Goal: Task Accomplishment & Management: Complete application form

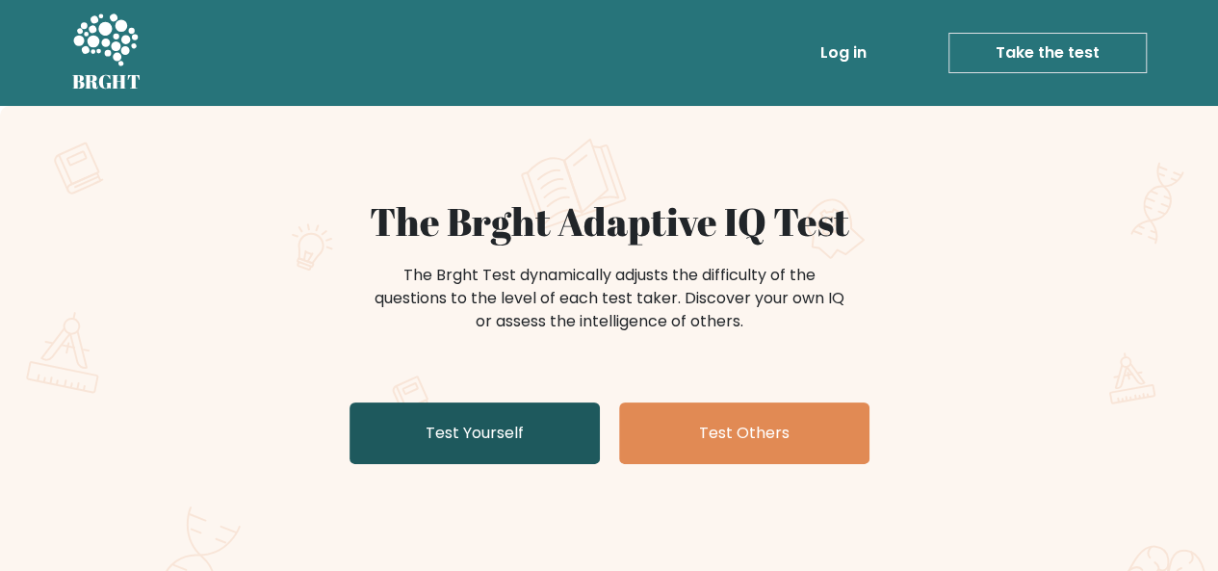
click at [561, 435] on link "Test Yourself" at bounding box center [475, 433] width 250 height 62
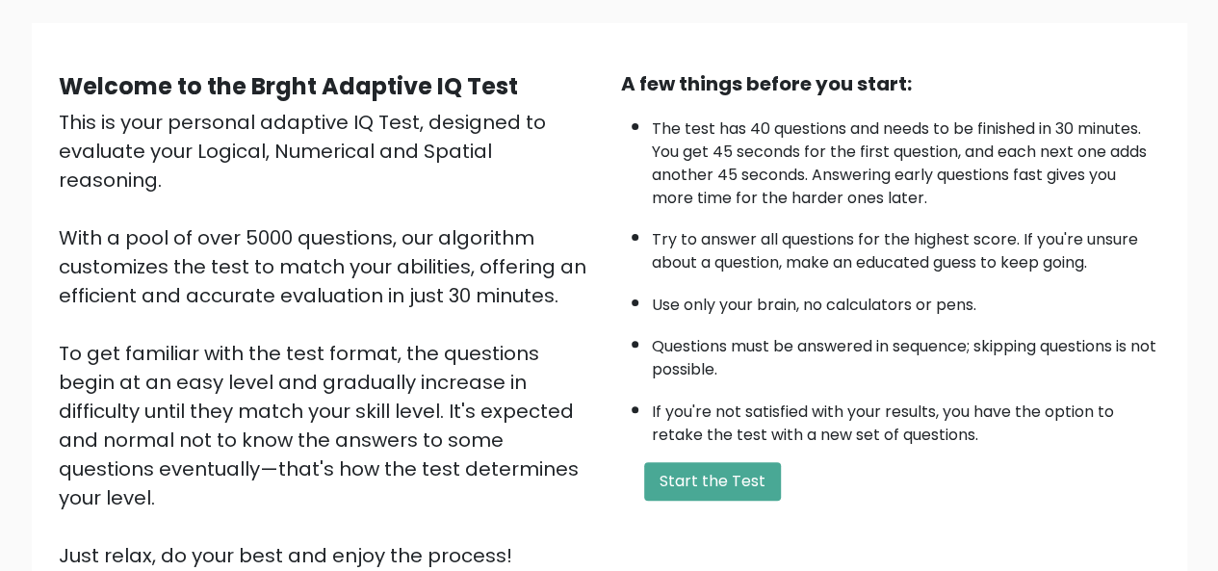
scroll to position [133, 0]
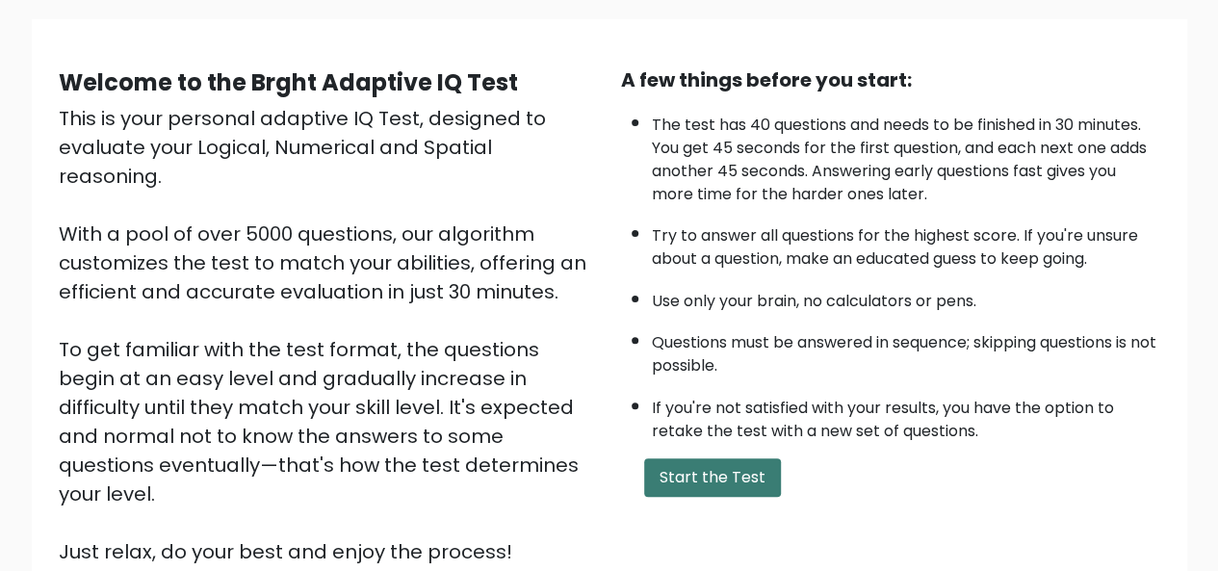
click at [720, 478] on button "Start the Test" at bounding box center [712, 477] width 137 height 39
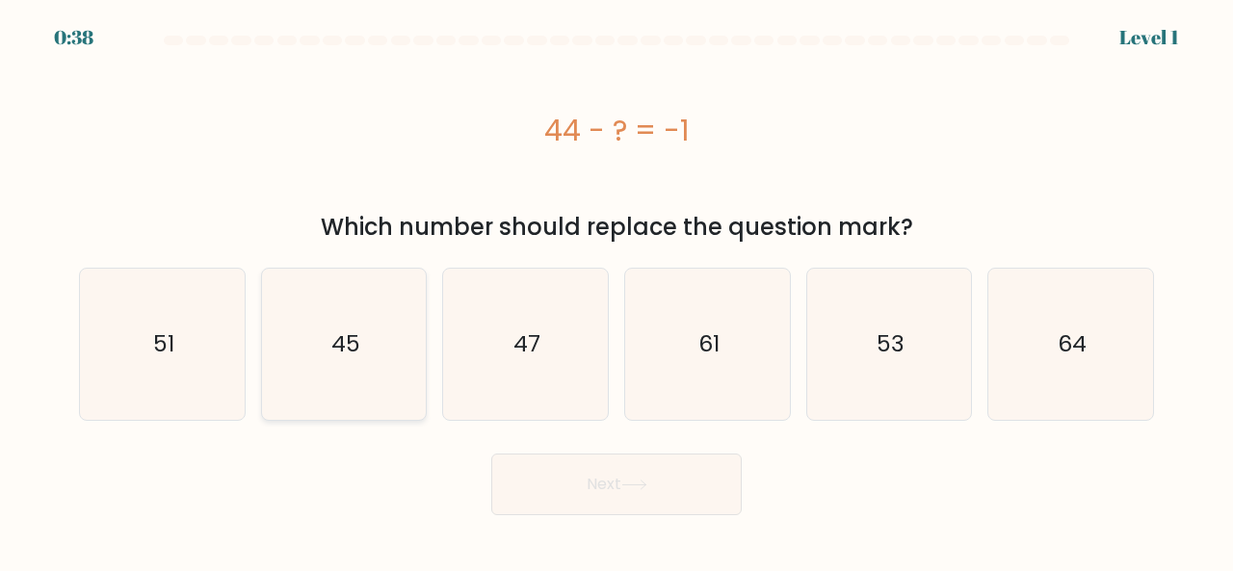
click at [389, 411] on icon "45" at bounding box center [344, 344] width 151 height 151
click at [616, 291] on input "b. 45" at bounding box center [616, 288] width 1 height 5
radio input "true"
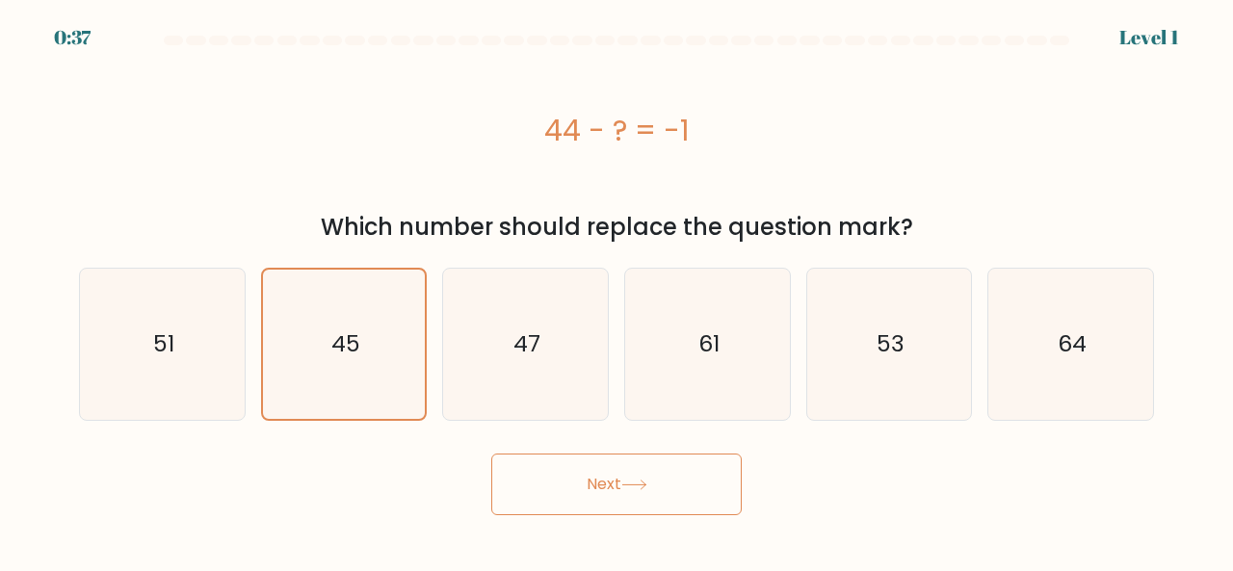
click at [560, 474] on button "Next" at bounding box center [616, 485] width 250 height 62
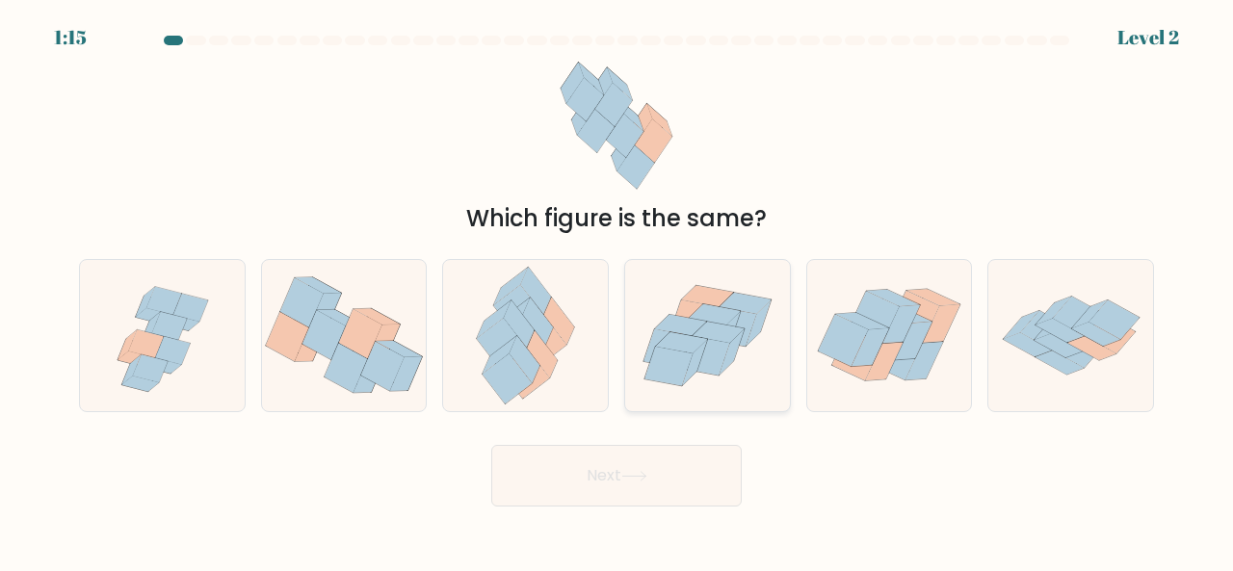
click at [747, 325] on icon at bounding box center [732, 326] width 48 height 39
click at [617, 291] on input "d." at bounding box center [616, 288] width 1 height 5
radio input "true"
click at [642, 475] on icon at bounding box center [633, 476] width 23 height 9
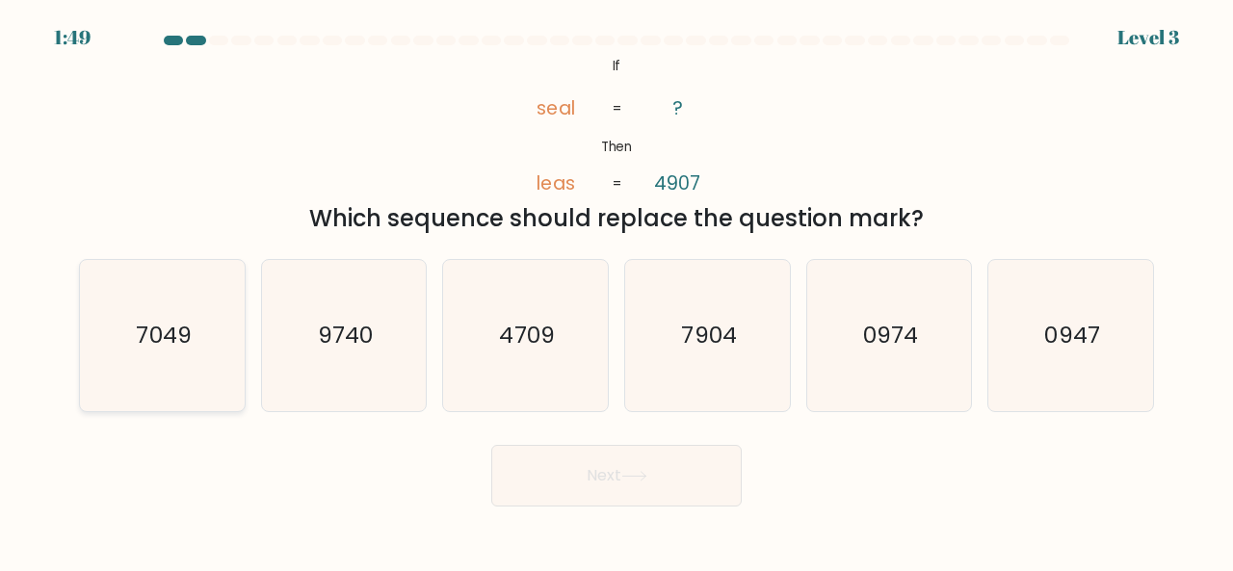
click at [149, 316] on icon "7049" at bounding box center [162, 335] width 151 height 151
click at [616, 291] on input "a. 7049" at bounding box center [616, 288] width 1 height 5
radio input "true"
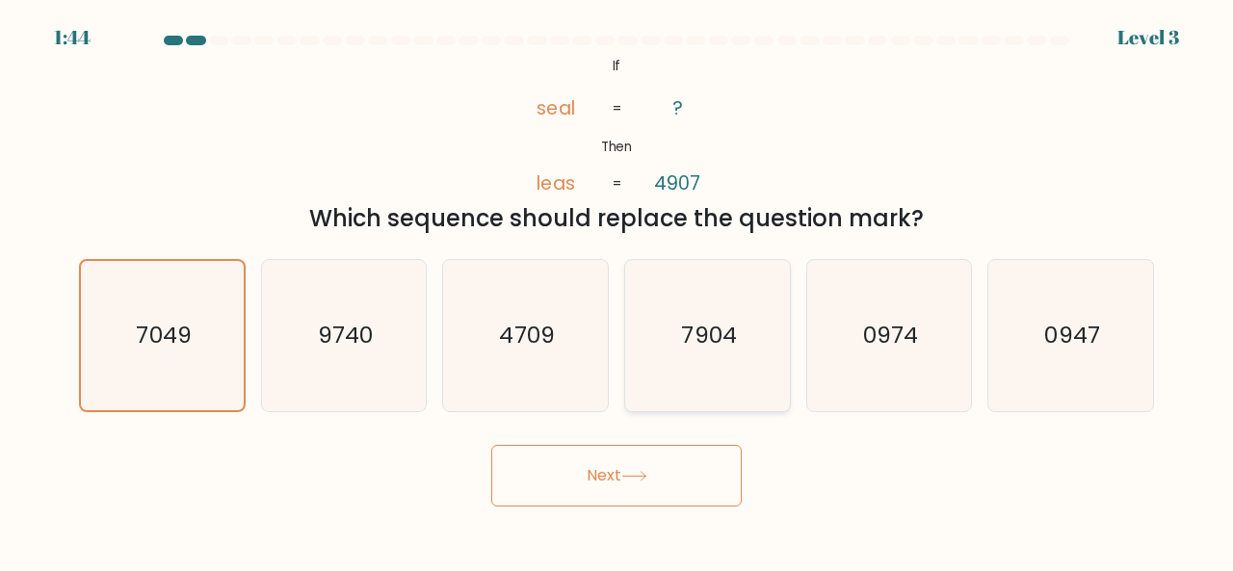
click at [687, 349] on text "7904" at bounding box center [708, 335] width 55 height 32
click at [617, 291] on input "d. 7904" at bounding box center [616, 288] width 1 height 5
radio input "true"
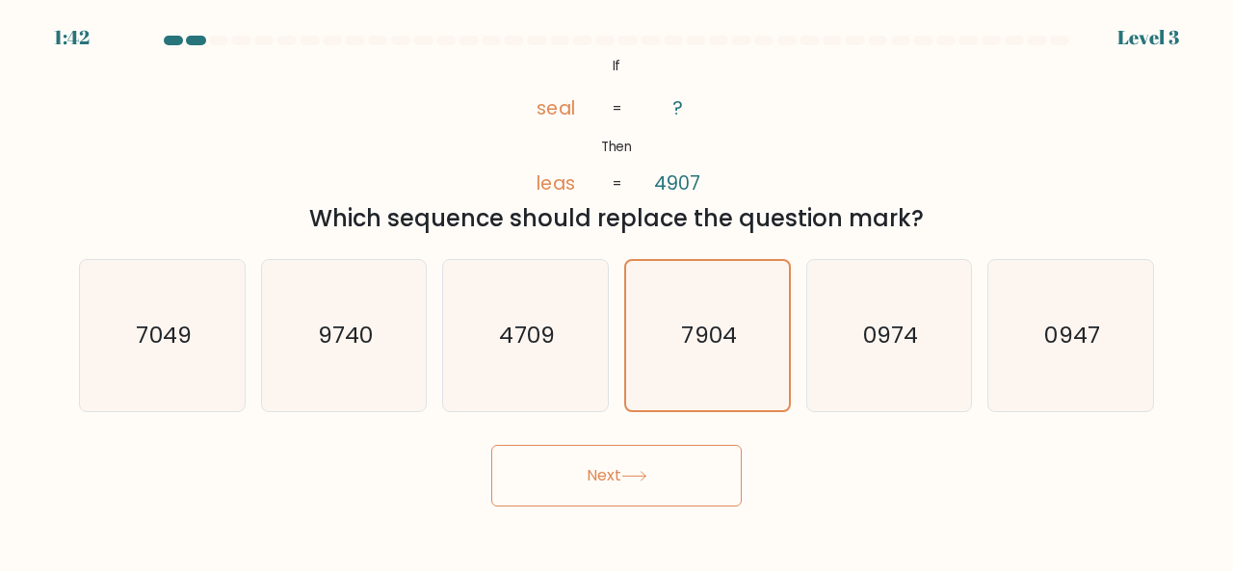
click at [636, 473] on icon at bounding box center [634, 476] width 26 height 11
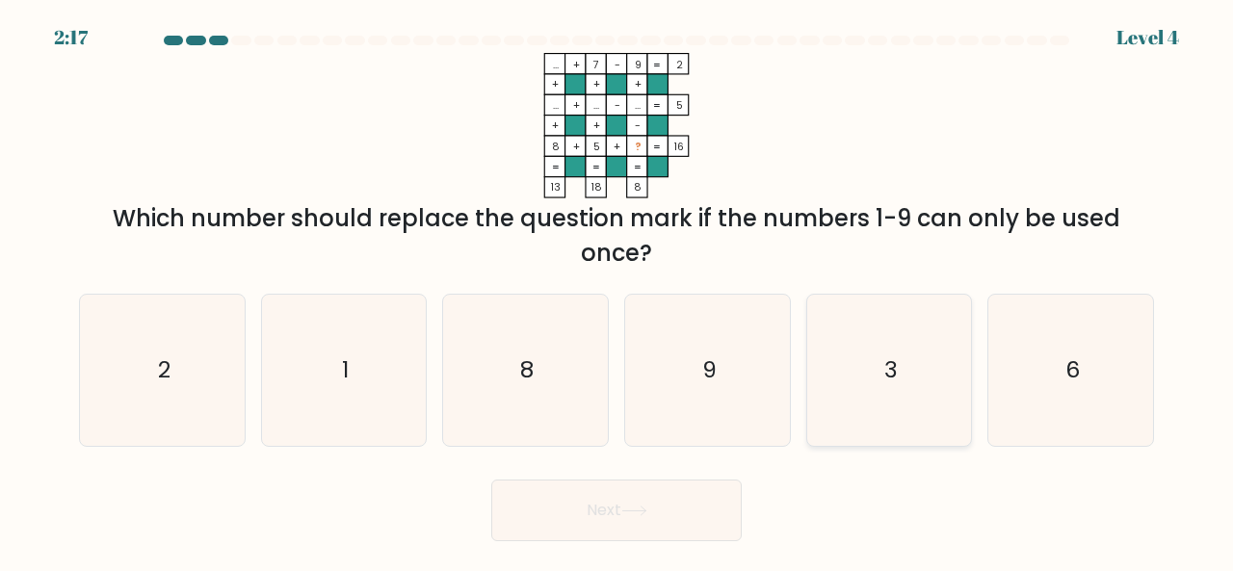
click at [898, 357] on icon "3" at bounding box center [889, 370] width 151 height 151
click at [617, 291] on input "e. 3" at bounding box center [616, 288] width 1 height 5
radio input "true"
click at [688, 497] on button "Next" at bounding box center [616, 511] width 250 height 62
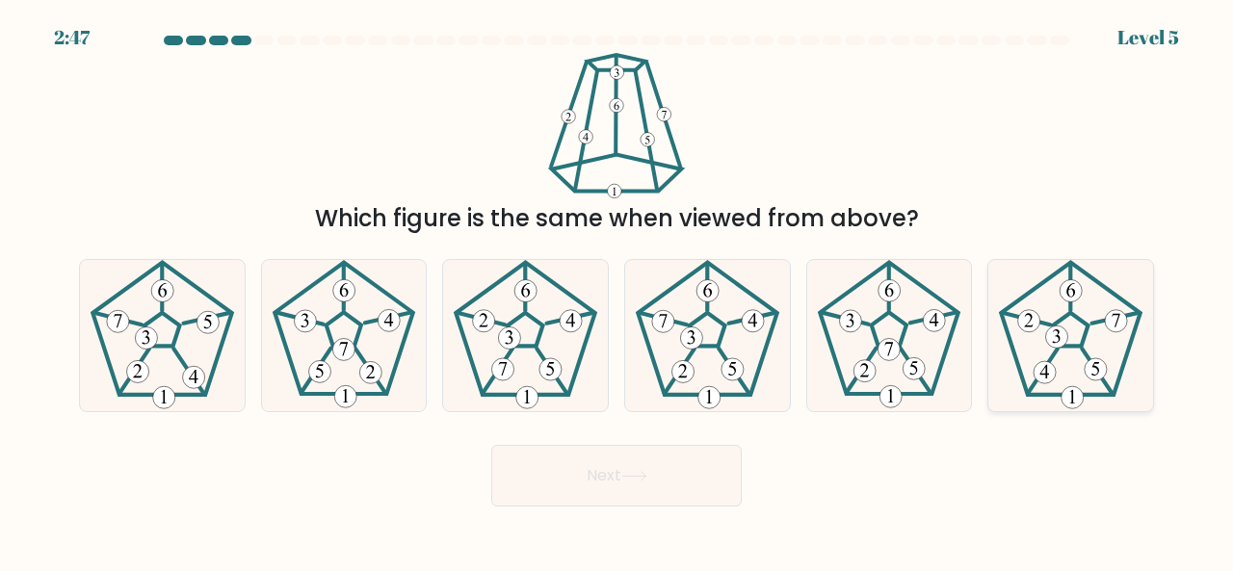
click at [1063, 408] on icon at bounding box center [1070, 335] width 151 height 151
click at [617, 291] on input "f." at bounding box center [616, 288] width 1 height 5
radio input "true"
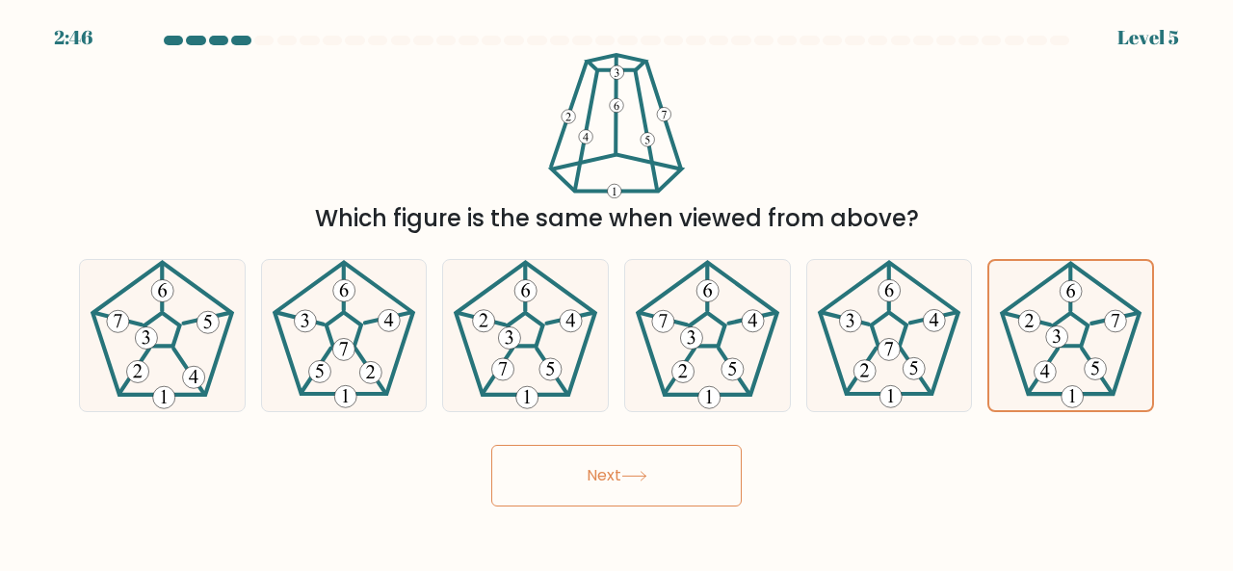
click at [618, 498] on button "Next" at bounding box center [616, 476] width 250 height 62
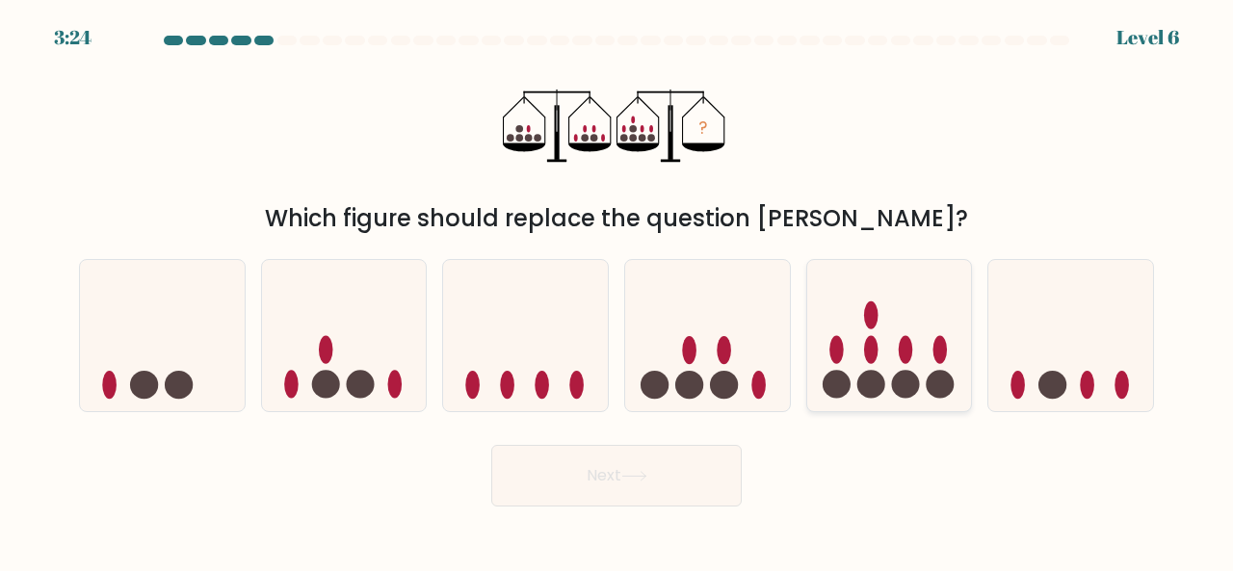
click at [857, 370] on icon at bounding box center [889, 335] width 165 height 136
click at [617, 291] on input "e." at bounding box center [616, 288] width 1 height 5
radio input "true"
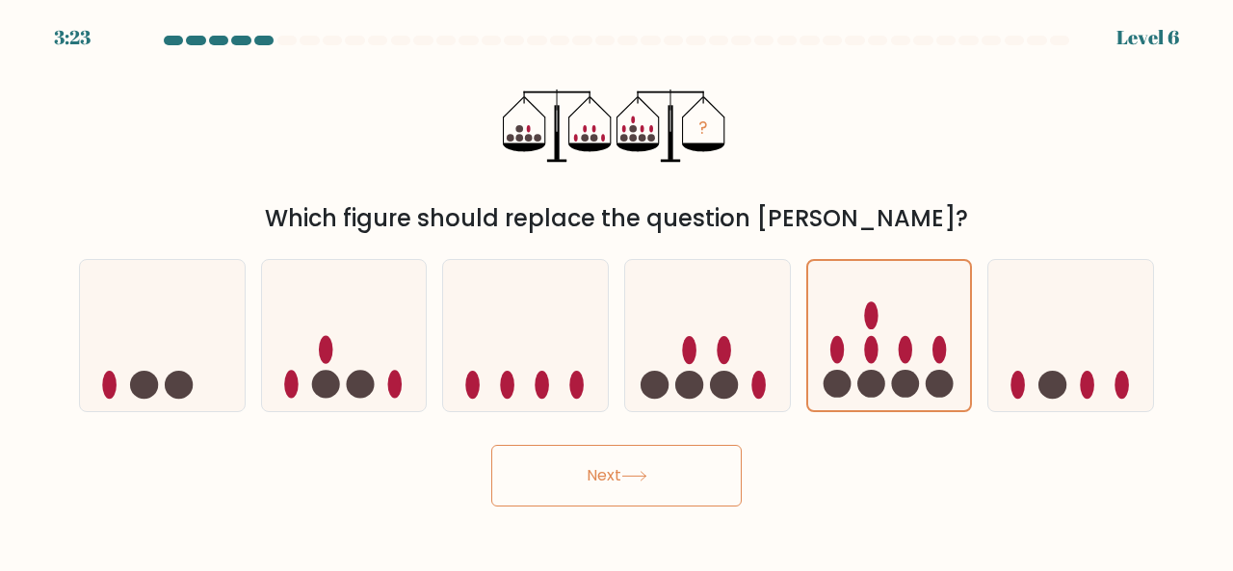
click at [697, 457] on button "Next" at bounding box center [616, 476] width 250 height 62
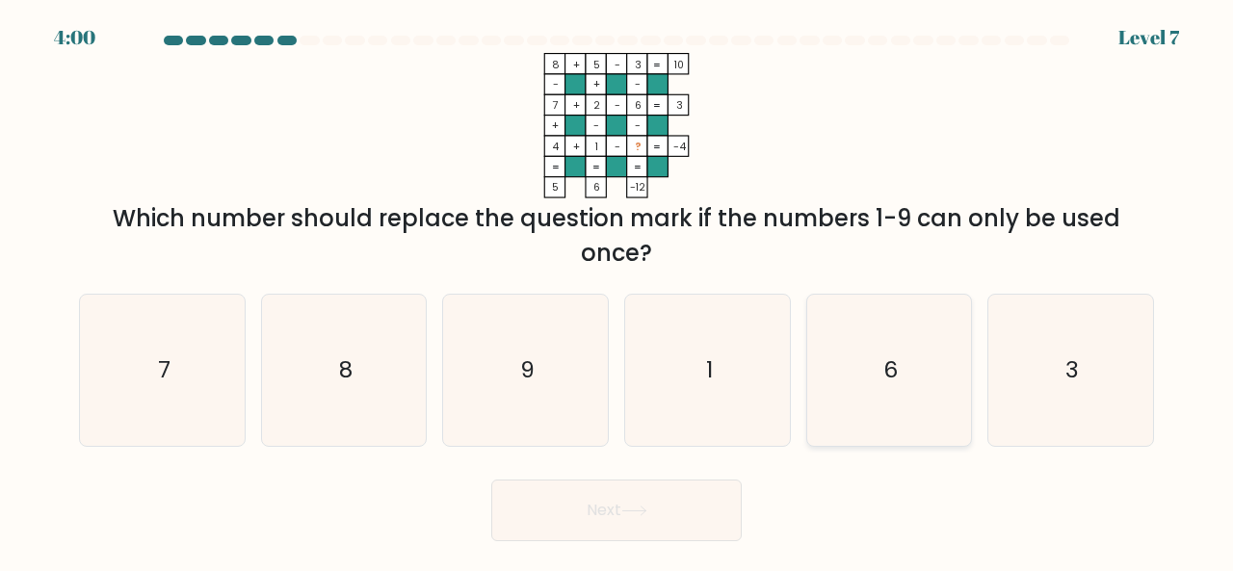
click at [838, 403] on icon "6" at bounding box center [889, 370] width 151 height 151
click at [617, 291] on input "e. 6" at bounding box center [616, 288] width 1 height 5
radio input "true"
click at [609, 525] on button "Next" at bounding box center [616, 511] width 250 height 62
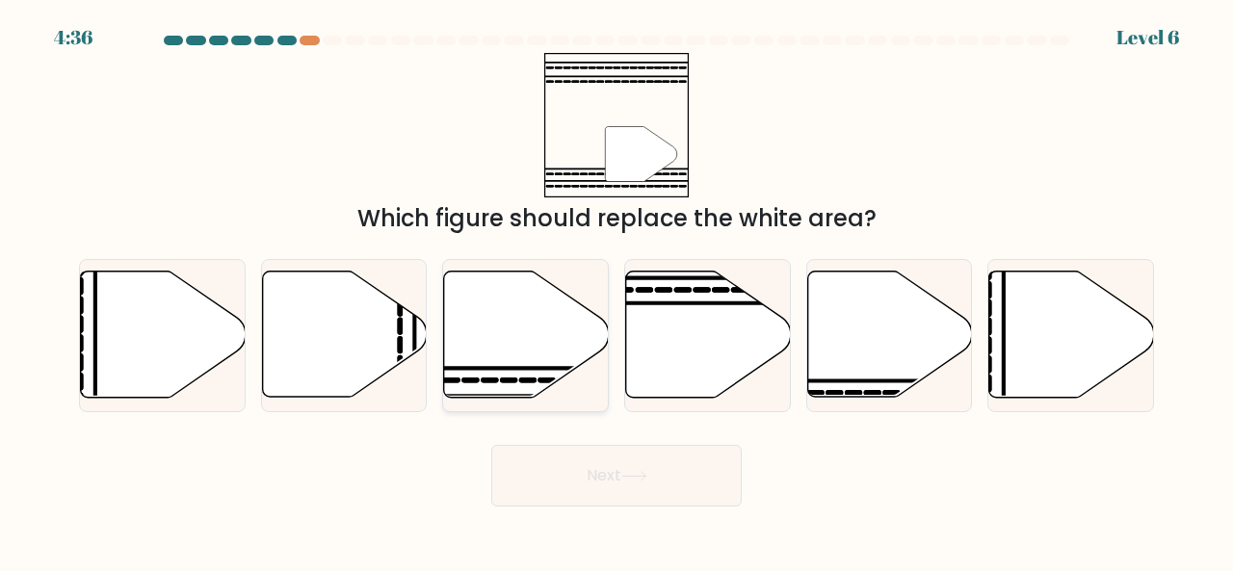
click at [535, 348] on icon at bounding box center [526, 335] width 165 height 126
click at [616, 291] on input "c." at bounding box center [616, 288] width 1 height 5
radio input "true"
click at [618, 467] on button "Next" at bounding box center [616, 476] width 250 height 62
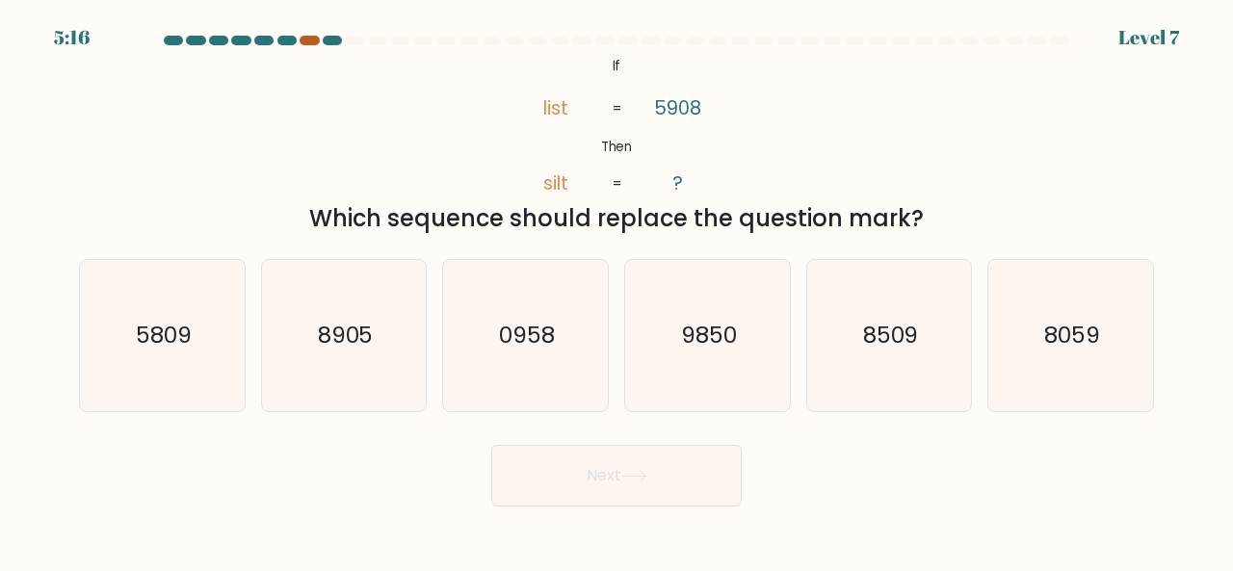
click at [310, 39] on div at bounding box center [308, 41] width 19 height 10
click at [557, 319] on icon "0958" at bounding box center [525, 335] width 151 height 151
click at [616, 291] on input "c. 0958" at bounding box center [616, 288] width 1 height 5
radio input "true"
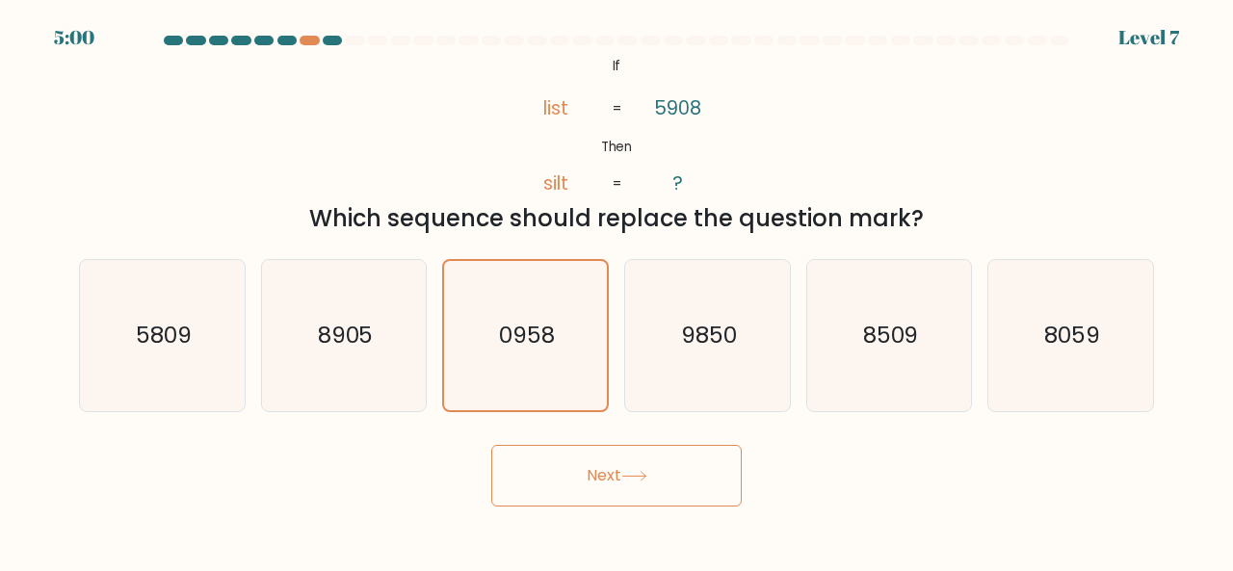
click at [575, 482] on button "Next" at bounding box center [616, 476] width 250 height 62
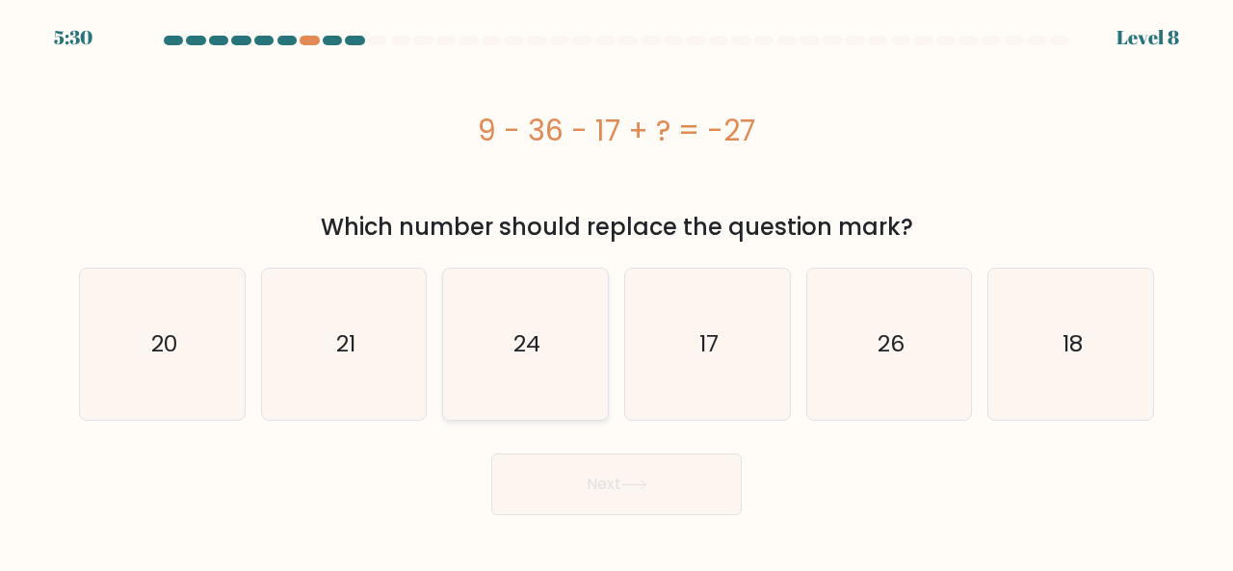
click at [543, 377] on icon "24" at bounding box center [525, 344] width 151 height 151
click at [616, 291] on input "c. 24" at bounding box center [616, 288] width 1 height 5
radio input "true"
click at [601, 470] on button "Next" at bounding box center [616, 485] width 250 height 62
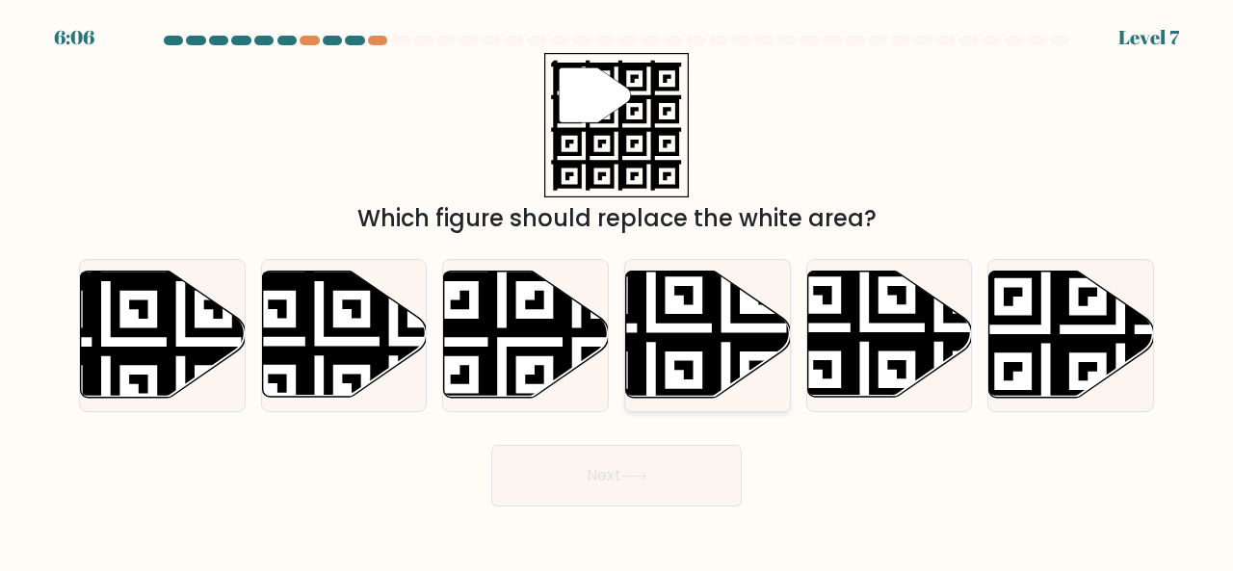
click at [662, 368] on icon at bounding box center [651, 403] width 299 height 299
click at [617, 291] on input "d." at bounding box center [616, 288] width 1 height 5
radio input "true"
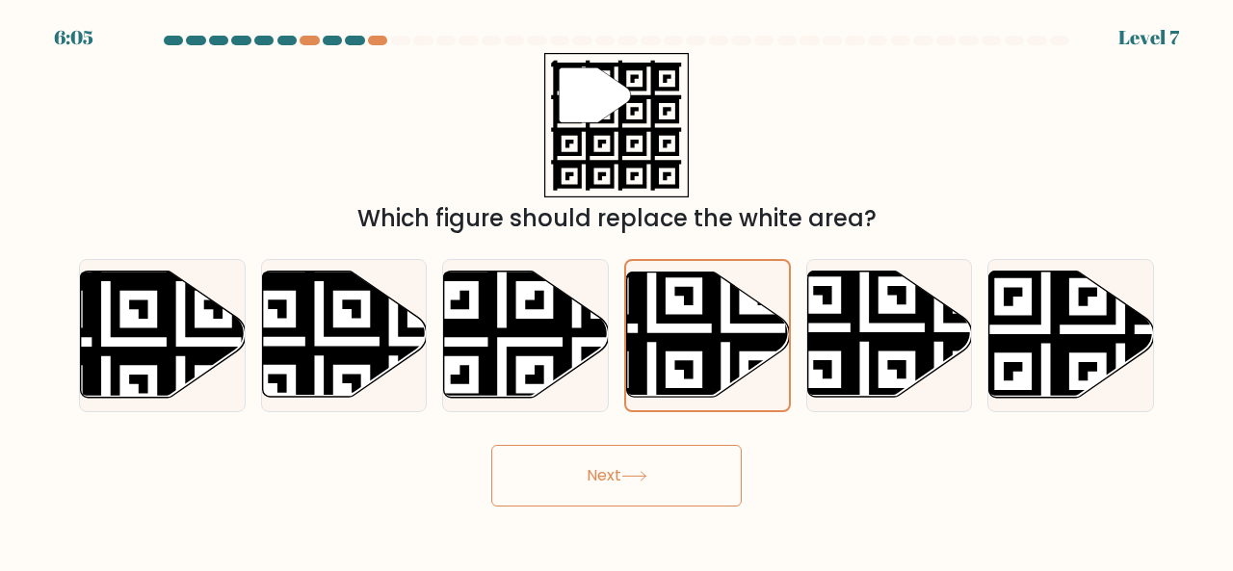
click at [672, 474] on button "Next" at bounding box center [616, 476] width 250 height 62
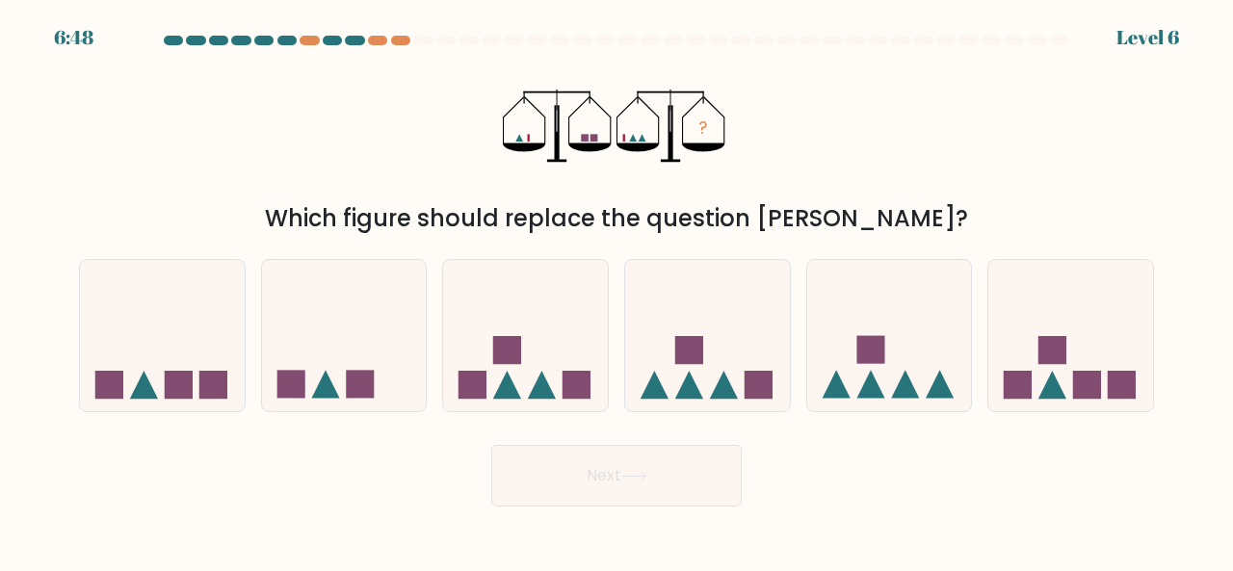
click at [672, 474] on button "Next" at bounding box center [616, 476] width 250 height 62
click at [202, 339] on icon at bounding box center [162, 335] width 165 height 136
click at [616, 291] on input "a." at bounding box center [616, 288] width 1 height 5
radio input "true"
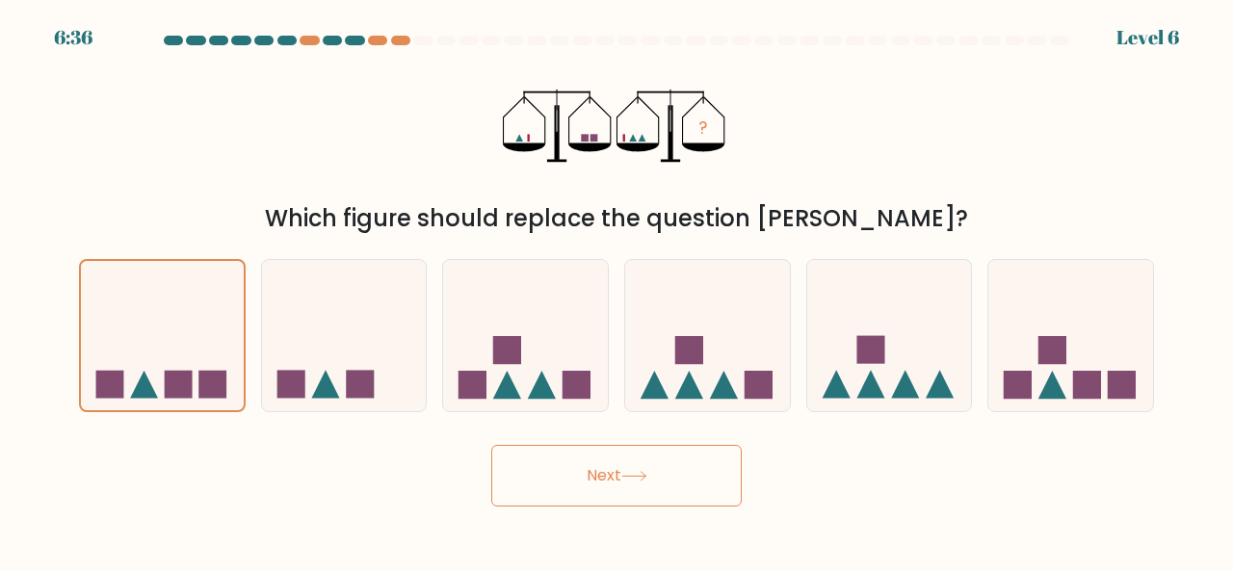
click at [695, 484] on button "Next" at bounding box center [616, 476] width 250 height 62
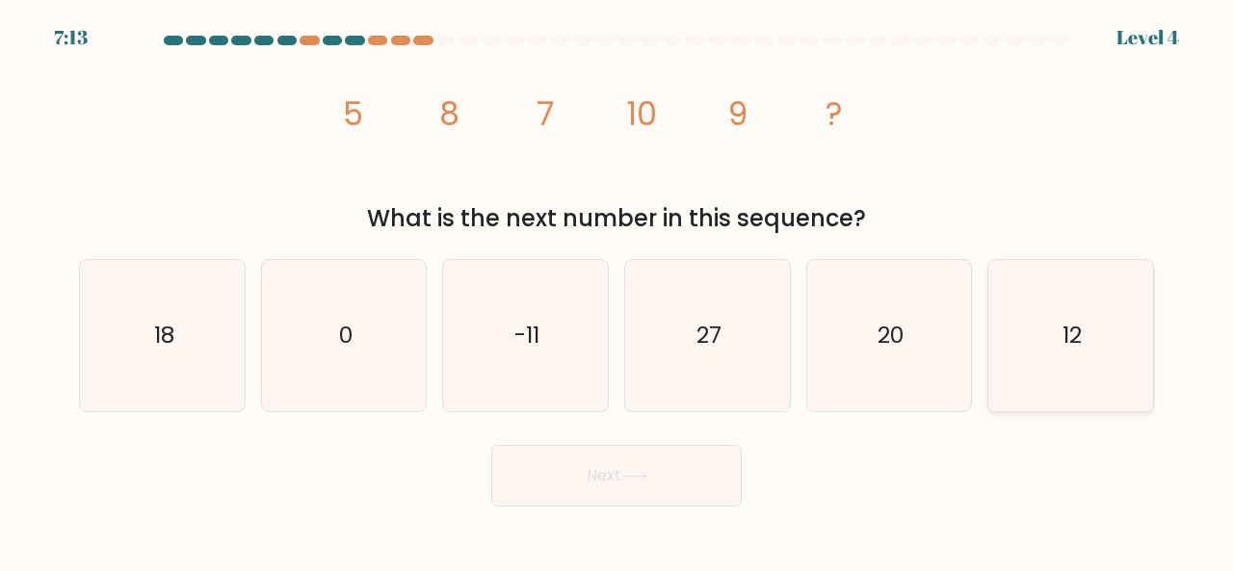
click at [1030, 353] on icon "12" at bounding box center [1070, 335] width 151 height 151
click at [617, 291] on input "f. 12" at bounding box center [616, 288] width 1 height 5
radio input "true"
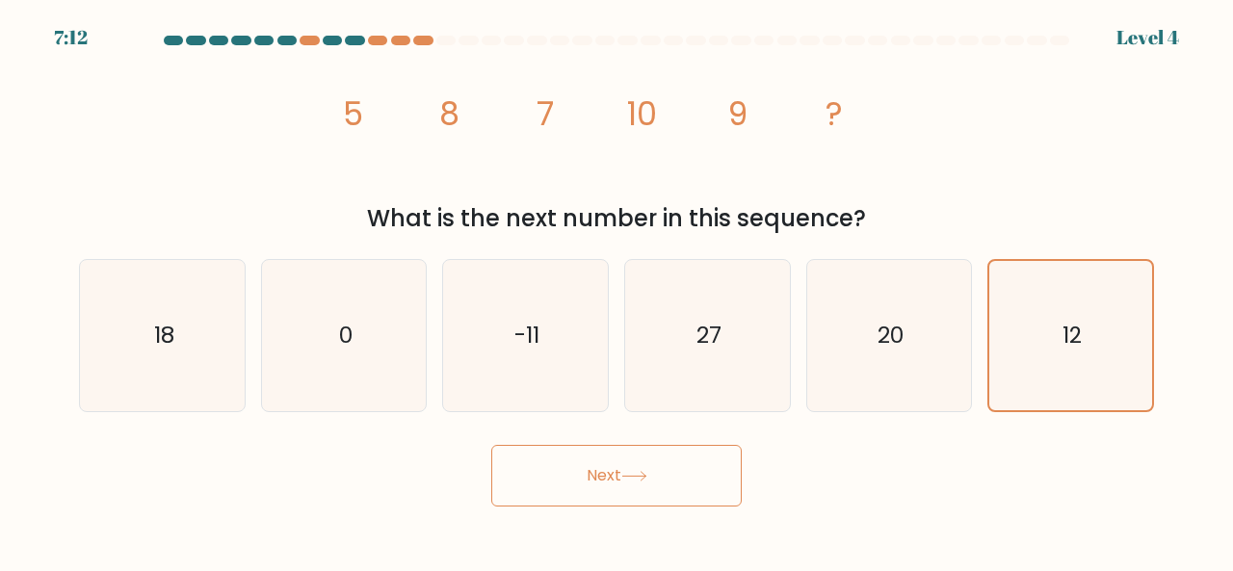
click at [637, 471] on icon at bounding box center [634, 476] width 26 height 11
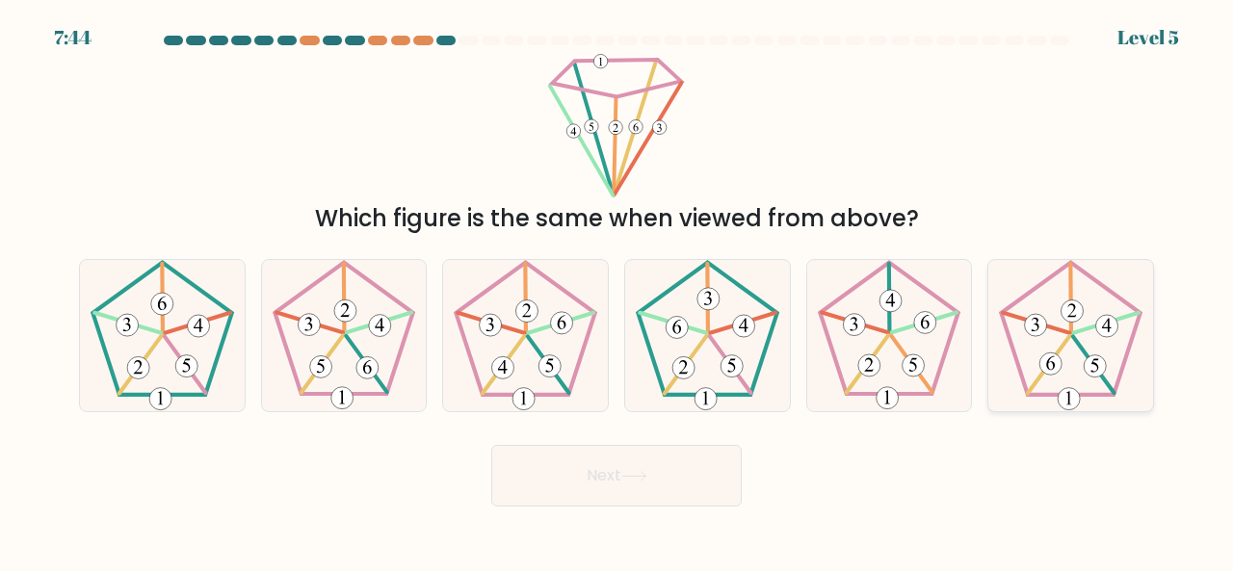
click at [1096, 351] on icon at bounding box center [1070, 335] width 151 height 151
click at [617, 291] on input "f." at bounding box center [616, 288] width 1 height 5
radio input "true"
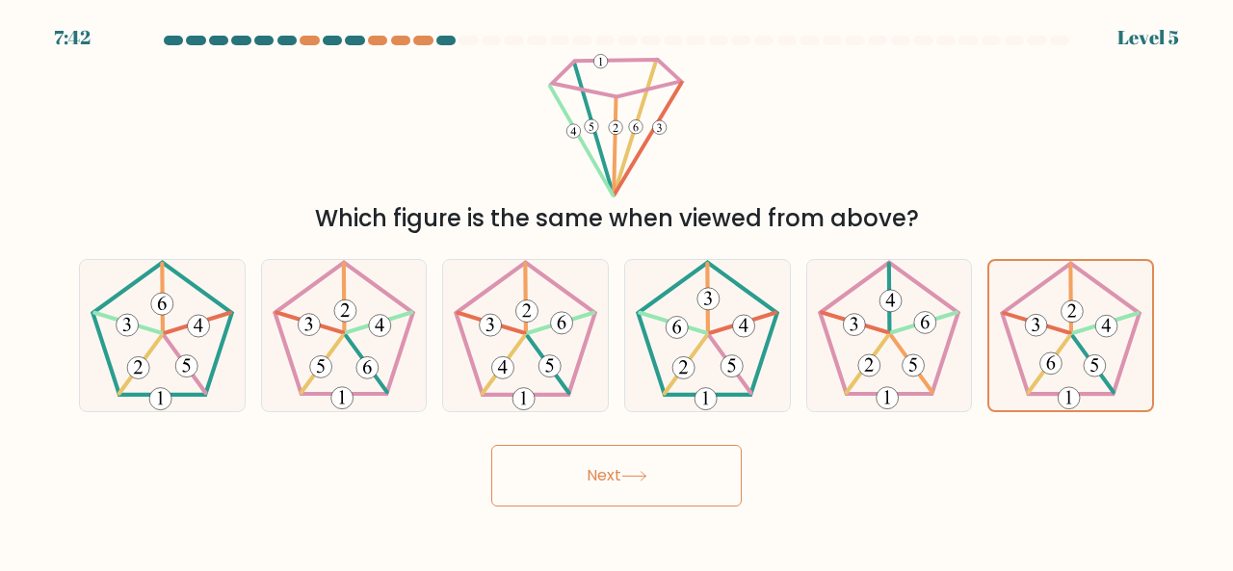
click at [674, 462] on button "Next" at bounding box center [616, 476] width 250 height 62
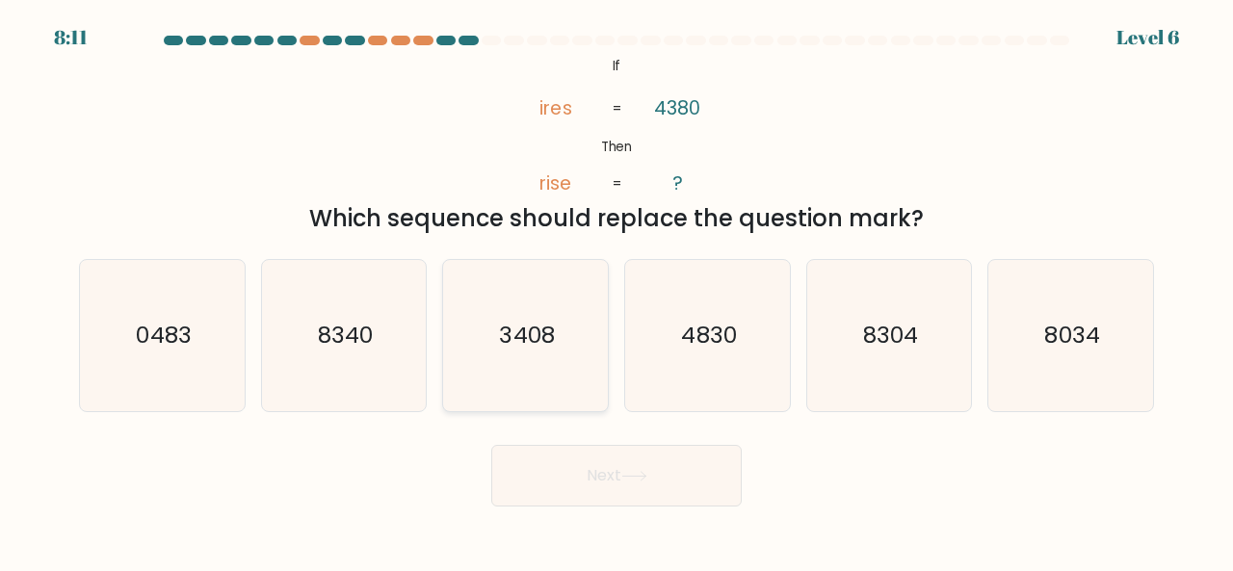
click at [539, 381] on icon "3408" at bounding box center [525, 335] width 151 height 151
click at [616, 291] on input "c. 3408" at bounding box center [616, 288] width 1 height 5
radio input "true"
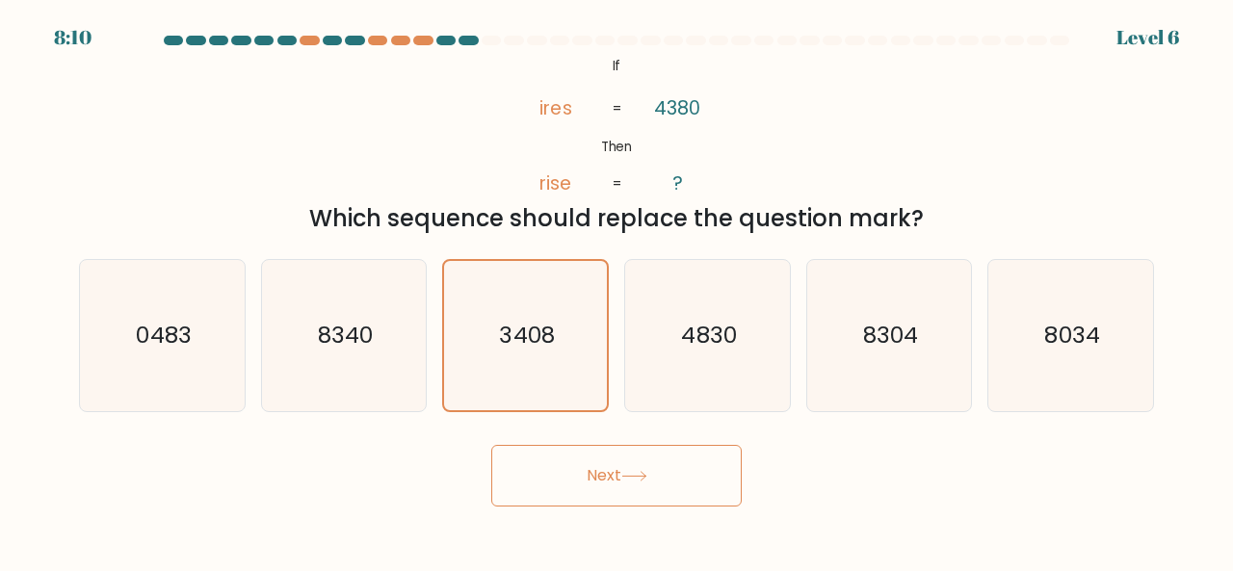
click at [607, 458] on button "Next" at bounding box center [616, 476] width 250 height 62
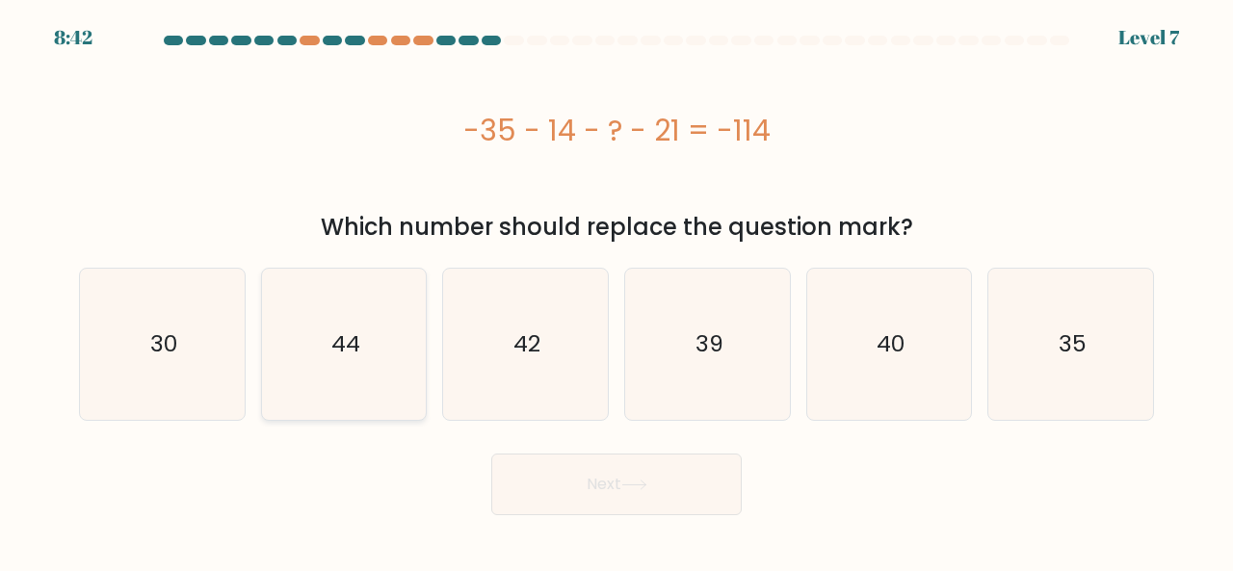
click at [311, 356] on icon "44" at bounding box center [344, 344] width 151 height 151
click at [616, 291] on input "b. 44" at bounding box center [616, 288] width 1 height 5
radio input "true"
click at [607, 497] on button "Next" at bounding box center [616, 485] width 250 height 62
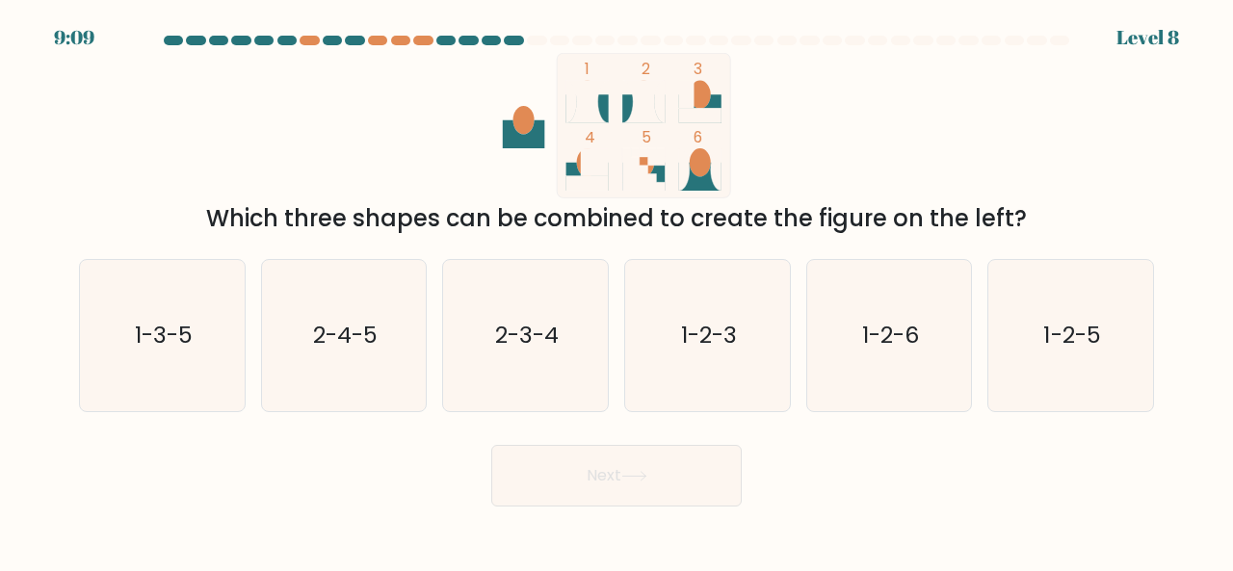
click at [652, 93] on icon at bounding box center [643, 102] width 42 height 42
click at [649, 351] on icon "1-2-3" at bounding box center [707, 335] width 151 height 151
click at [617, 291] on input "d. 1-2-3" at bounding box center [616, 288] width 1 height 5
radio input "true"
click at [636, 499] on button "Next" at bounding box center [616, 476] width 250 height 62
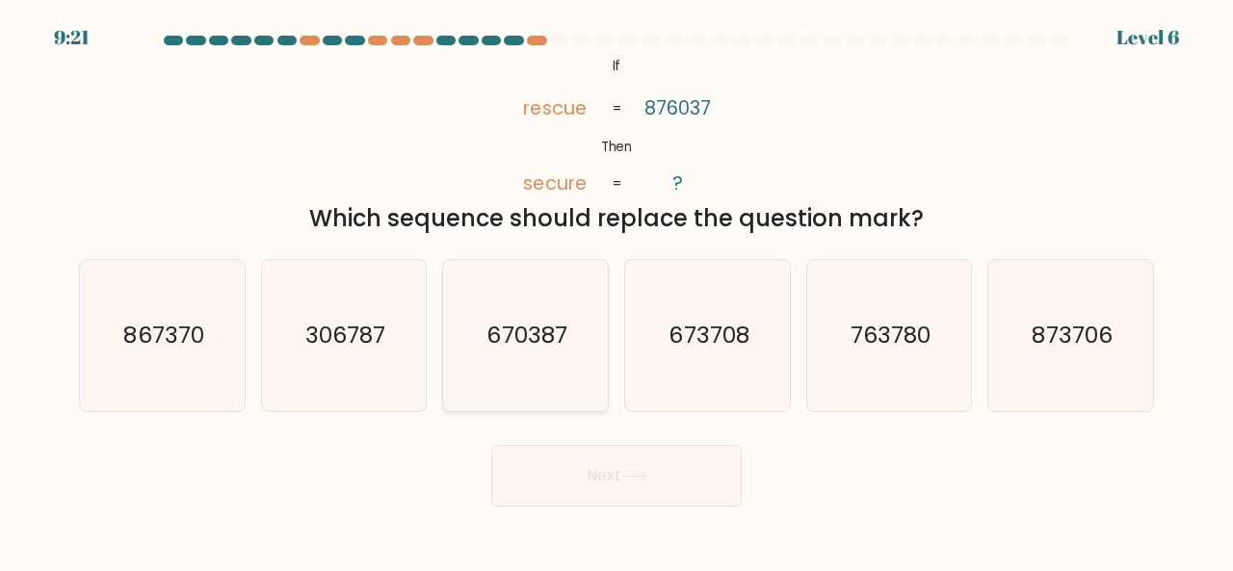
click at [562, 352] on icon "670387" at bounding box center [525, 335] width 151 height 151
click at [616, 291] on input "c. 670387" at bounding box center [616, 288] width 1 height 5
radio input "true"
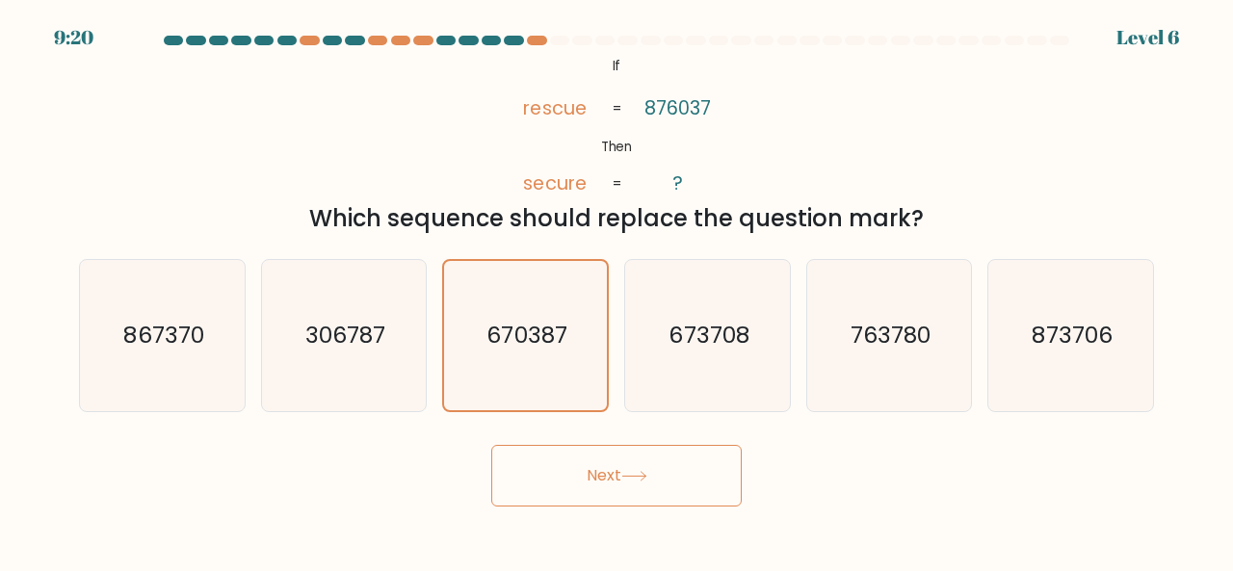
click at [612, 479] on button "Next" at bounding box center [616, 476] width 250 height 62
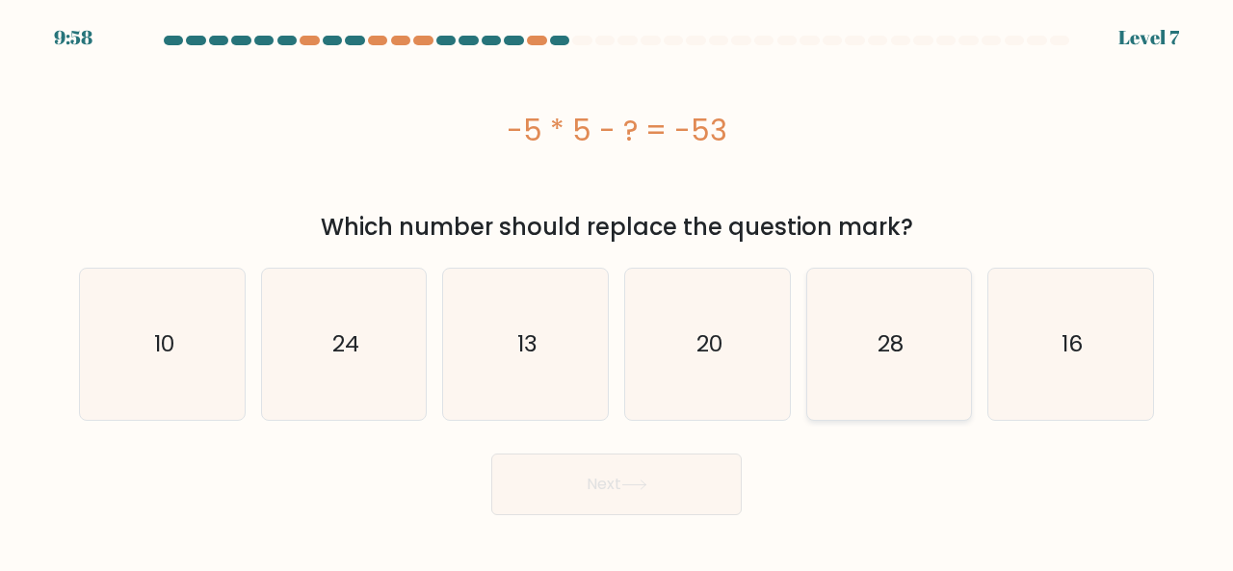
click at [934, 333] on icon "28" at bounding box center [889, 344] width 151 height 151
click at [617, 291] on input "e. 28" at bounding box center [616, 288] width 1 height 5
radio input "true"
click at [688, 492] on button "Next" at bounding box center [616, 485] width 250 height 62
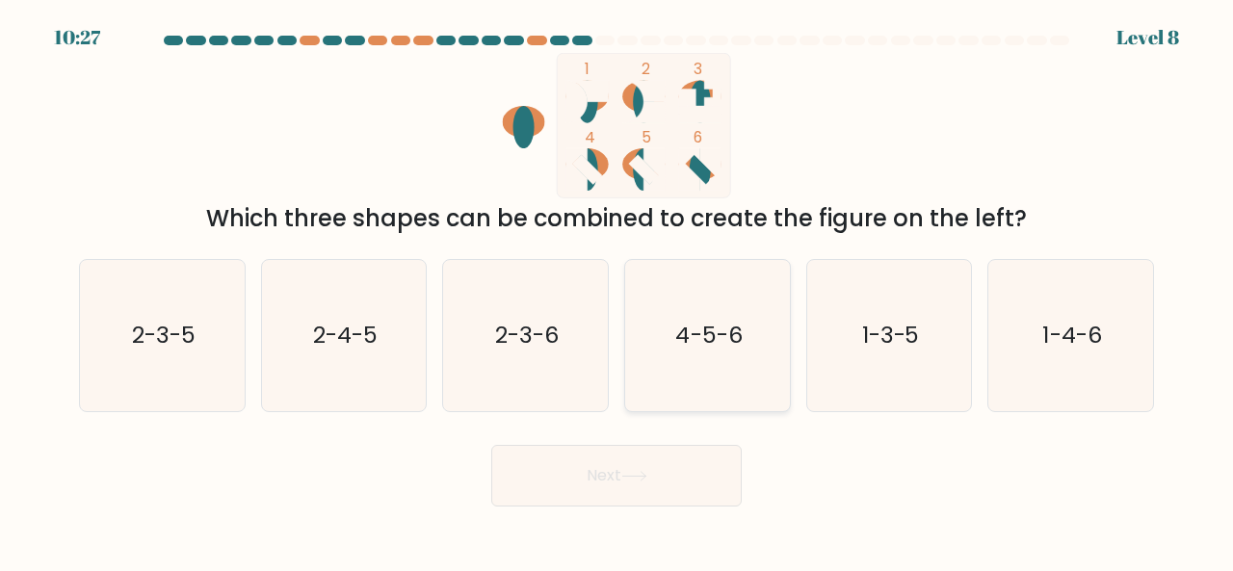
click at [727, 344] on text "4-5-6" at bounding box center [708, 335] width 66 height 32
click at [617, 291] on input "d. 4-5-6" at bounding box center [616, 288] width 1 height 5
radio input "true"
click at [643, 484] on button "Next" at bounding box center [616, 476] width 250 height 62
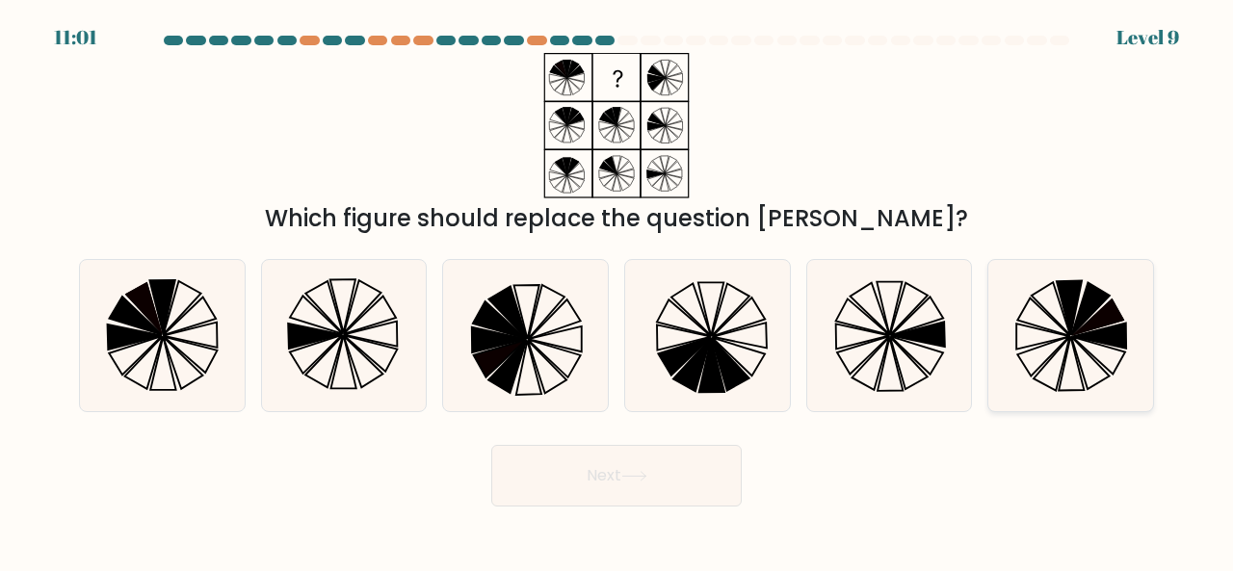
click at [1098, 329] on icon at bounding box center [1099, 335] width 53 height 25
click at [617, 291] on input "f." at bounding box center [616, 288] width 1 height 5
radio input "true"
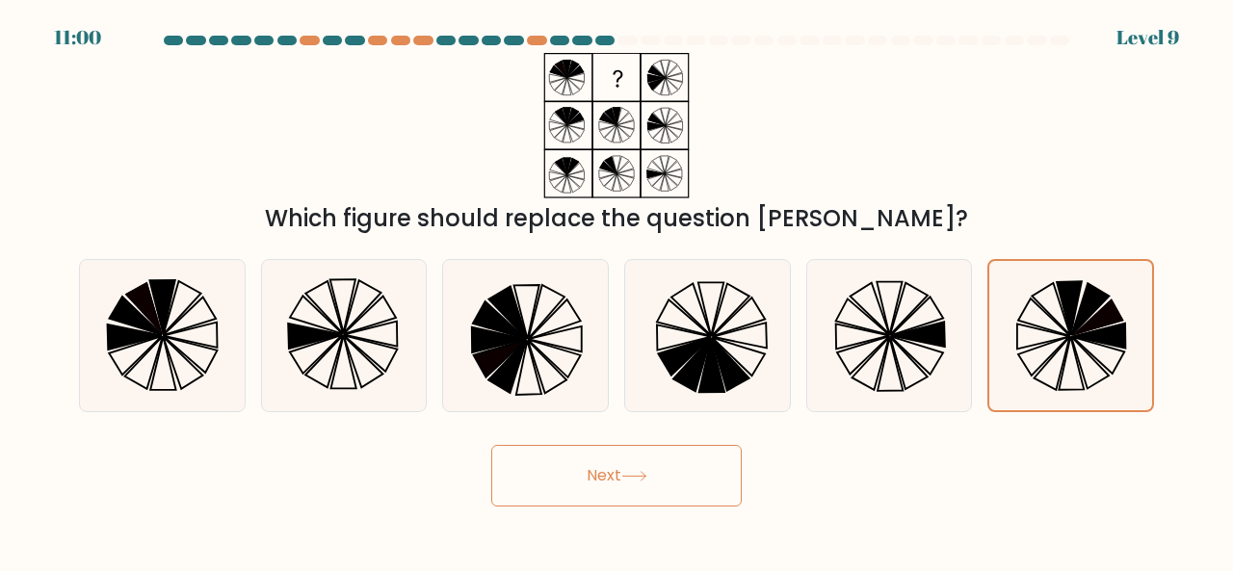
click at [636, 472] on icon at bounding box center [634, 476] width 26 height 11
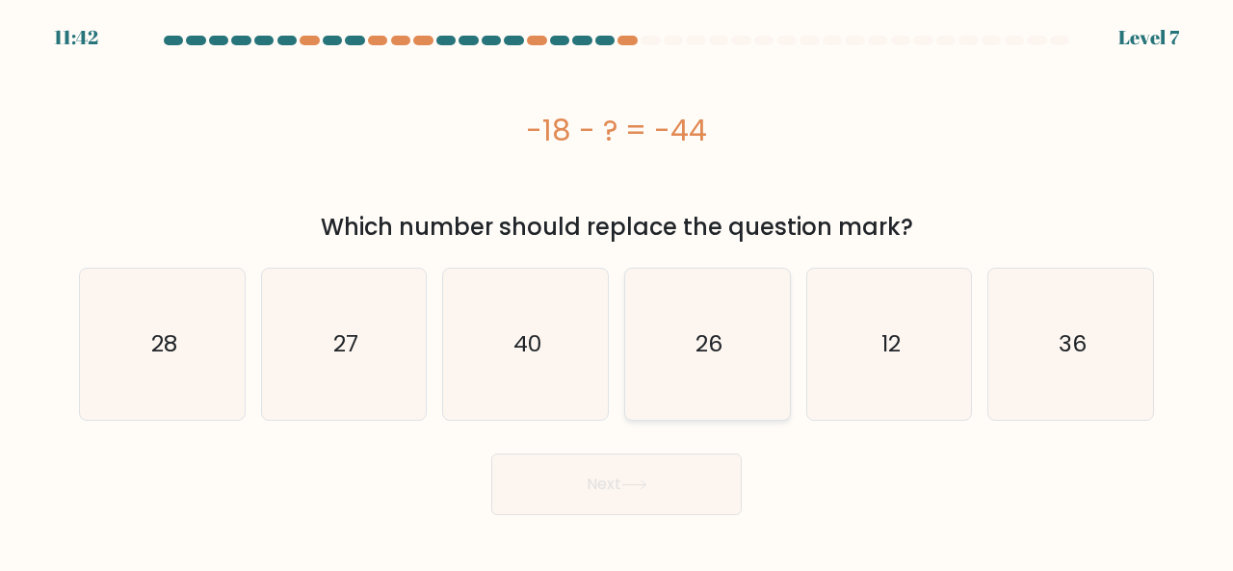
click at [663, 353] on icon "26" at bounding box center [707, 344] width 151 height 151
click at [617, 291] on input "d. 26" at bounding box center [616, 288] width 1 height 5
radio input "true"
click at [639, 509] on button "Next" at bounding box center [616, 485] width 250 height 62
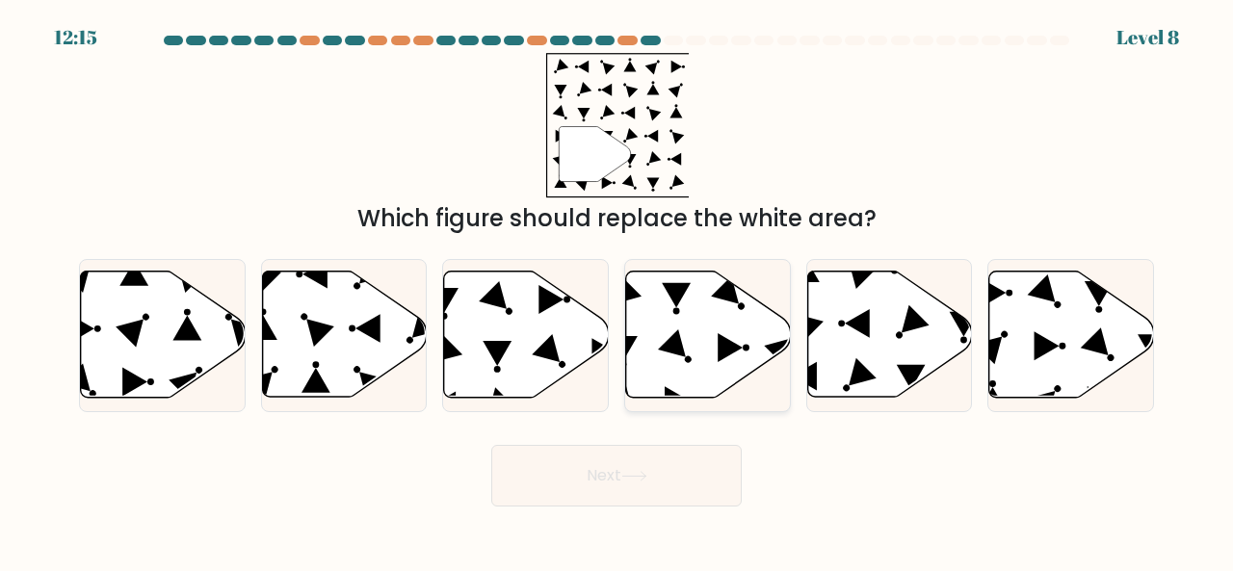
click at [688, 365] on icon at bounding box center [708, 335] width 165 height 126
click at [617, 291] on input "d." at bounding box center [616, 288] width 1 height 5
radio input "true"
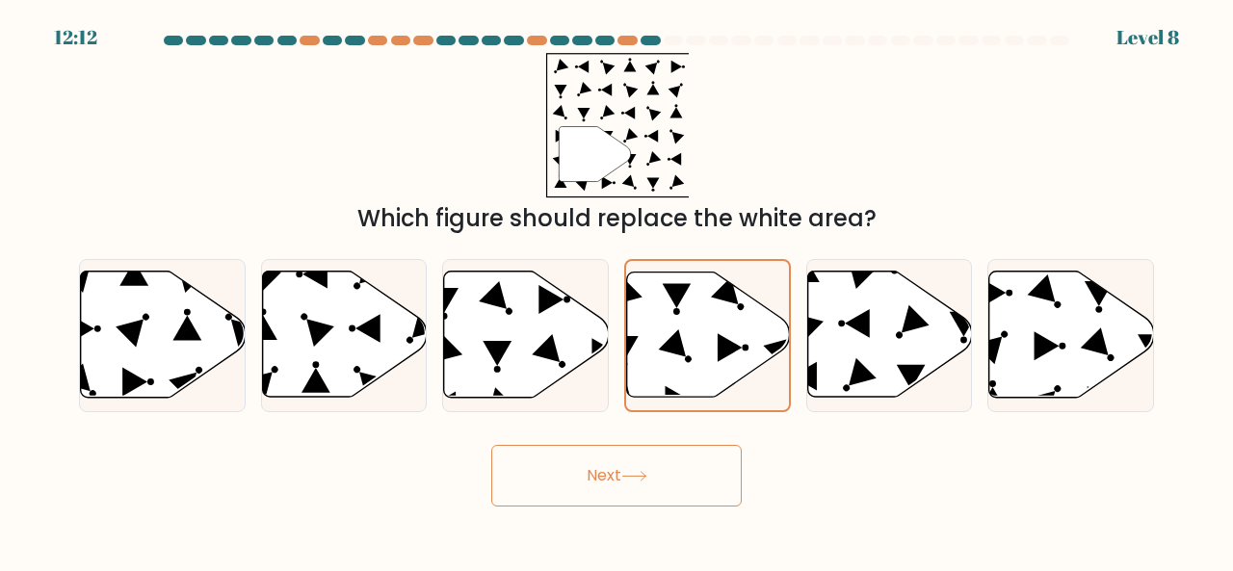
click at [644, 473] on icon at bounding box center [634, 476] width 26 height 11
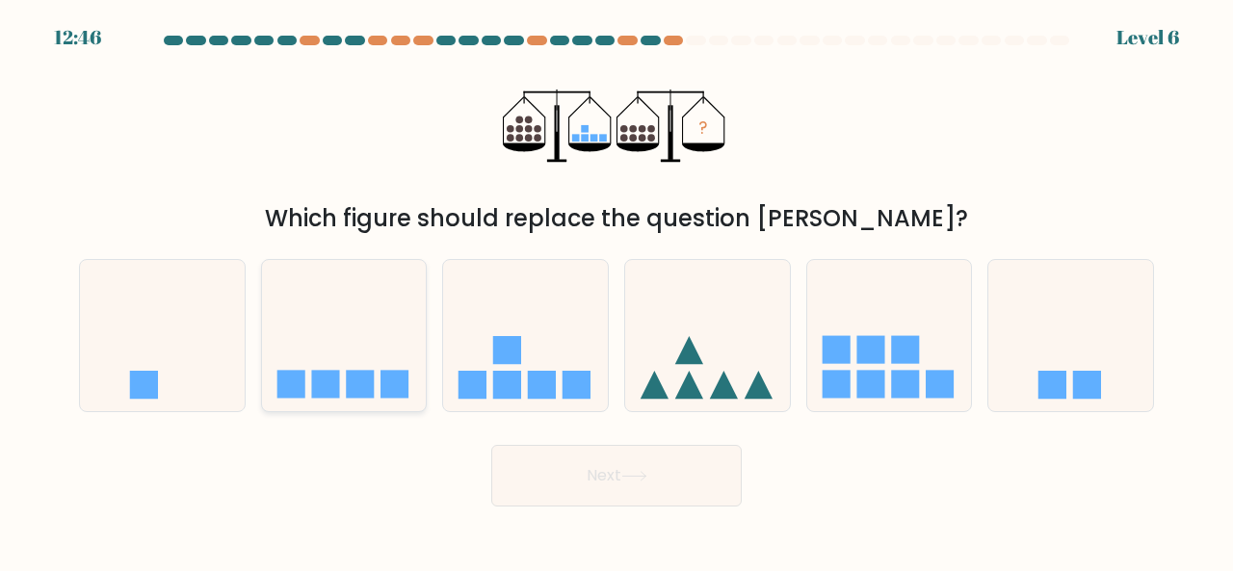
click at [413, 374] on icon at bounding box center [344, 335] width 165 height 136
click at [616, 291] on input "b." at bounding box center [616, 288] width 1 height 5
radio input "true"
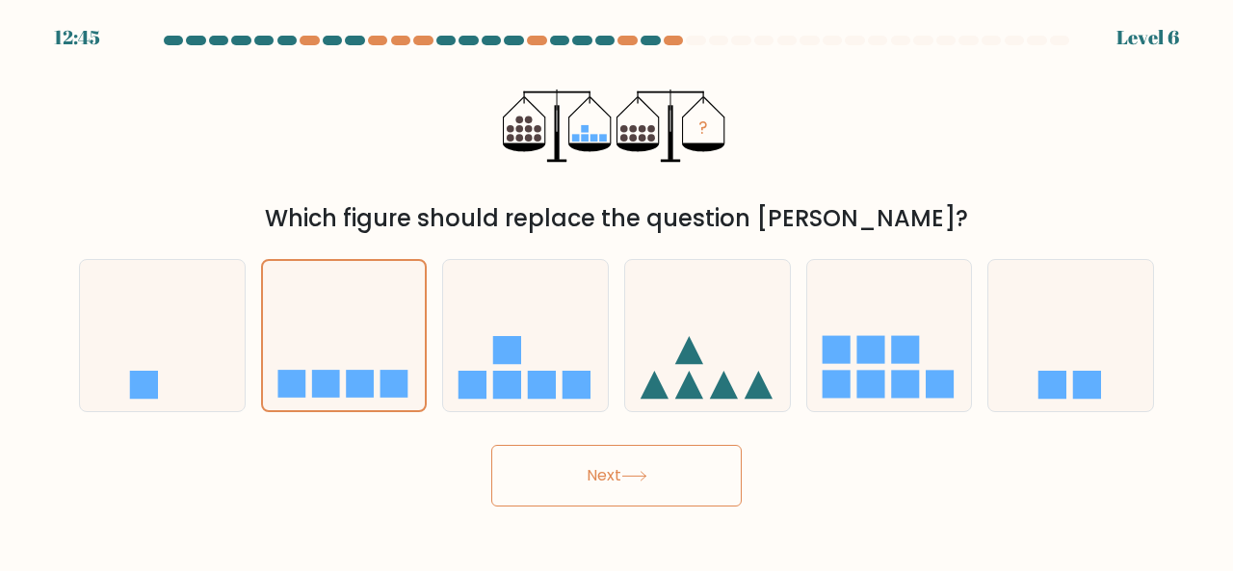
click at [556, 445] on button "Next" at bounding box center [616, 476] width 250 height 62
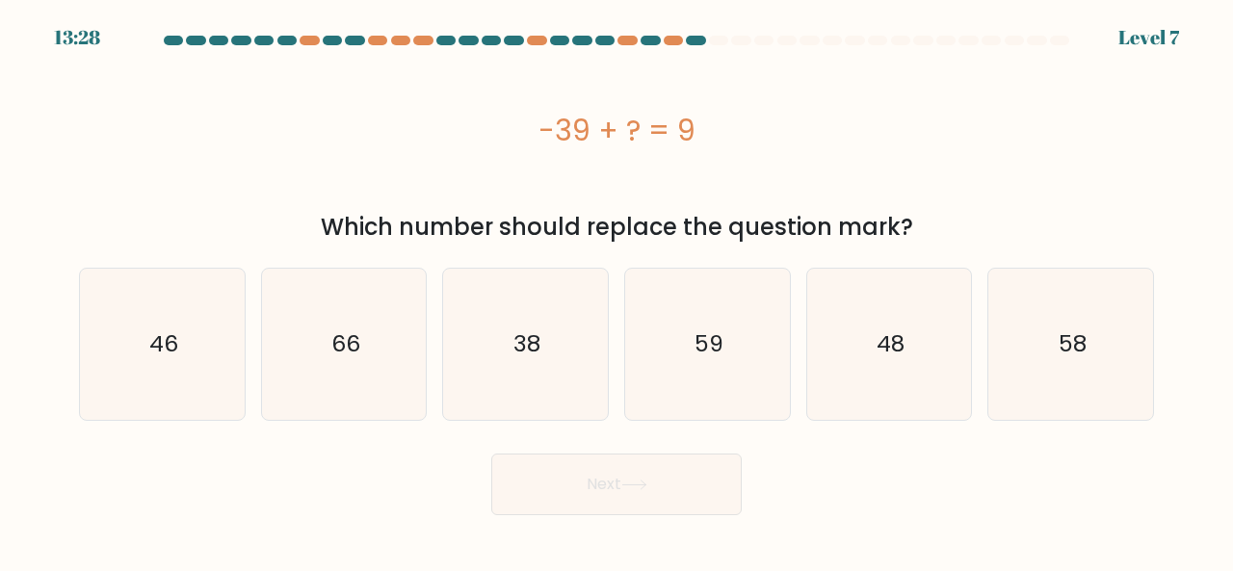
click at [561, 455] on button "Next" at bounding box center [616, 485] width 250 height 62
click at [647, 174] on div "-39 + ? = 9" at bounding box center [616, 130] width 1075 height 154
click at [914, 360] on icon "48" at bounding box center [889, 344] width 151 height 151
click at [617, 291] on input "e. 48" at bounding box center [616, 288] width 1 height 5
radio input "true"
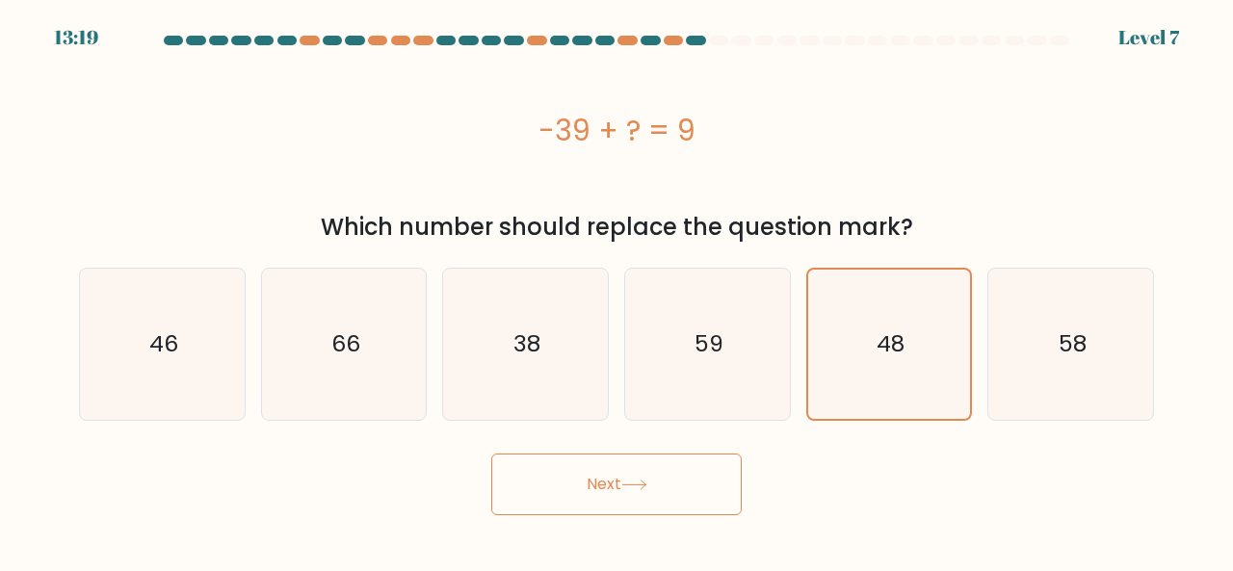
click at [628, 487] on icon at bounding box center [634, 485] width 26 height 11
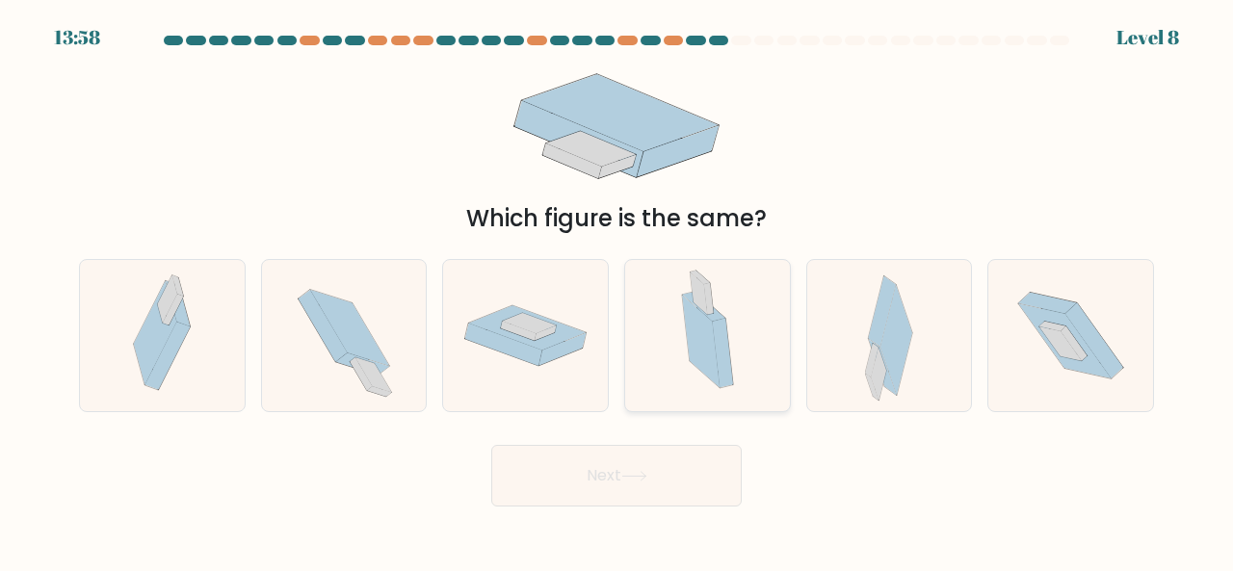
click at [707, 361] on icon at bounding box center [701, 341] width 38 height 92
click at [617, 291] on input "d." at bounding box center [616, 288] width 1 height 5
radio input "true"
click at [697, 467] on button "Next" at bounding box center [616, 476] width 250 height 62
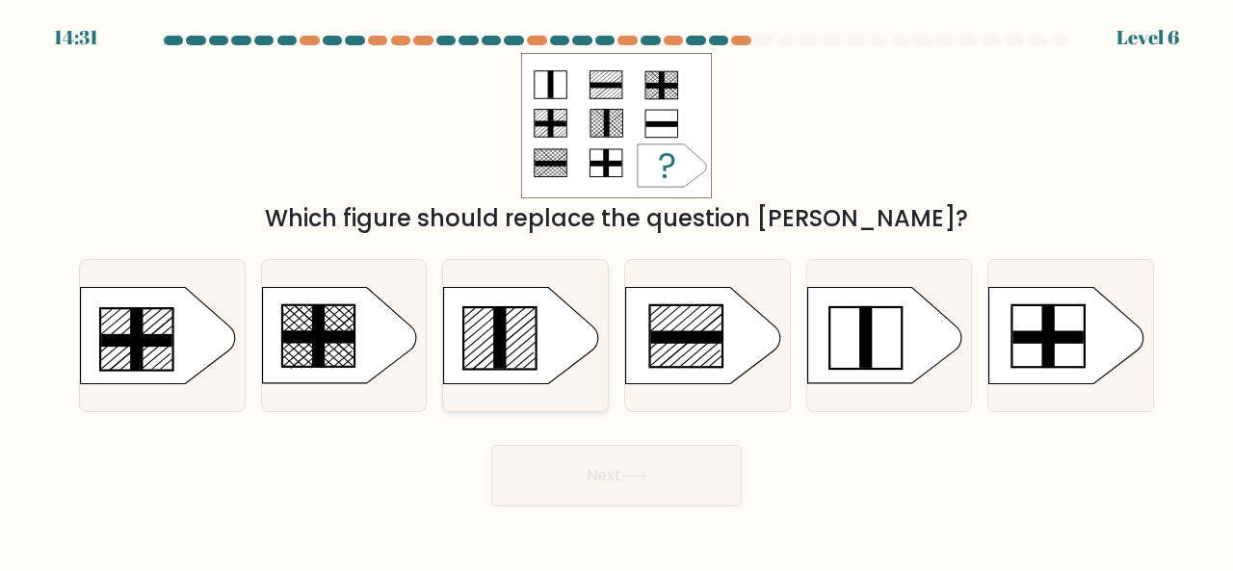
click at [545, 379] on icon at bounding box center [521, 335] width 154 height 96
click at [616, 291] on input "c." at bounding box center [616, 288] width 1 height 5
radio input "true"
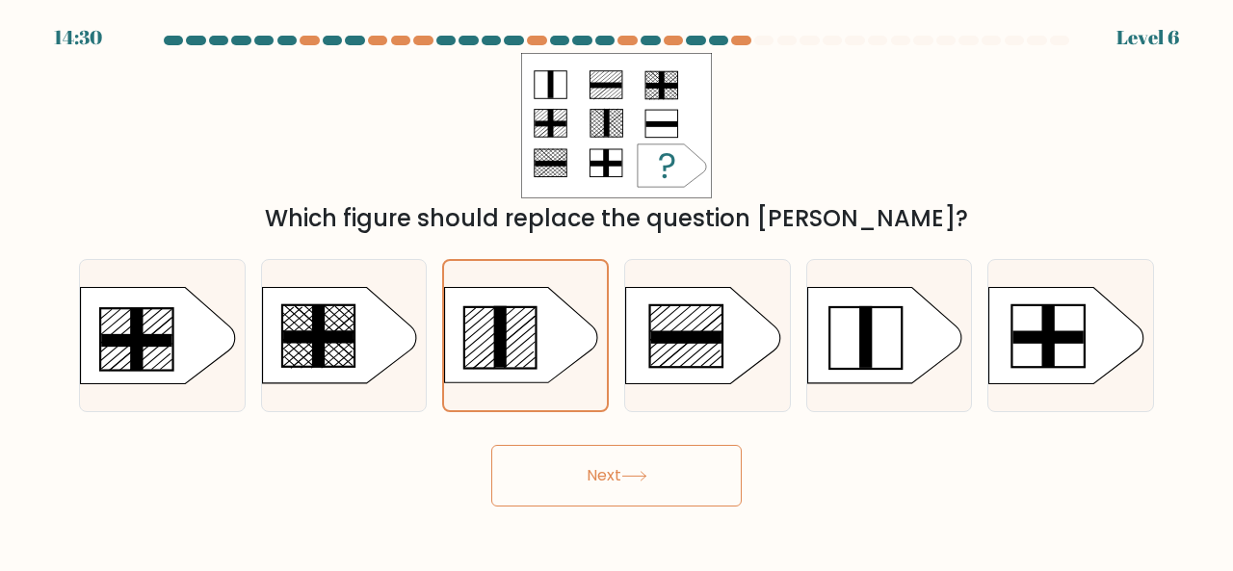
click at [612, 469] on button "Next" at bounding box center [616, 476] width 250 height 62
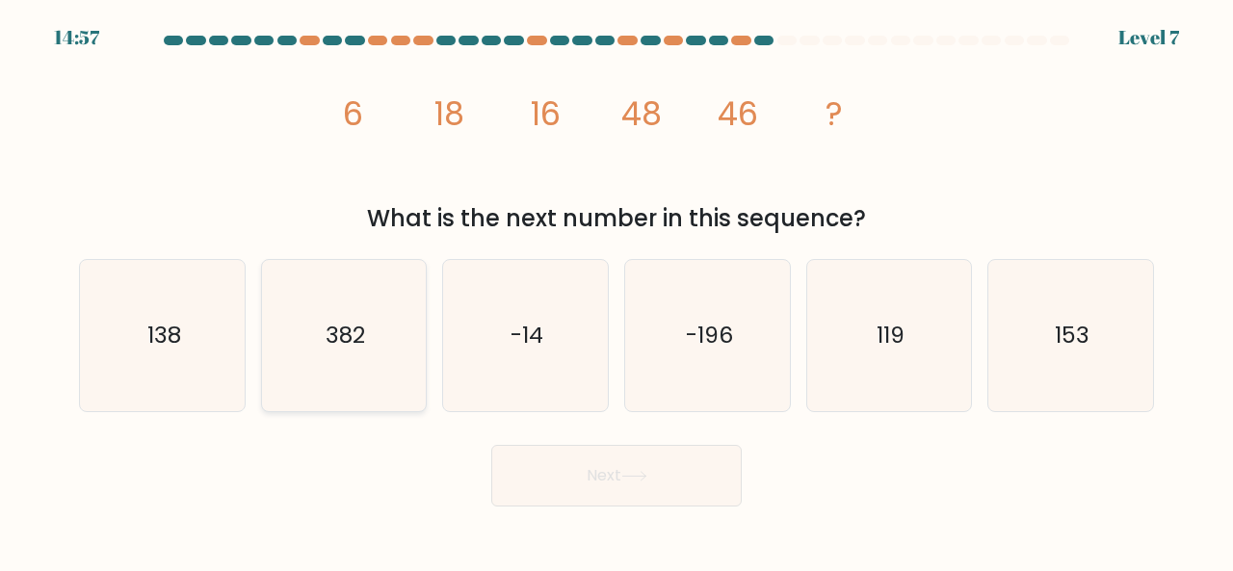
click at [292, 338] on icon "382" at bounding box center [344, 335] width 151 height 151
click at [616, 291] on input "b. 382" at bounding box center [616, 288] width 1 height 5
radio input "true"
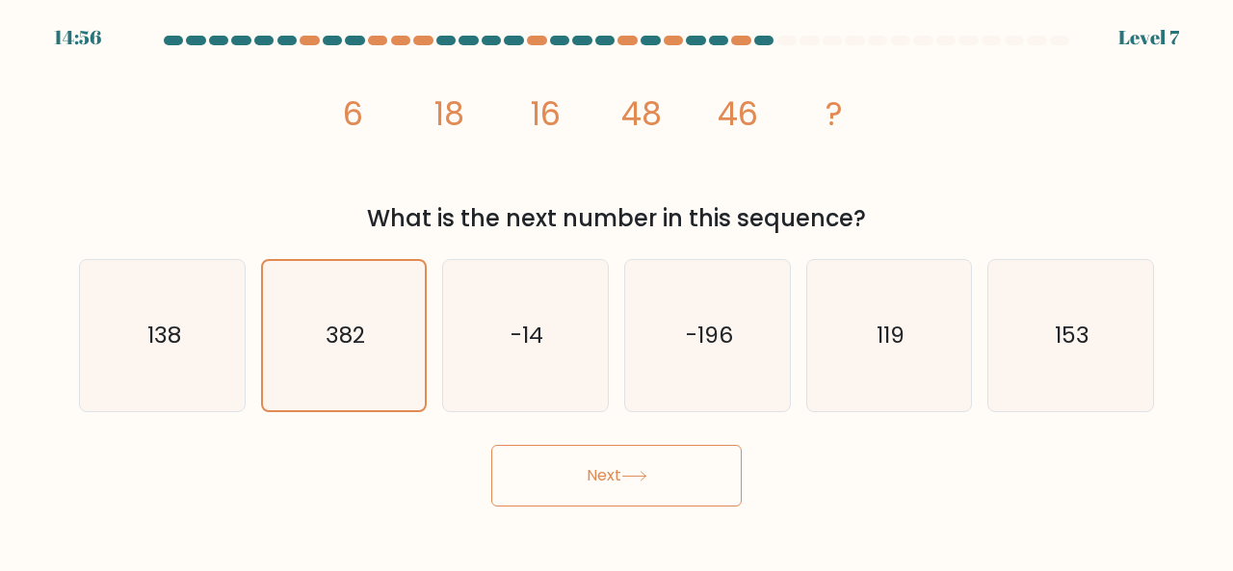
click at [552, 475] on button "Next" at bounding box center [616, 476] width 250 height 62
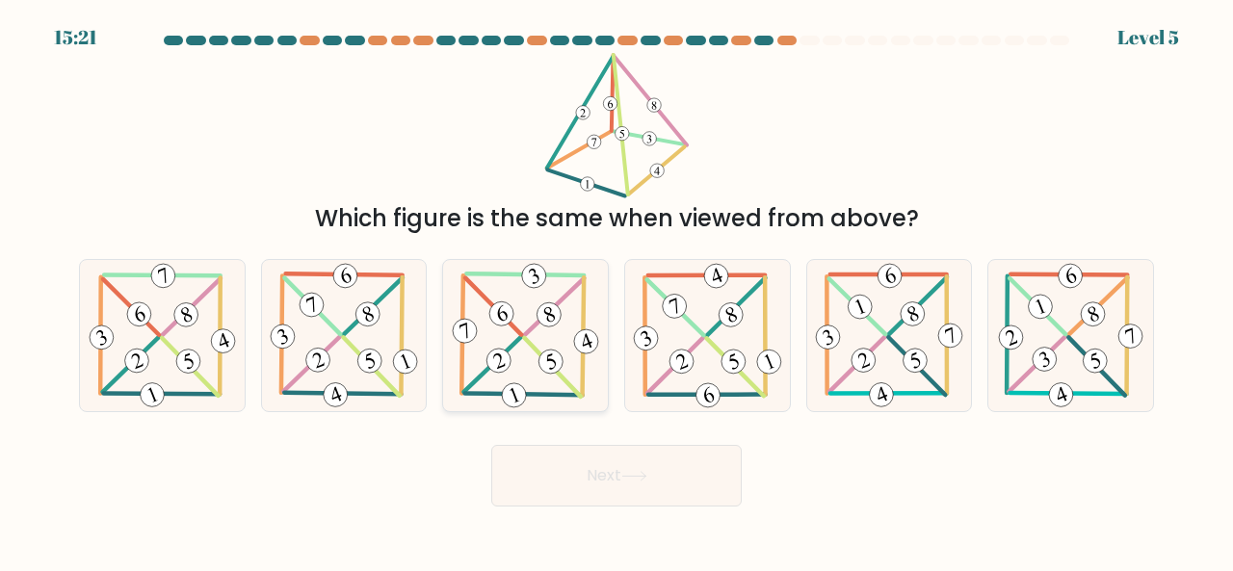
click at [502, 289] on icon at bounding box center [525, 335] width 153 height 151
click at [616, 289] on input "c." at bounding box center [616, 288] width 1 height 5
radio input "true"
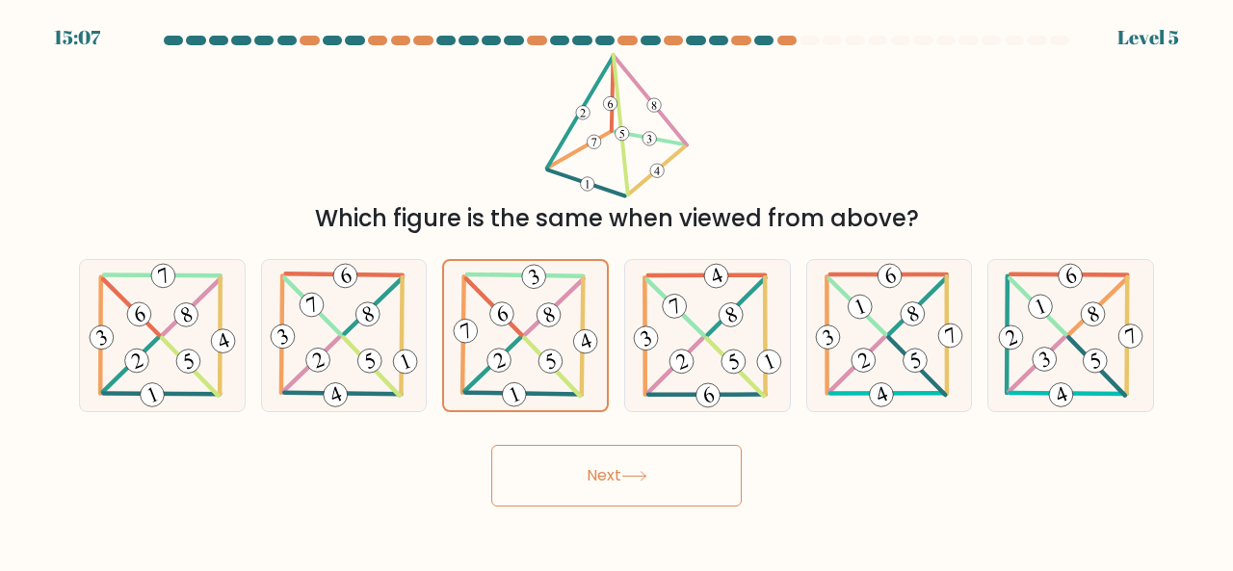
click at [596, 478] on button "Next" at bounding box center [616, 476] width 250 height 62
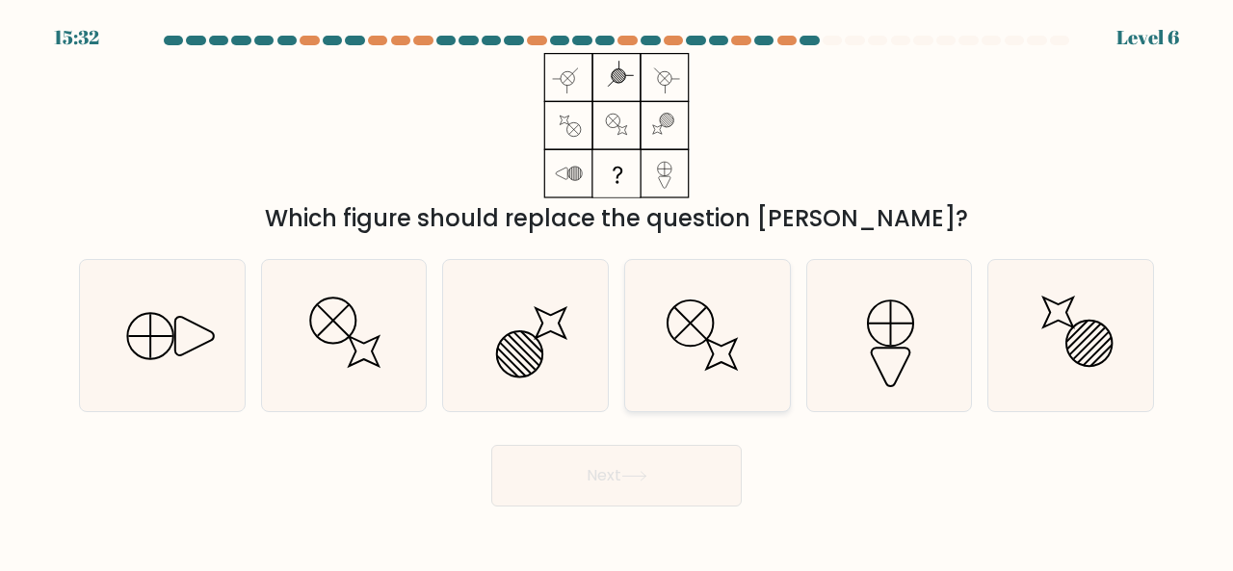
click at [689, 317] on icon at bounding box center [707, 335] width 151 height 151
click at [617, 291] on input "d." at bounding box center [616, 288] width 1 height 5
radio input "true"
click at [186, 332] on icon at bounding box center [162, 335] width 151 height 151
click at [616, 291] on input "a." at bounding box center [616, 288] width 1 height 5
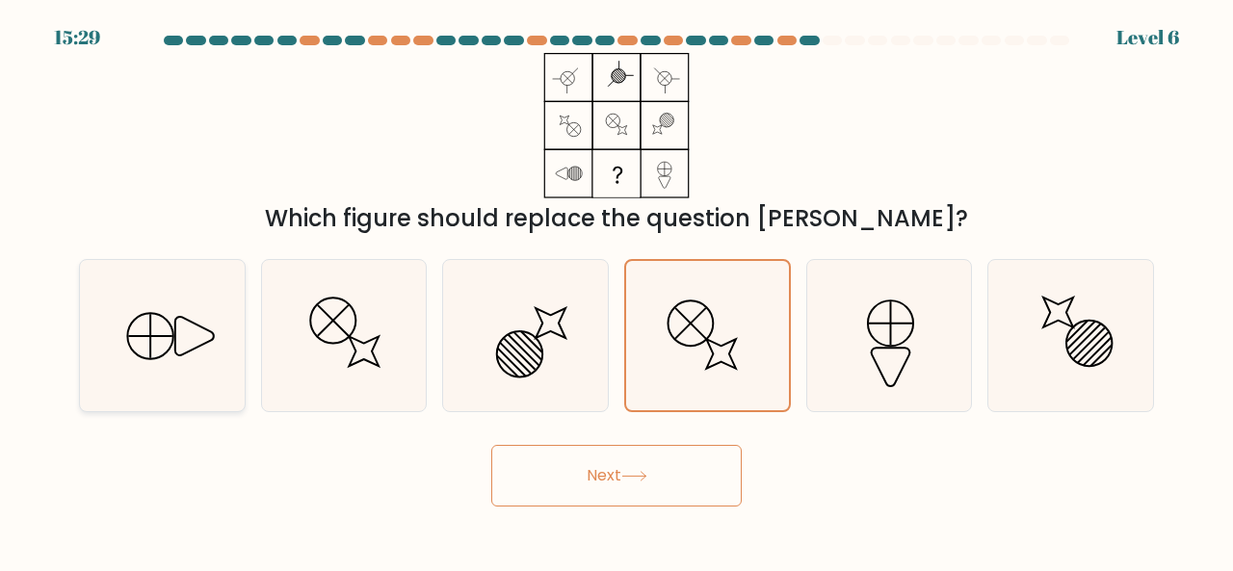
radio input "true"
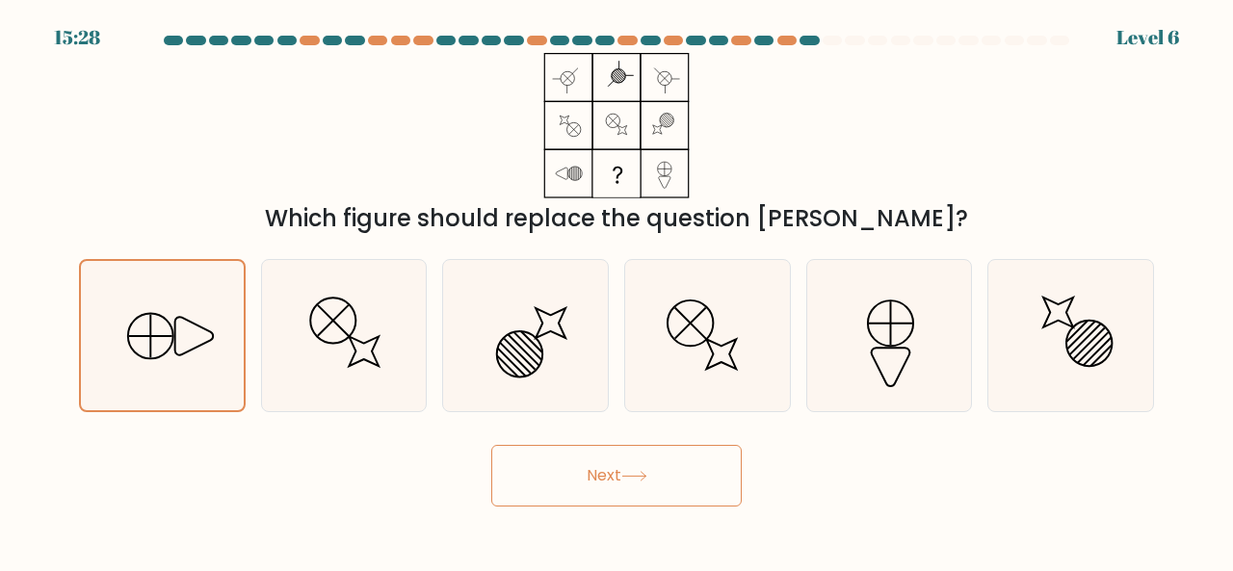
click at [666, 480] on button "Next" at bounding box center [616, 476] width 250 height 62
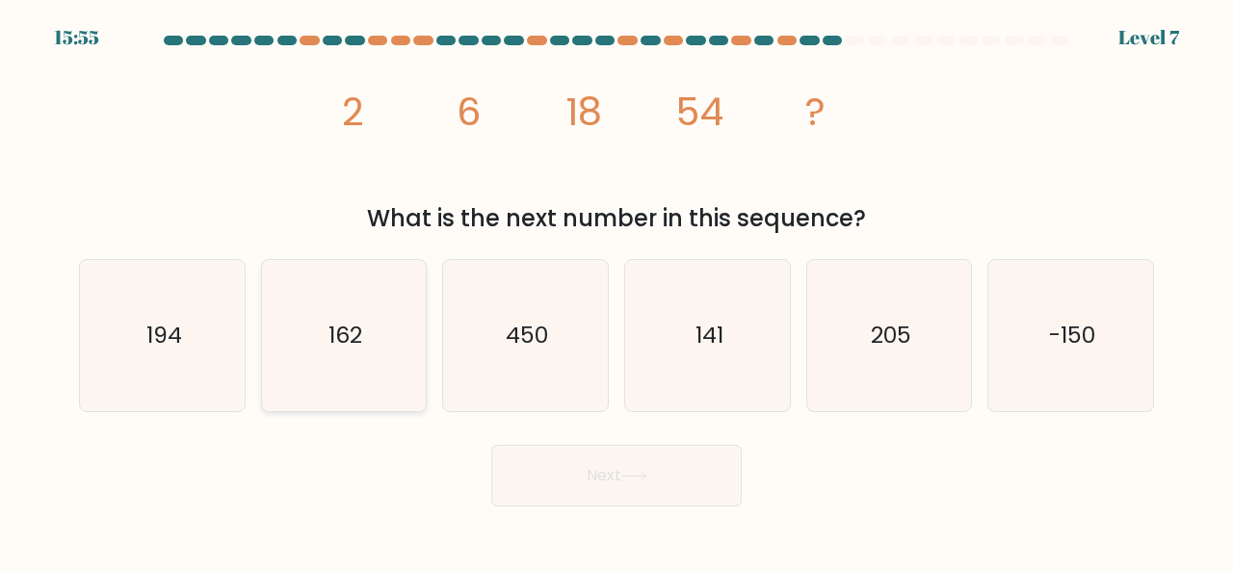
click at [328, 297] on icon "162" at bounding box center [344, 335] width 151 height 151
click at [616, 291] on input "b. 162" at bounding box center [616, 288] width 1 height 5
radio input "true"
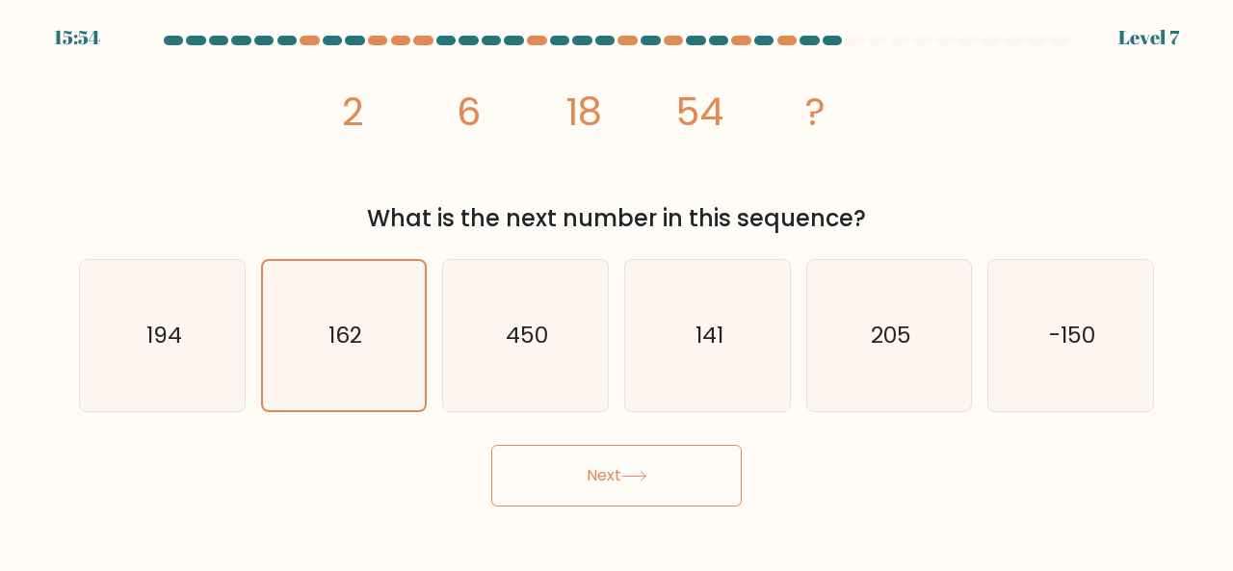
click at [665, 507] on body "15:54 Level 7" at bounding box center [616, 285] width 1233 height 571
click at [676, 468] on button "Next" at bounding box center [616, 476] width 250 height 62
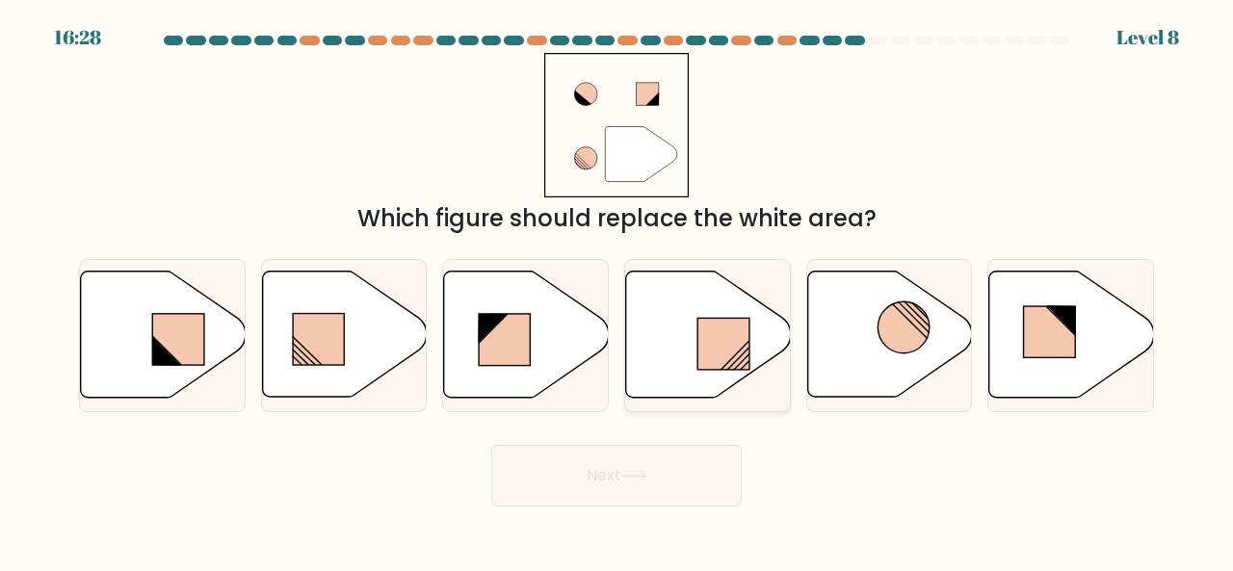
click at [678, 348] on icon at bounding box center [708, 335] width 165 height 126
click at [617, 291] on input "d." at bounding box center [616, 288] width 1 height 5
radio input "true"
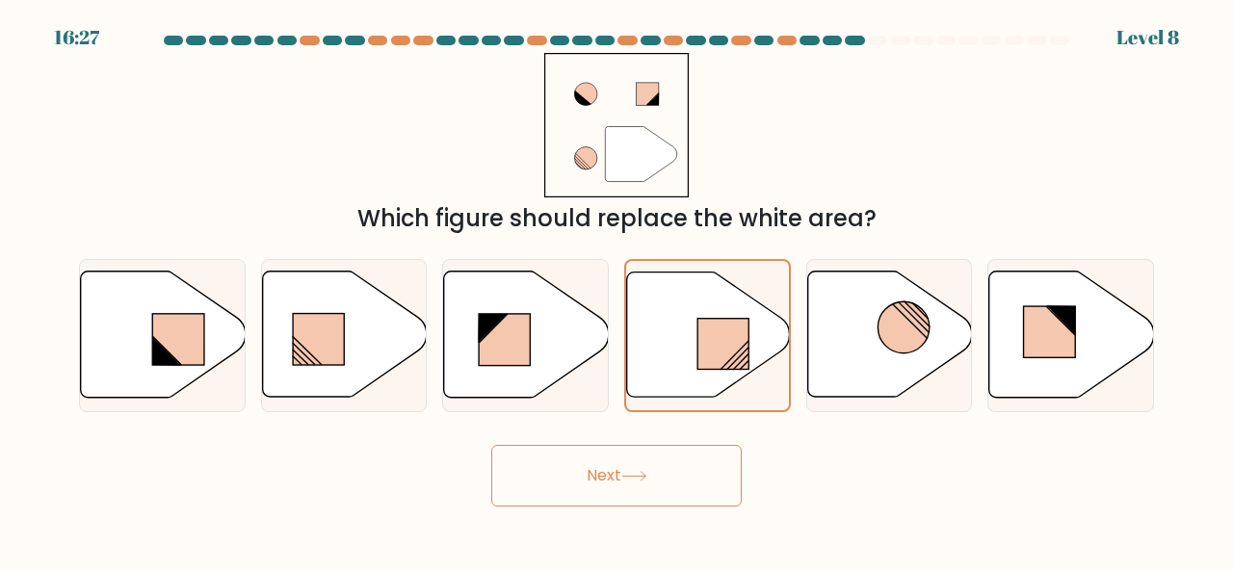
click at [679, 459] on button "Next" at bounding box center [616, 476] width 250 height 62
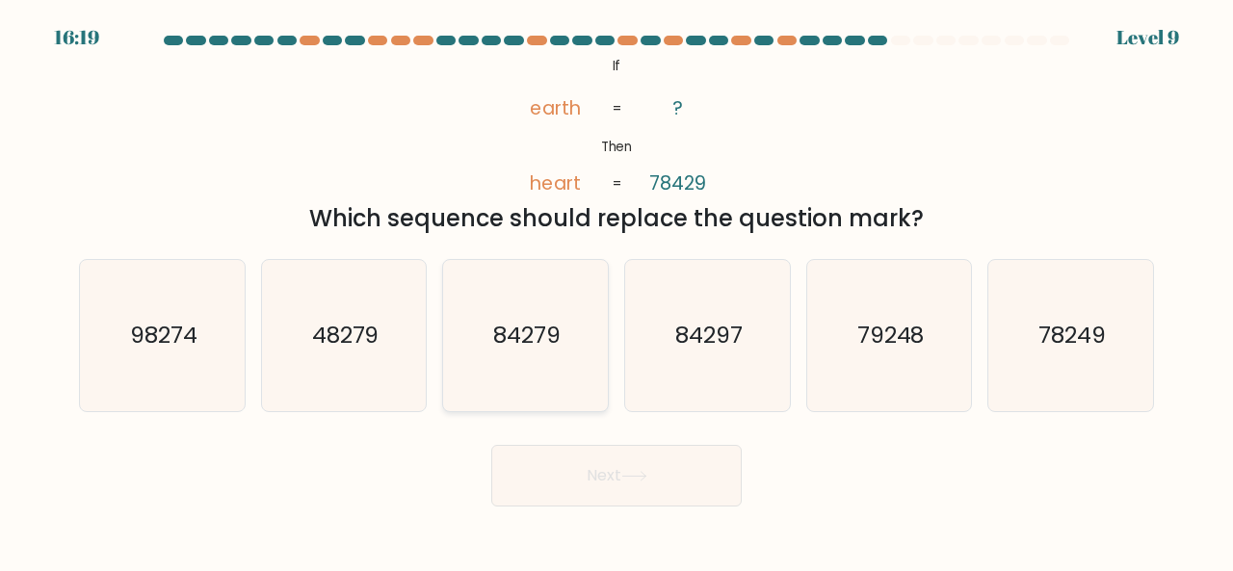
click at [518, 313] on icon "84279" at bounding box center [525, 335] width 151 height 151
click at [616, 291] on input "c. 84279" at bounding box center [616, 288] width 1 height 5
radio input "true"
click at [628, 459] on button "Next" at bounding box center [616, 476] width 250 height 62
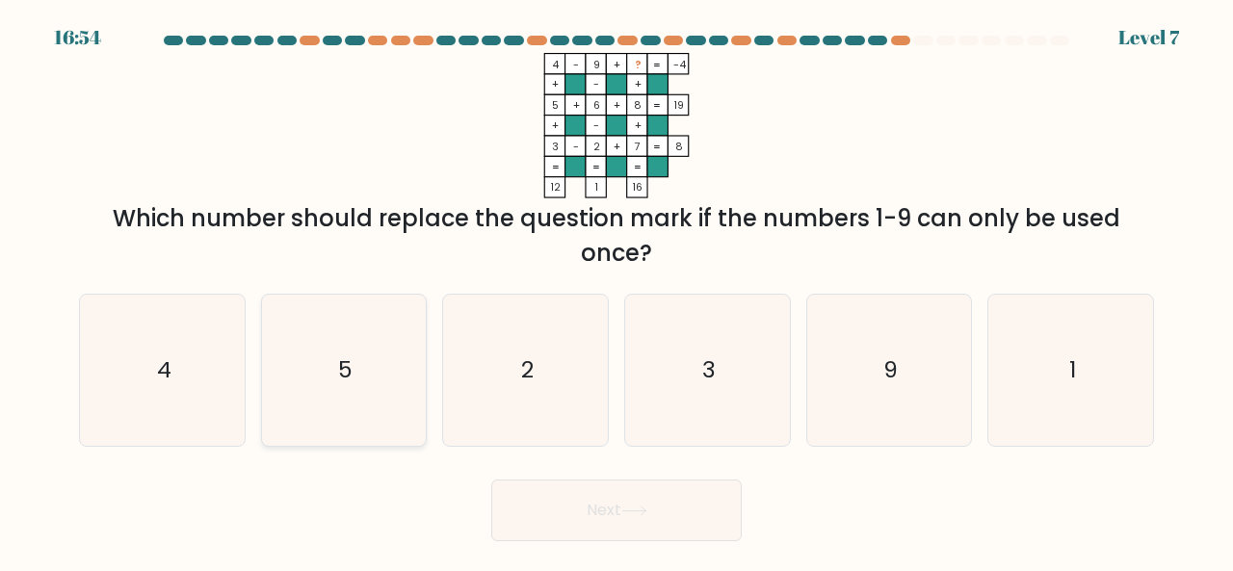
click at [327, 377] on icon "5" at bounding box center [344, 370] width 151 height 151
click at [616, 291] on input "b. 5" at bounding box center [616, 288] width 1 height 5
radio input "true"
click at [694, 531] on button "Next" at bounding box center [616, 511] width 250 height 62
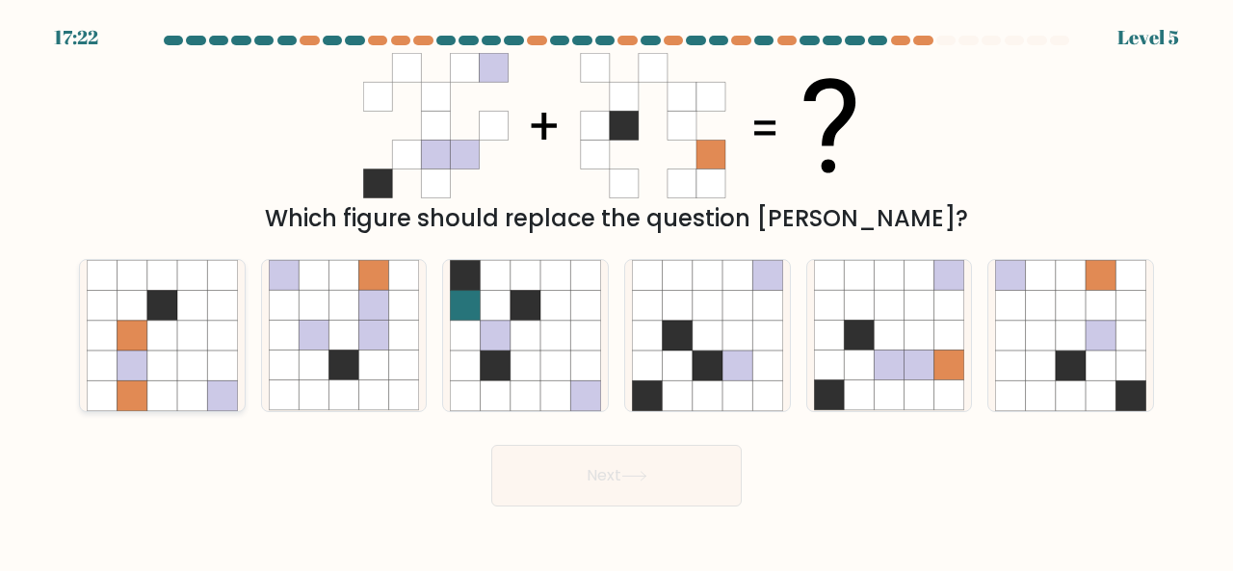
click at [89, 375] on icon at bounding box center [102, 366] width 30 height 30
click at [616, 291] on input "a." at bounding box center [616, 288] width 1 height 5
radio input "true"
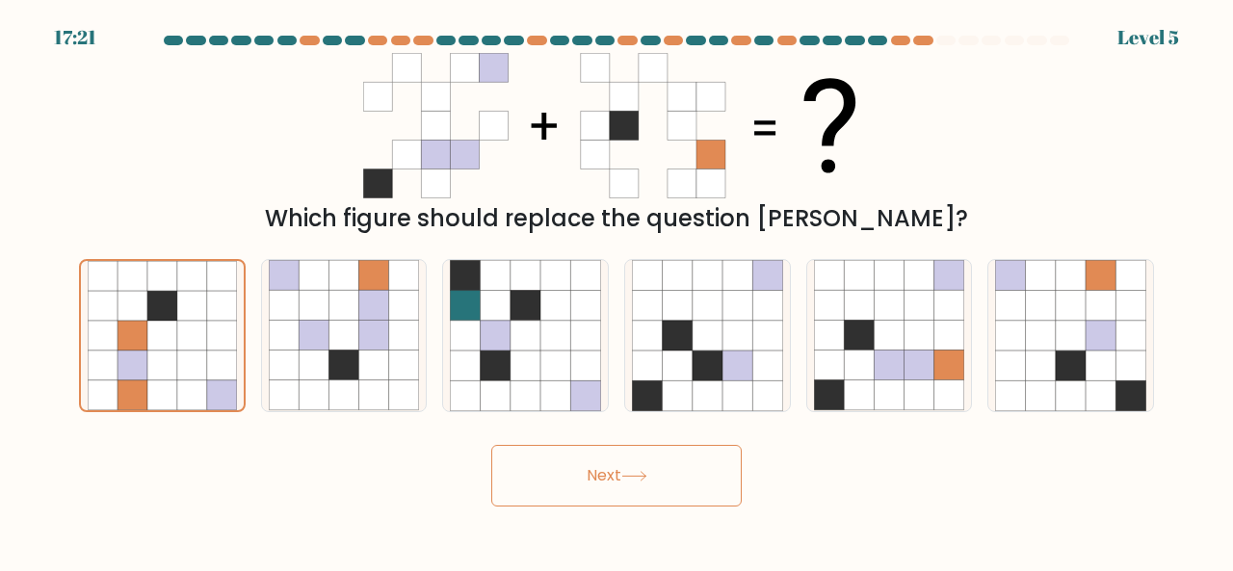
click at [641, 471] on icon at bounding box center [634, 476] width 26 height 11
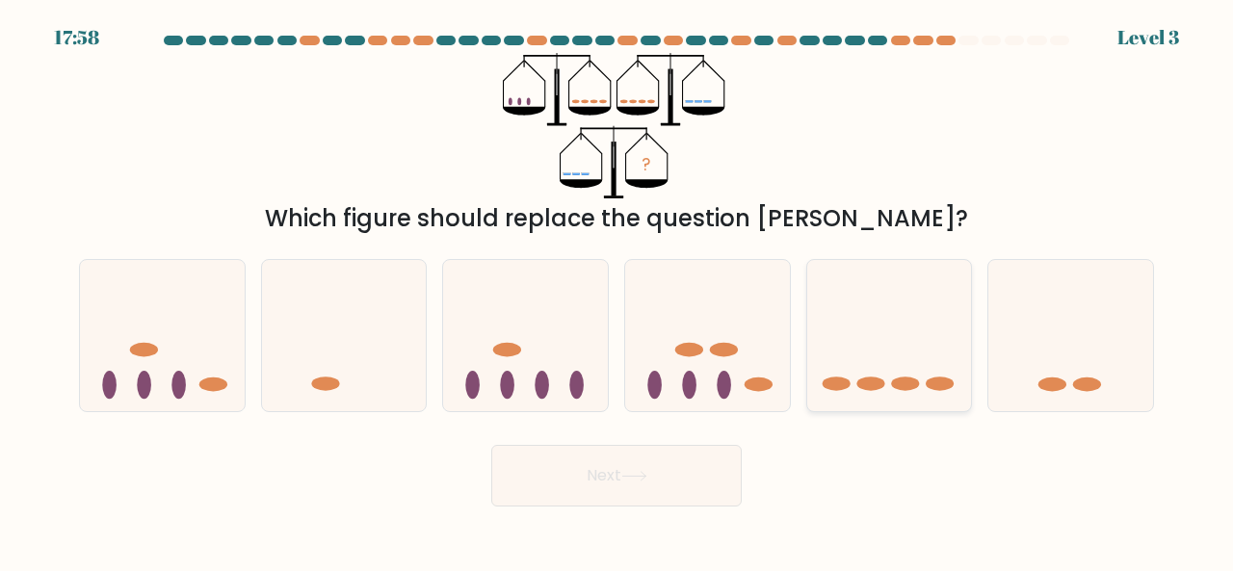
click at [844, 365] on icon at bounding box center [889, 335] width 165 height 136
click at [617, 291] on input "e." at bounding box center [616, 288] width 1 height 5
radio input "true"
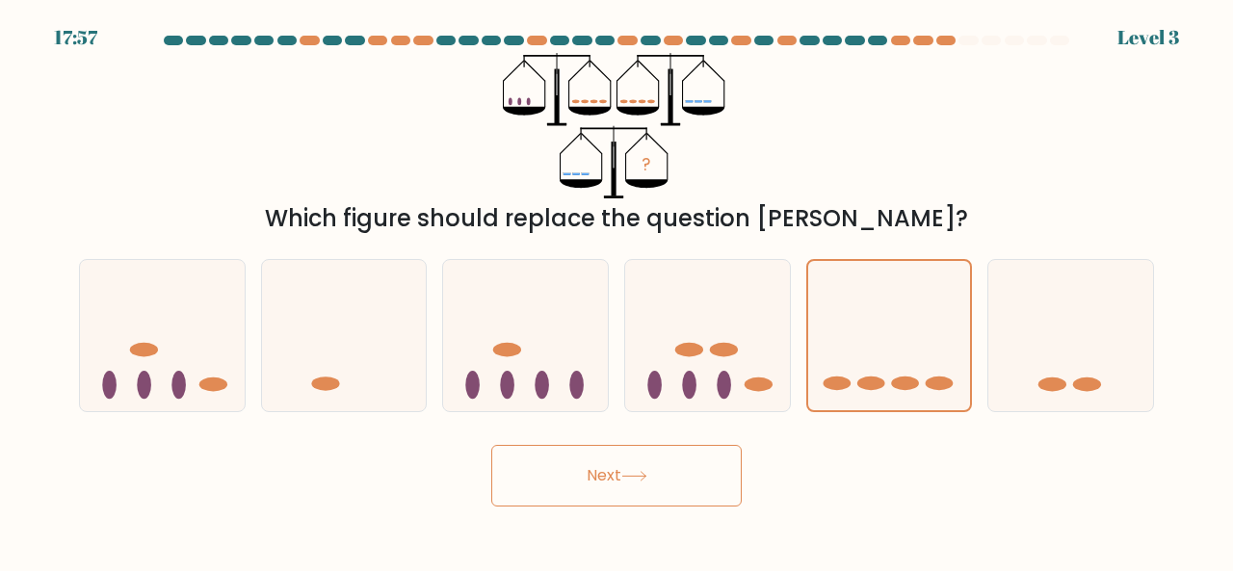
click at [691, 473] on button "Next" at bounding box center [616, 476] width 250 height 62
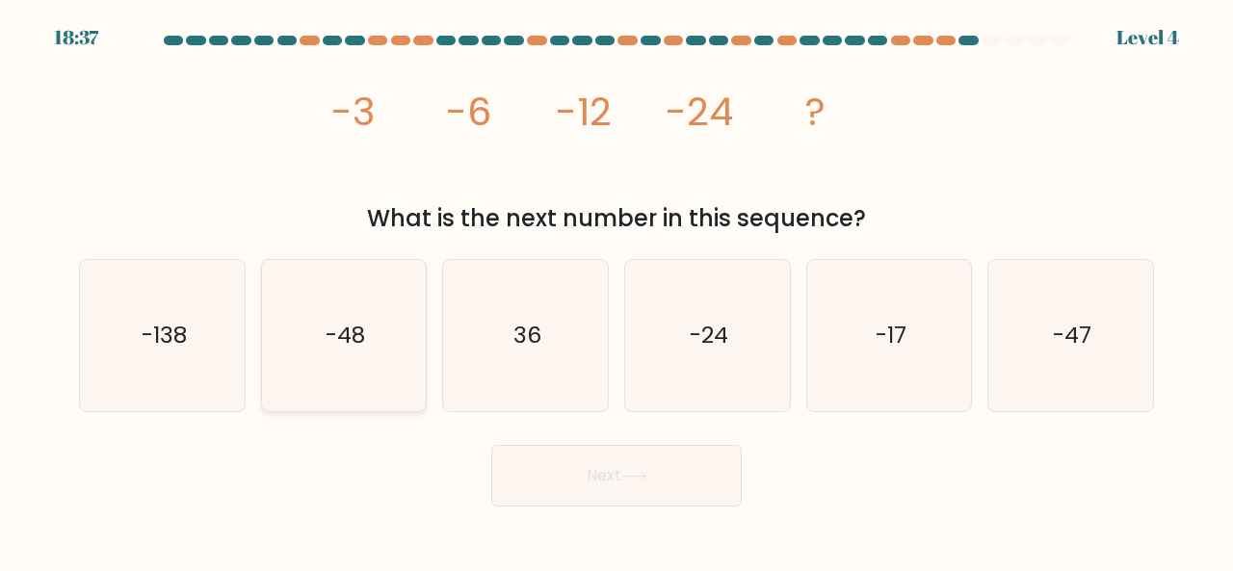
click at [374, 369] on icon "-48" at bounding box center [344, 335] width 151 height 151
click at [616, 291] on input "b. -48" at bounding box center [616, 288] width 1 height 5
radio input "true"
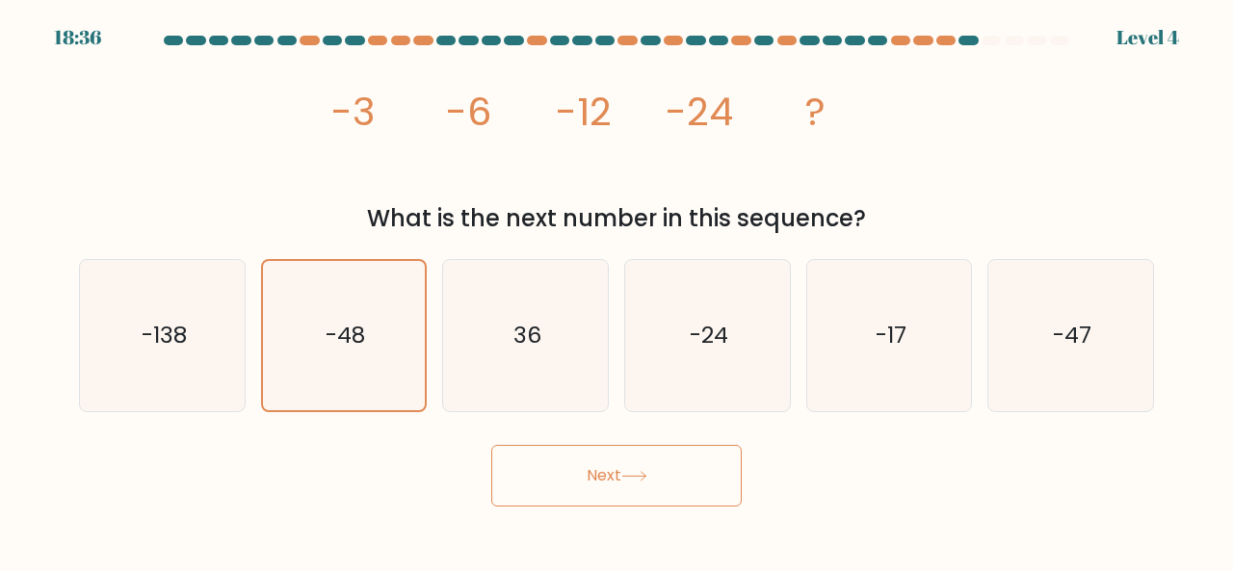
click at [563, 462] on button "Next" at bounding box center [616, 476] width 250 height 62
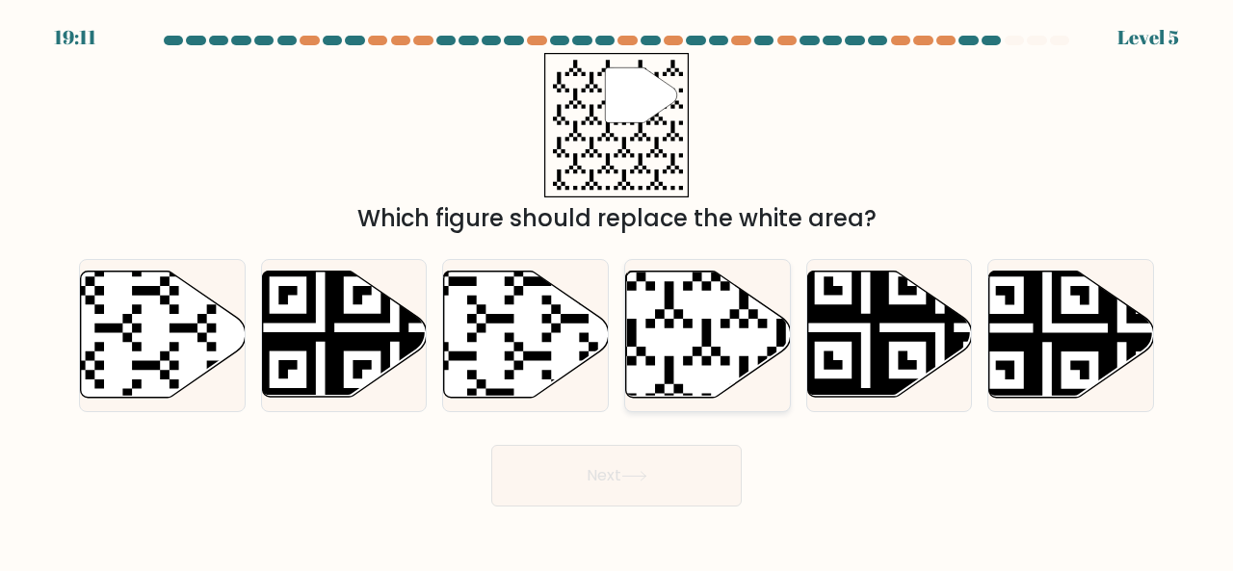
click at [648, 369] on icon at bounding box center [708, 335] width 165 height 126
click at [617, 291] on input "d." at bounding box center [616, 288] width 1 height 5
radio input "true"
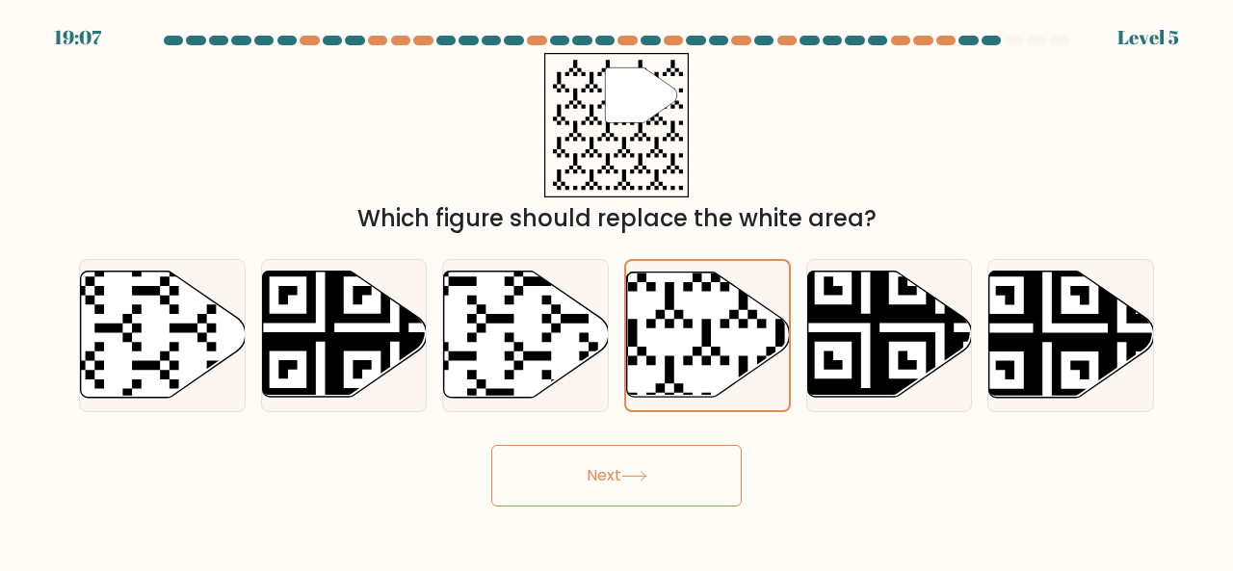
click at [662, 475] on button "Next" at bounding box center [616, 476] width 250 height 62
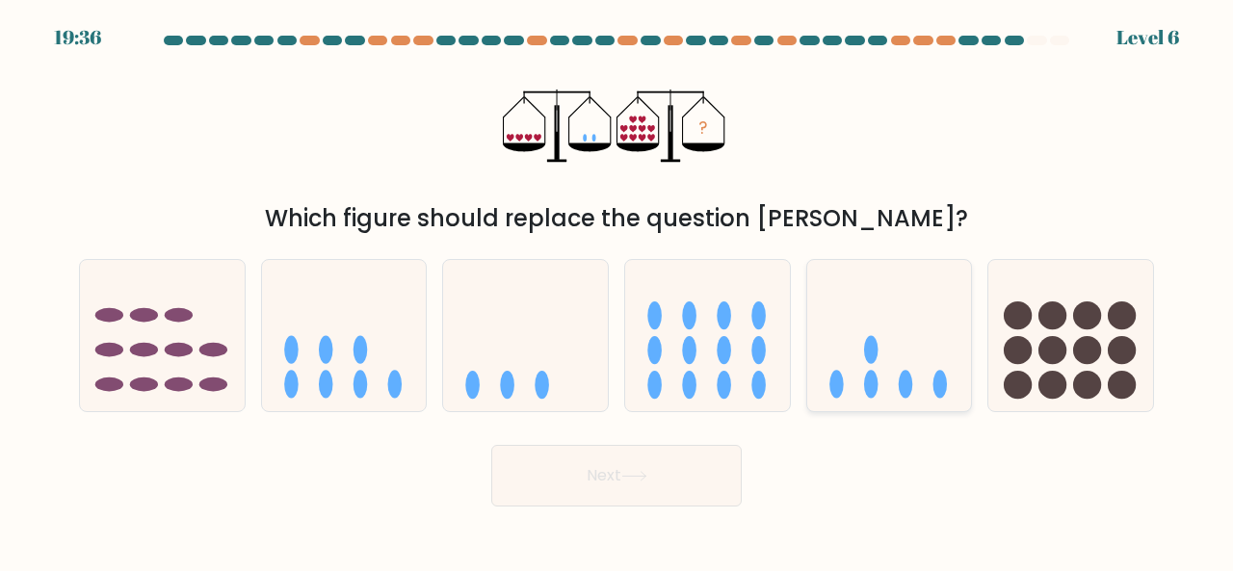
click at [866, 351] on ellipse at bounding box center [871, 350] width 14 height 28
click at [617, 291] on input "e." at bounding box center [616, 288] width 1 height 5
radio input "true"
click at [587, 467] on button "Next" at bounding box center [616, 476] width 250 height 62
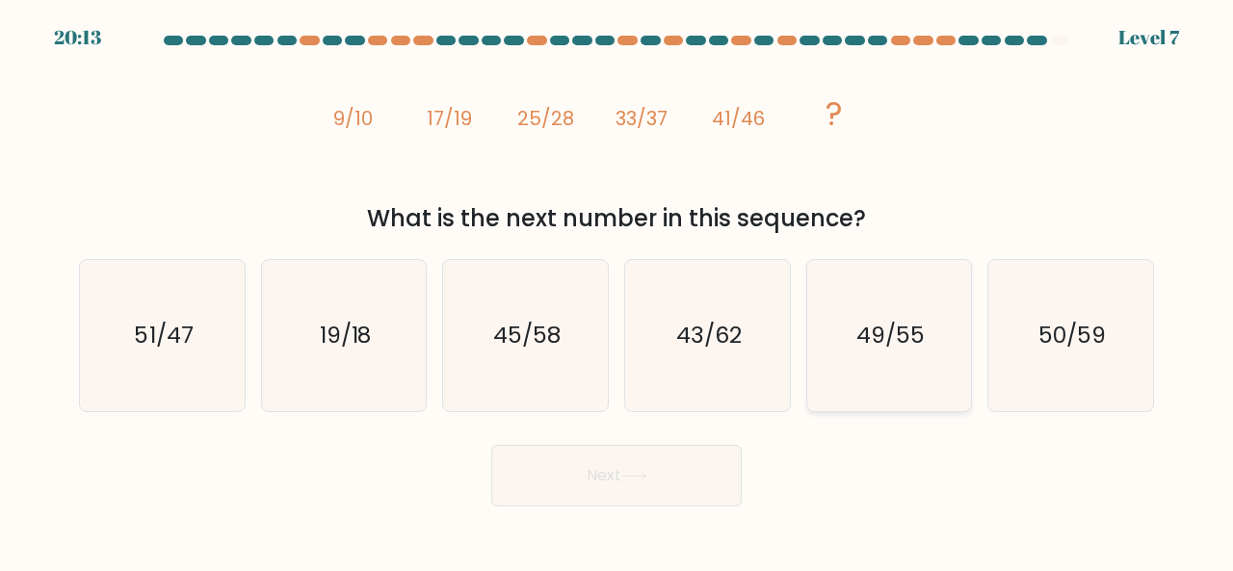
click at [888, 321] on text "49/55" at bounding box center [890, 335] width 68 height 32
click at [617, 291] on input "e. 49/55" at bounding box center [616, 288] width 1 height 5
radio input "true"
click at [675, 461] on button "Next" at bounding box center [616, 476] width 250 height 62
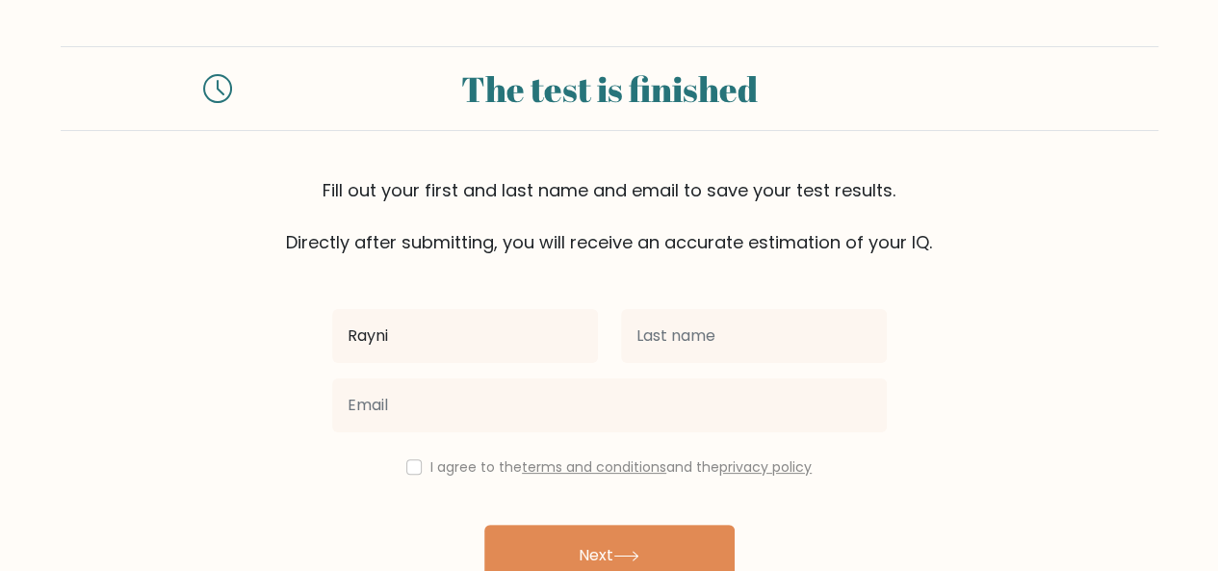
type input "Raynil"
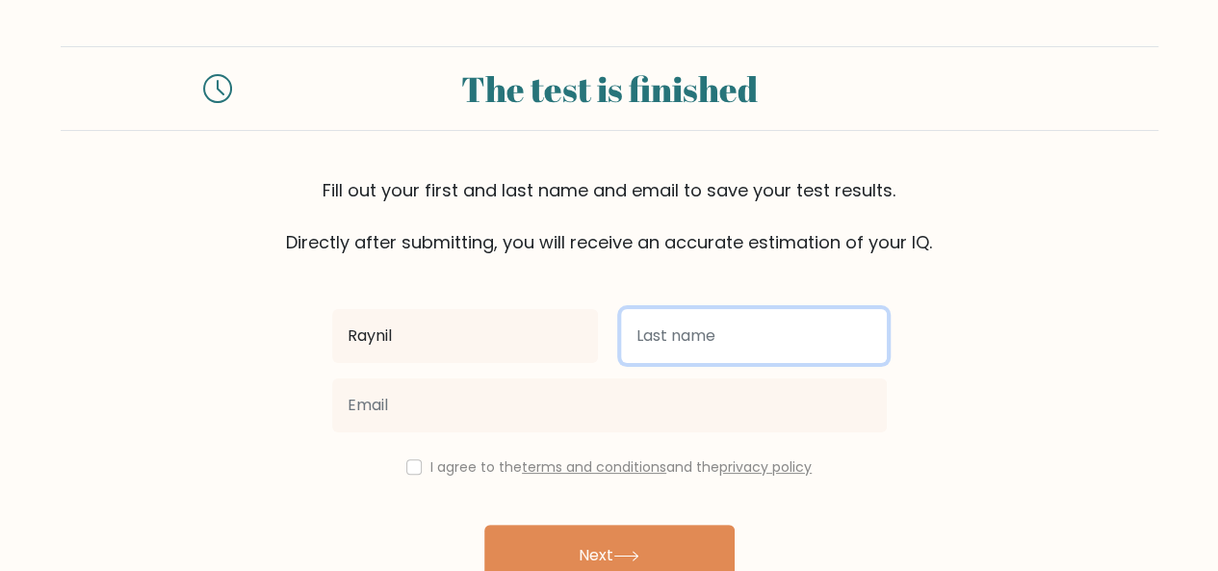
click at [655, 336] on input "text" at bounding box center [754, 336] width 266 height 54
type input "Rivera"
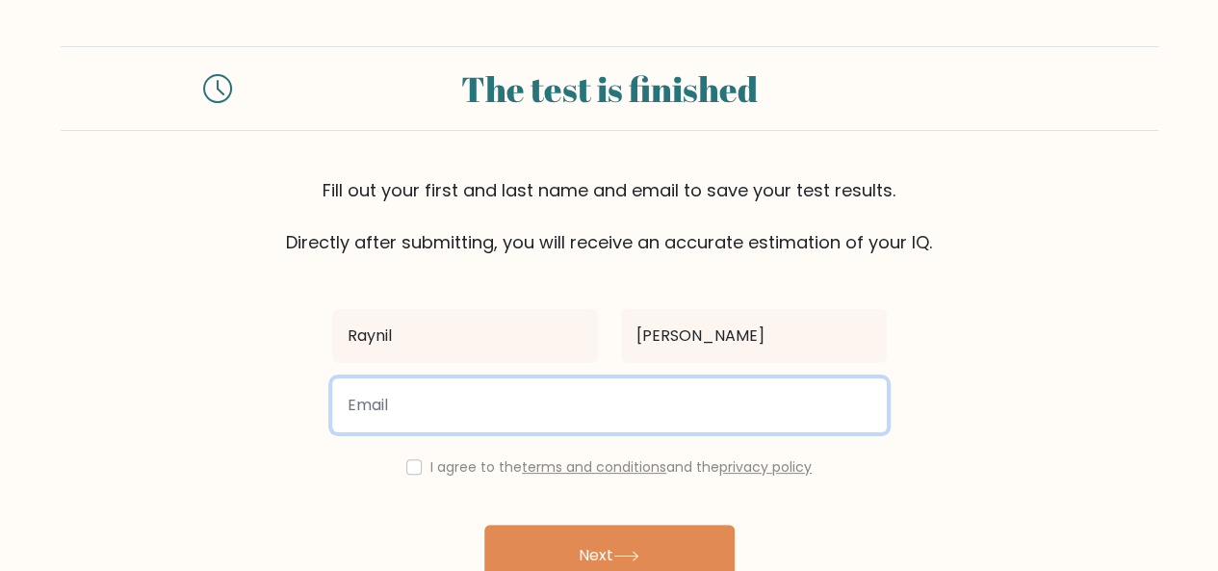
click at [684, 412] on input "email" at bounding box center [609, 405] width 555 height 54
type input "raynil.rivera@gmail.com"
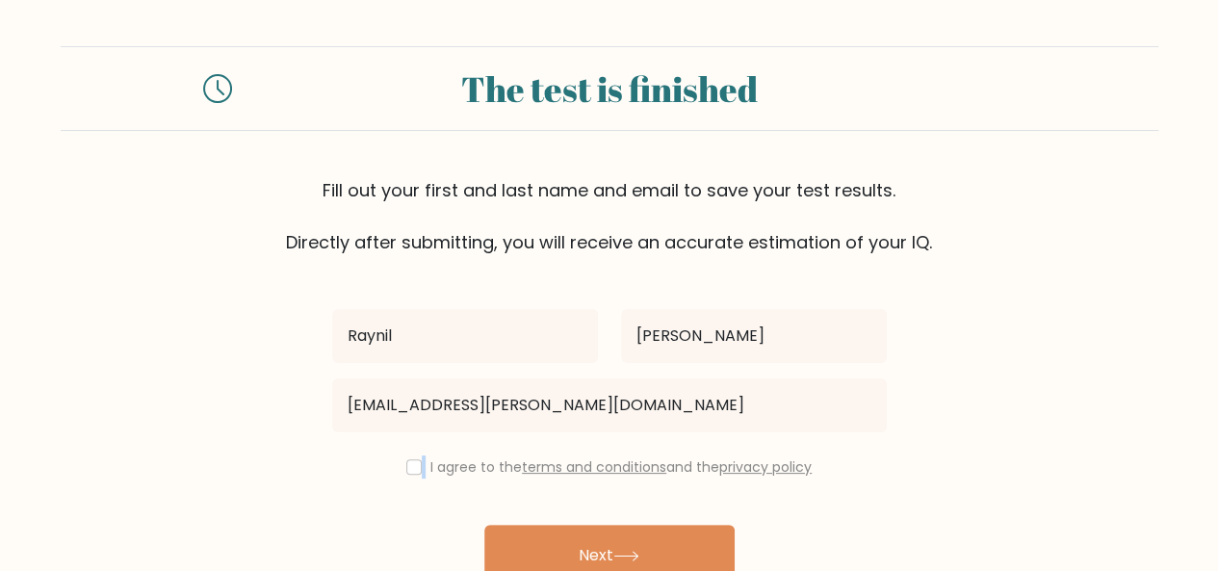
drag, startPoint x: 424, startPoint y: 466, endPoint x: 404, endPoint y: 464, distance: 19.4
click at [404, 464] on div "I agree to the terms and conditions and the privacy policy" at bounding box center [610, 466] width 578 height 23
click at [419, 471] on div "I agree to the terms and conditions and the privacy policy" at bounding box center [610, 466] width 578 height 23
click at [413, 463] on input "checkbox" at bounding box center [413, 466] width 15 height 15
checkbox input "true"
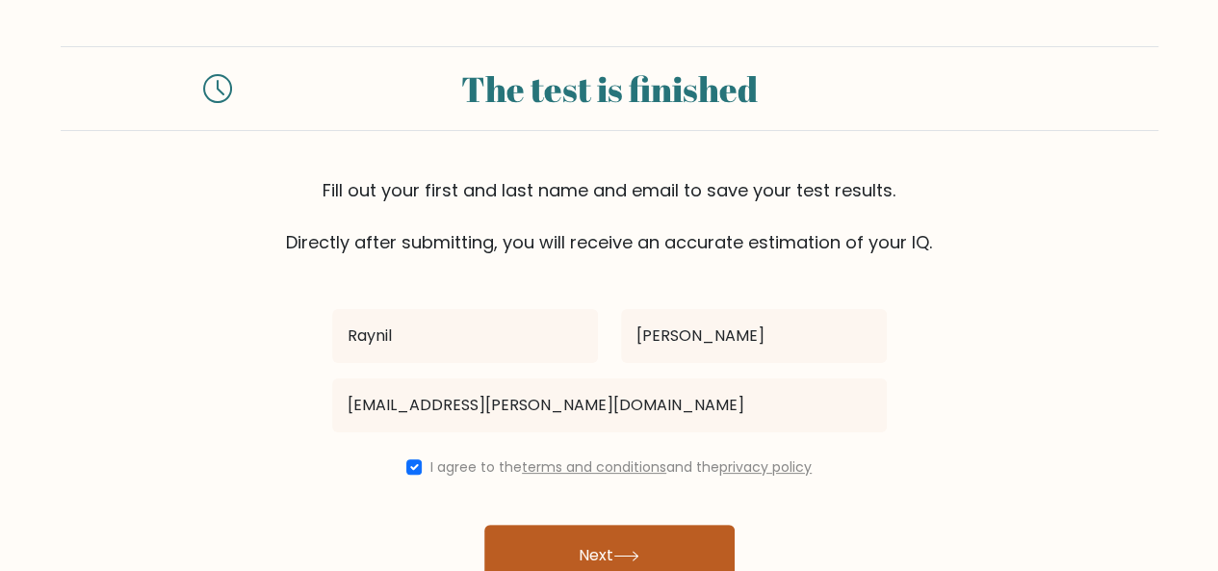
click at [561, 545] on button "Next" at bounding box center [609, 556] width 250 height 62
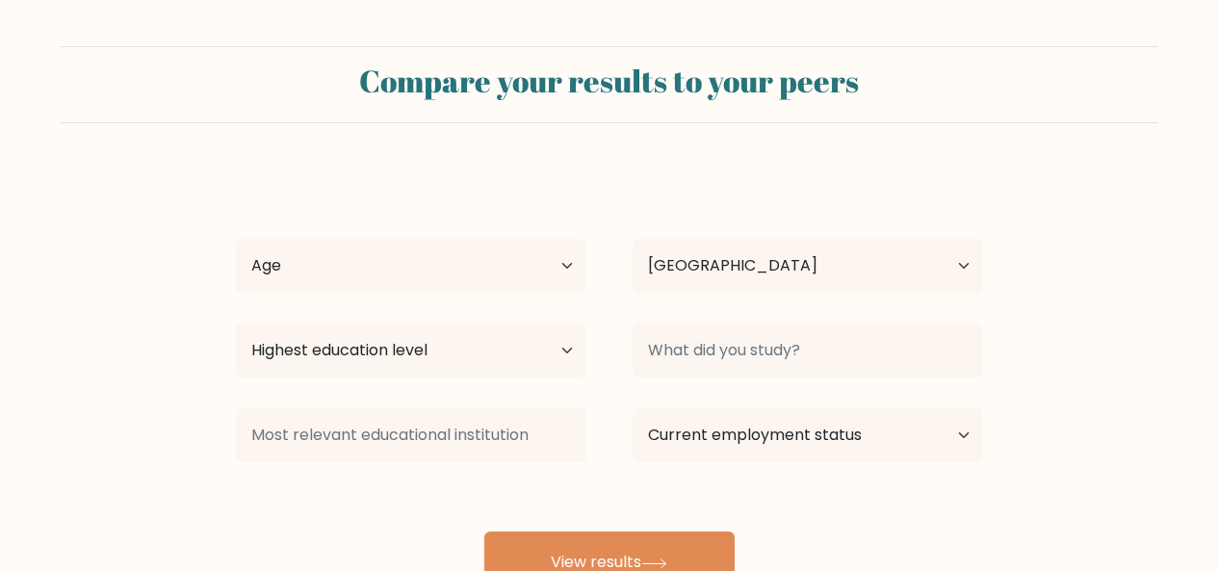
select select "PH"
click at [520, 264] on select "Age Under 18 years old 18-24 years old 25-34 years old 35-44 years old 45-54 ye…" at bounding box center [411, 266] width 351 height 54
select select "18_24"
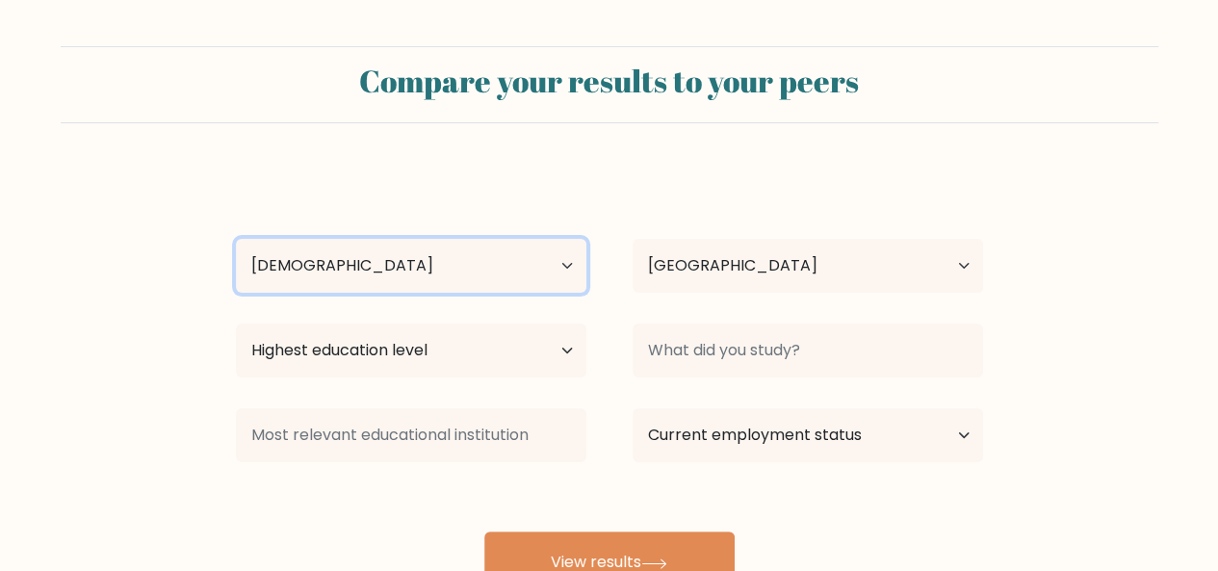
click at [236, 239] on select "Age Under 18 years old 18-24 years old 25-34 years old 35-44 years old 45-54 ye…" at bounding box center [411, 266] width 351 height 54
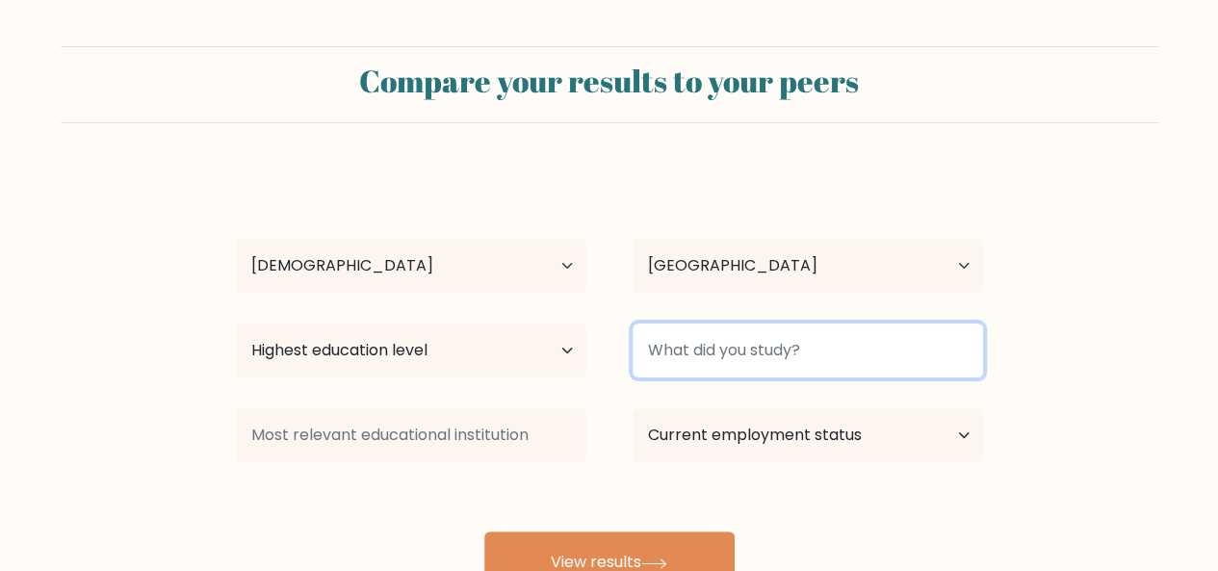
click at [640, 340] on input at bounding box center [808, 351] width 351 height 54
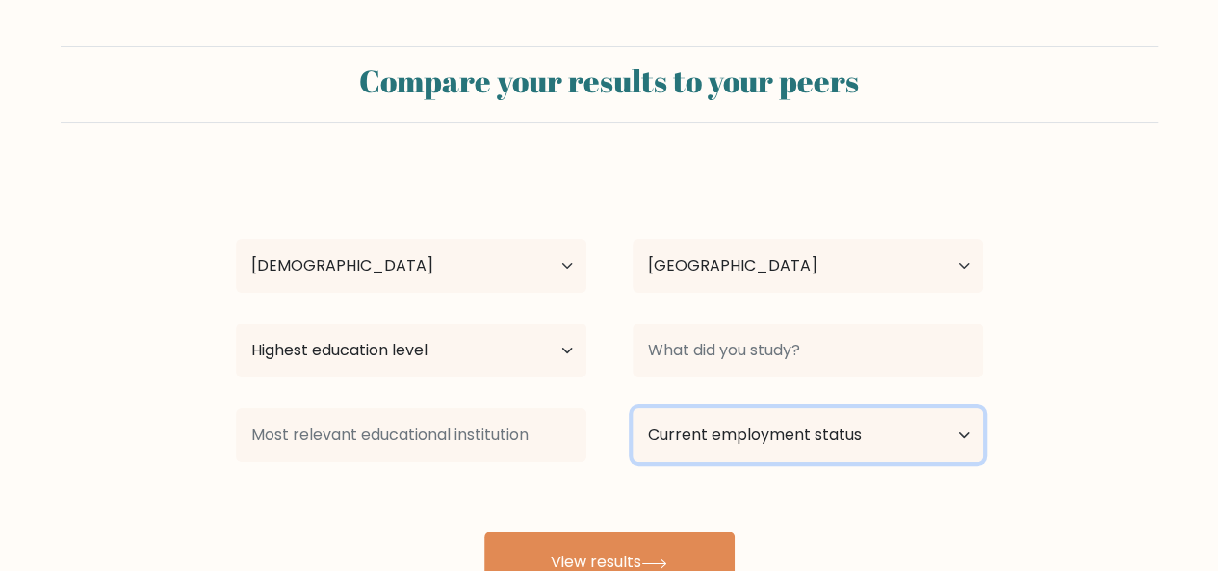
click at [655, 447] on select "Current employment status Employed Student Retired Other / prefer not to answer" at bounding box center [808, 435] width 351 height 54
select select "employed"
click at [633, 408] on select "Current employment status Employed Student Retired Other / prefer not to answer" at bounding box center [808, 435] width 351 height 54
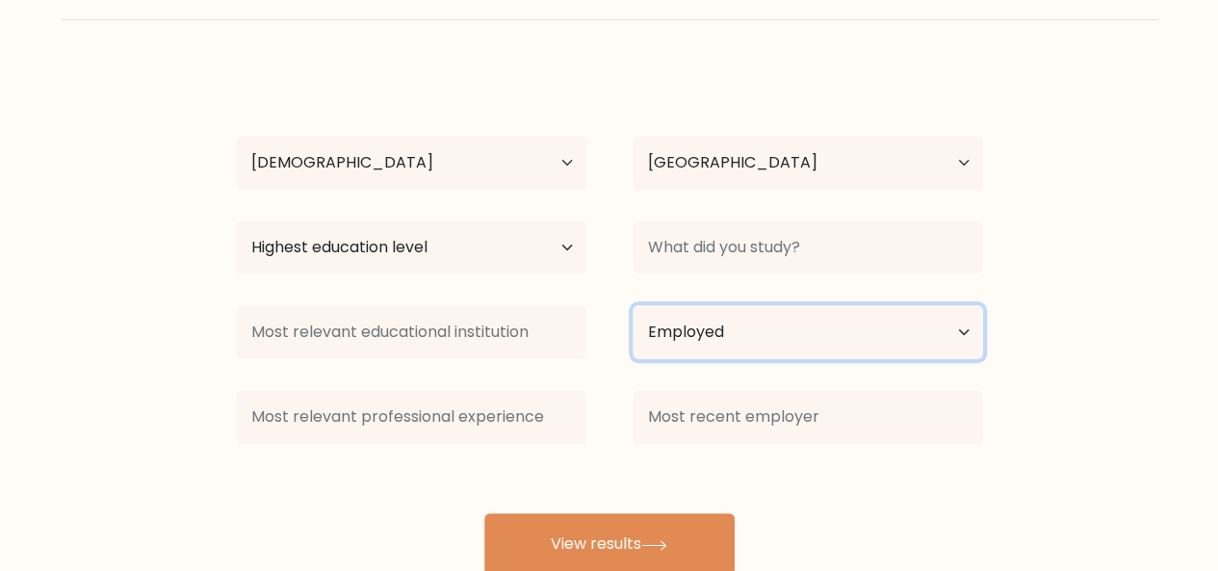
scroll to position [133, 0]
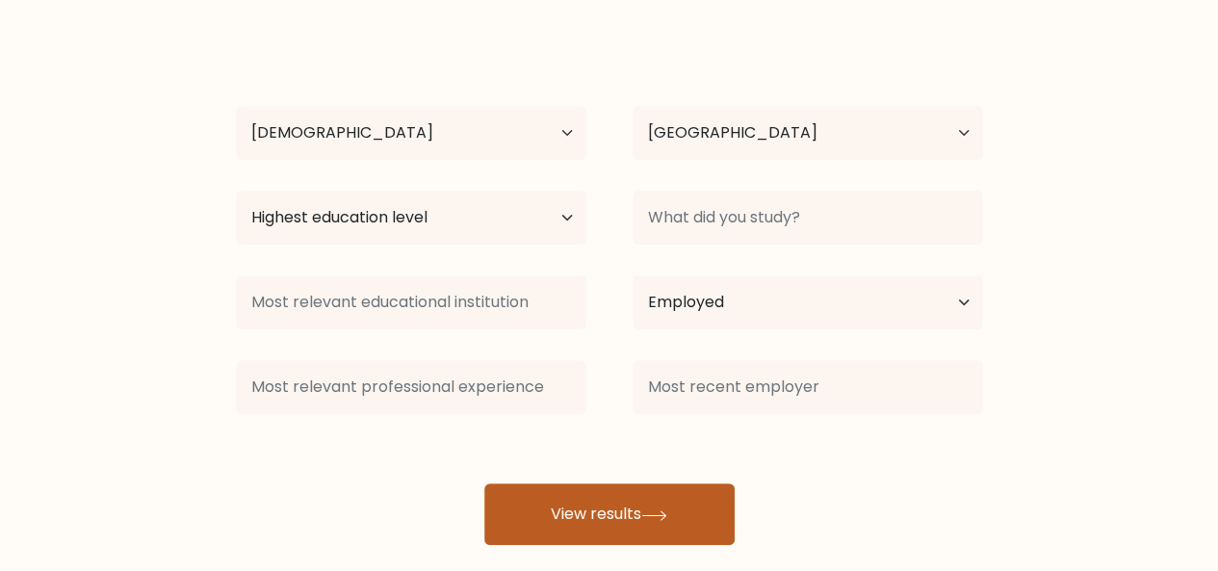
click at [649, 498] on button "View results" at bounding box center [609, 514] width 250 height 62
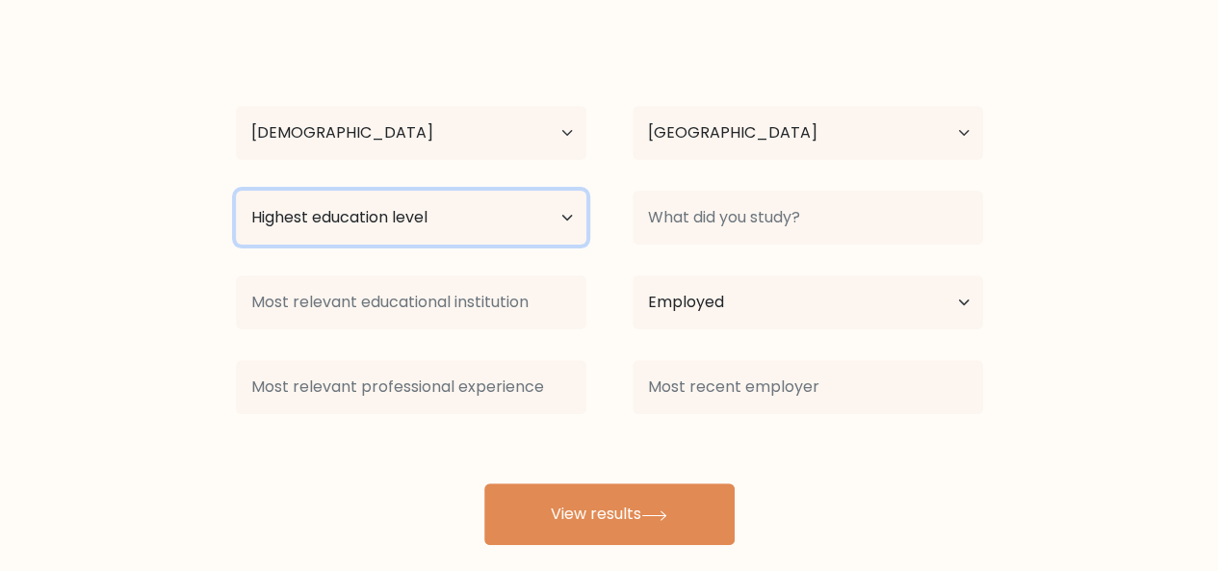
click at [409, 227] on select "Highest education level No schooling Primary Lower Secondary Upper Secondary Oc…" at bounding box center [411, 218] width 351 height 54
select select "bachelors_degree"
click at [236, 191] on select "Highest education level No schooling Primary Lower Secondary Upper Secondary Oc…" at bounding box center [411, 218] width 351 height 54
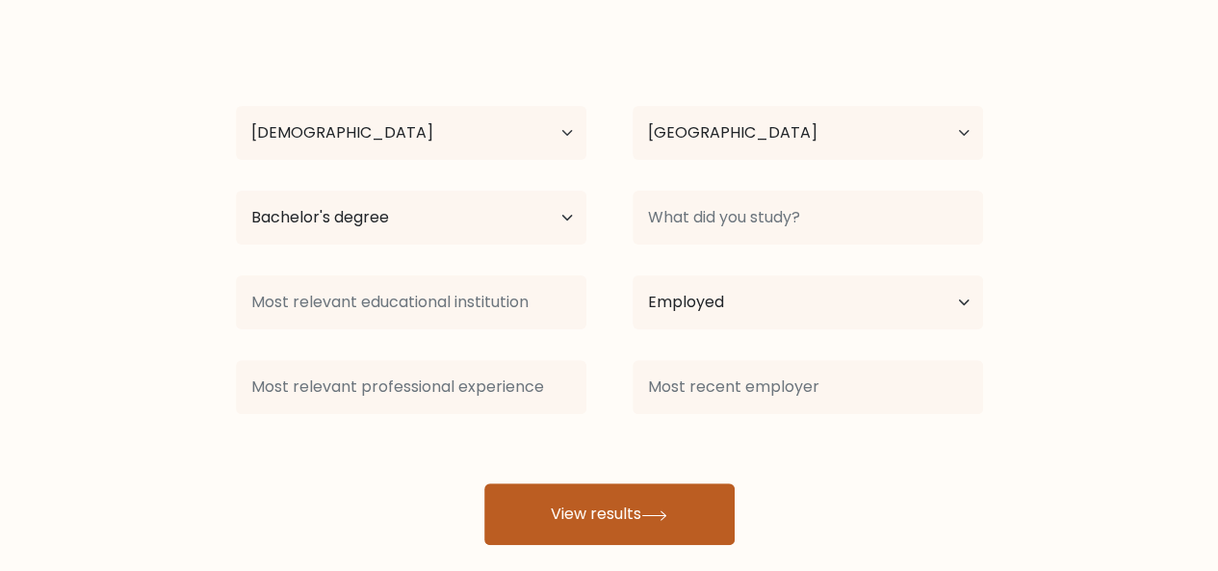
click at [612, 499] on button "View results" at bounding box center [609, 514] width 250 height 62
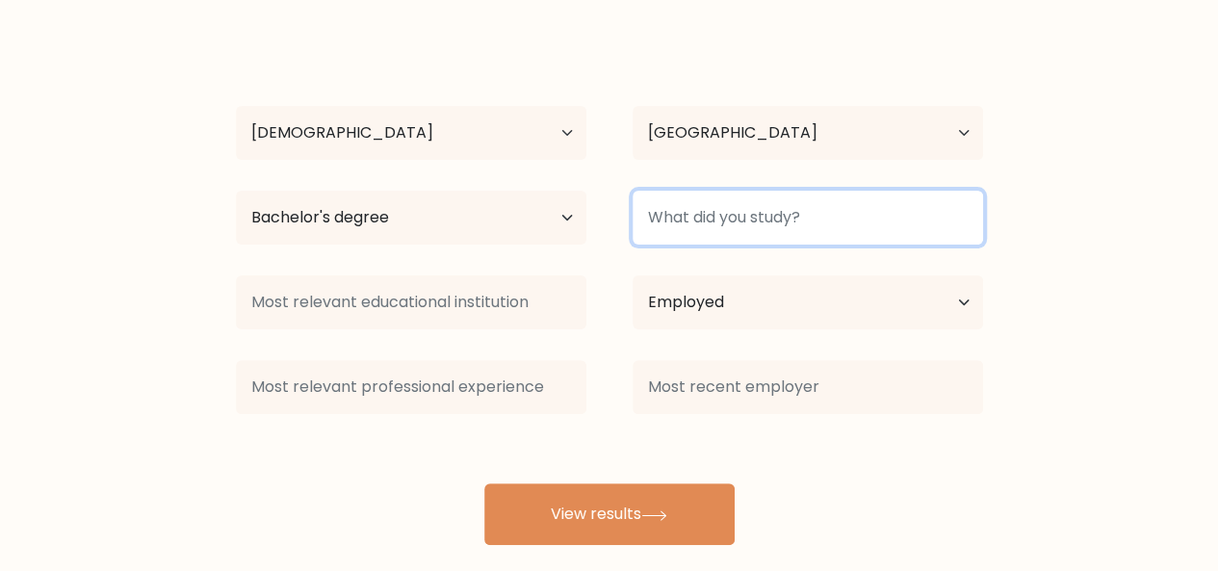
click at [711, 211] on input at bounding box center [808, 218] width 351 height 54
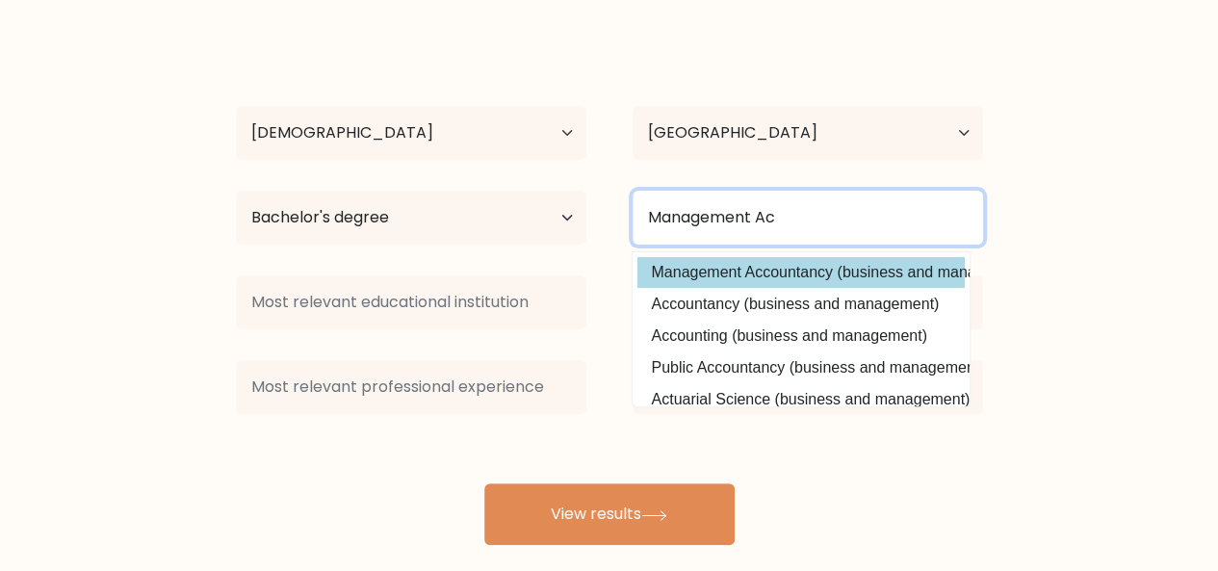
type input "Management Ac"
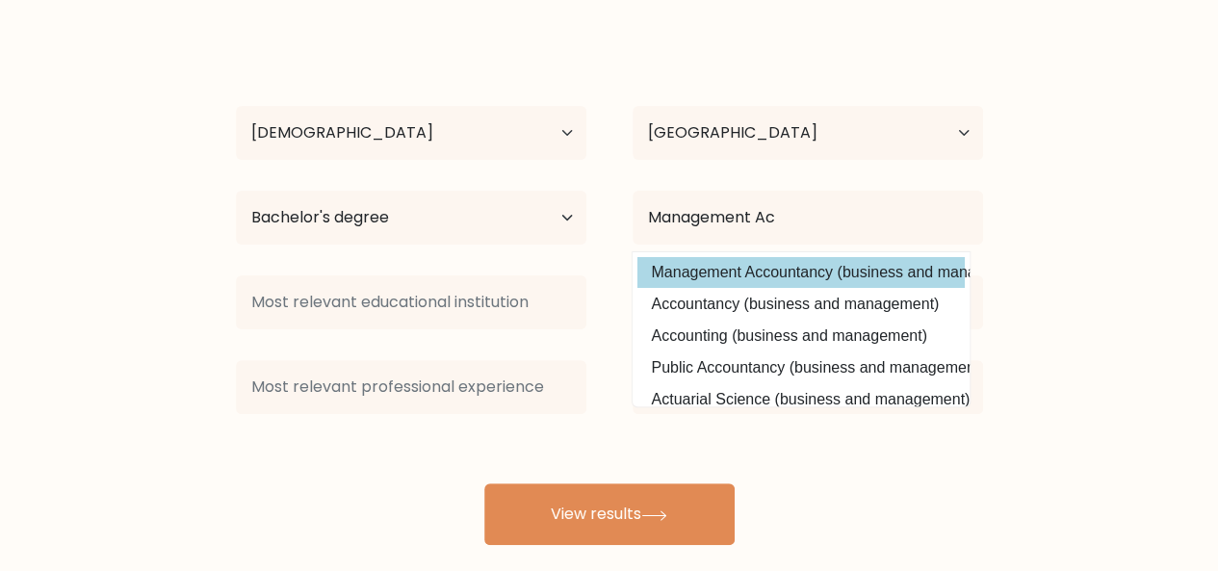
click at [790, 287] on div "Raynil Rivera Age Under 18 years old 18-24 years old 25-34 years old 35-44 year…" at bounding box center [609, 291] width 770 height 508
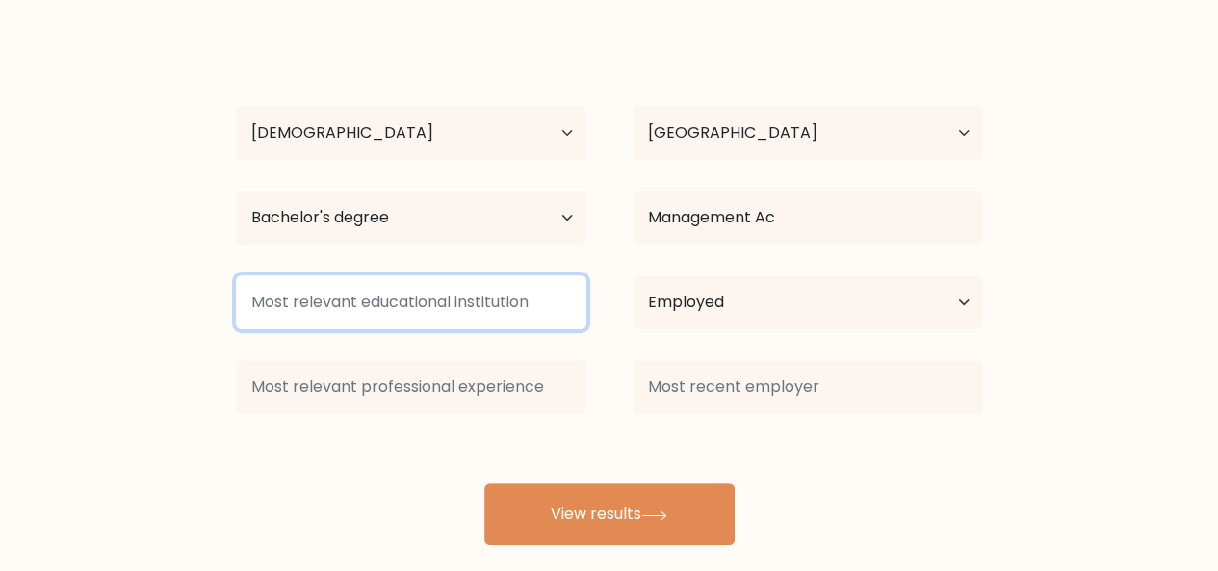
click at [376, 319] on input at bounding box center [411, 302] width 351 height 54
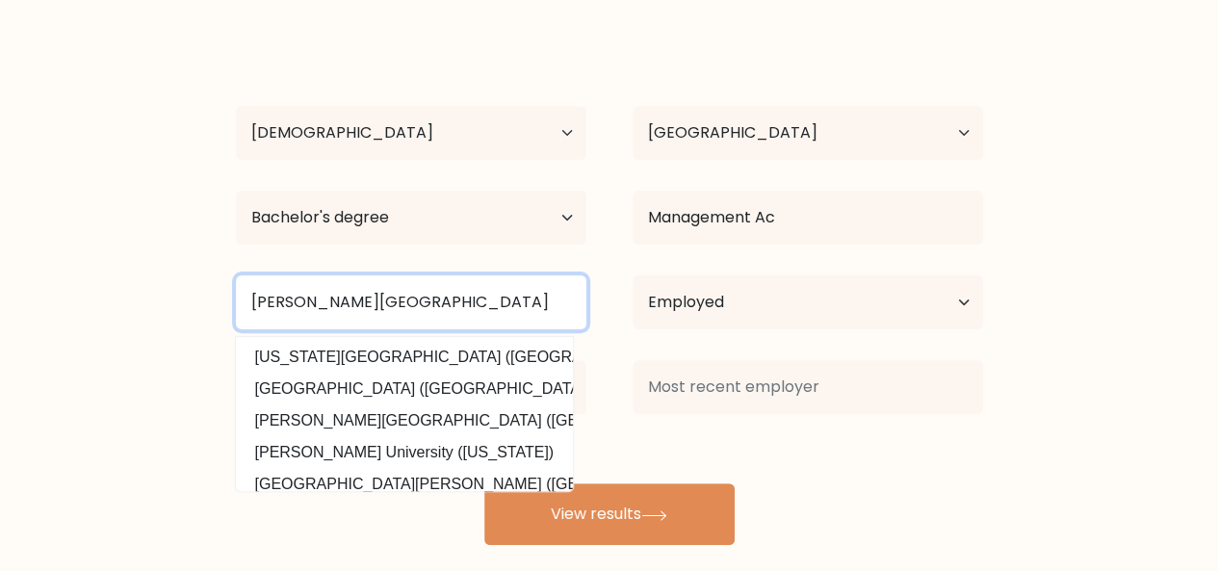
type input "Carlos Hilado Memorial State University"
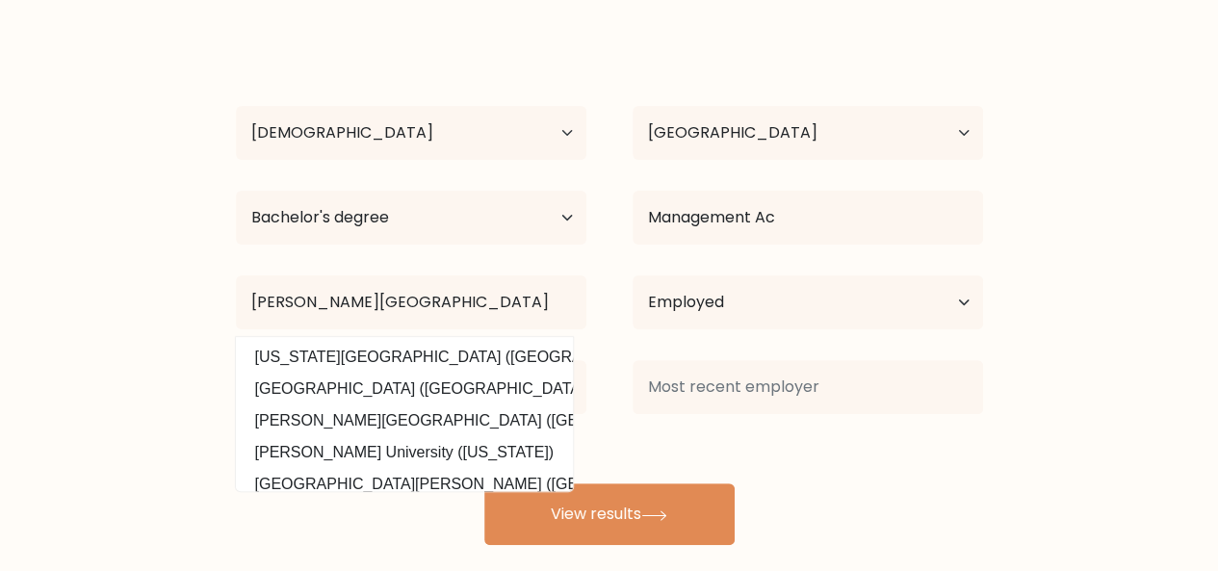
click at [144, 342] on form "Compare your results to your peers Raynil Rivera Age Under 18 years old 18-24 y…" at bounding box center [609, 229] width 1218 height 632
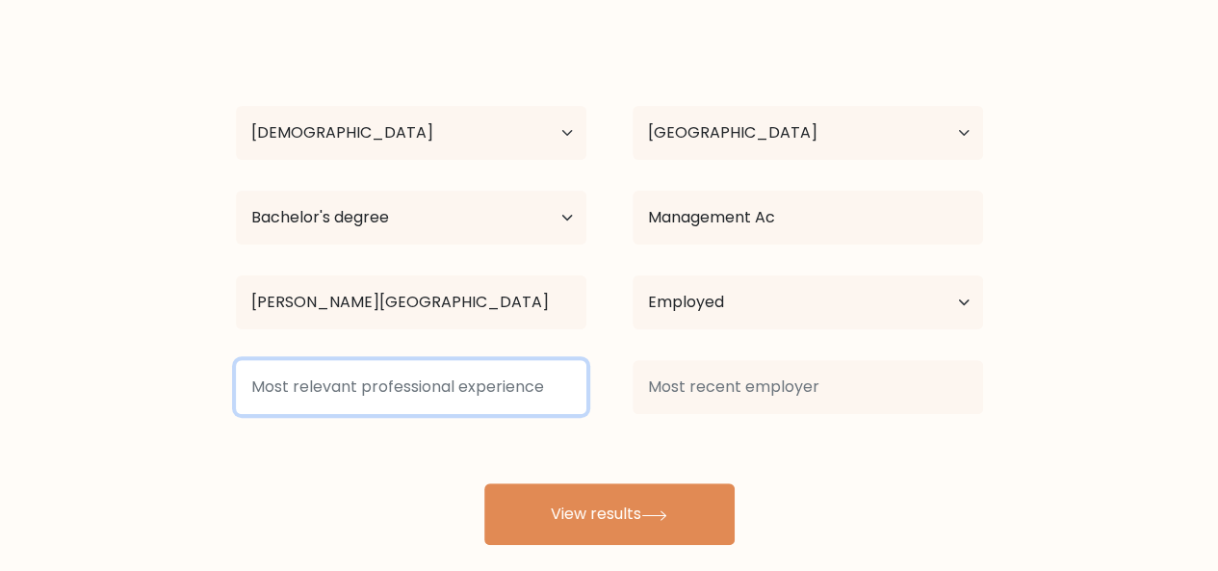
click at [545, 405] on input at bounding box center [411, 387] width 351 height 54
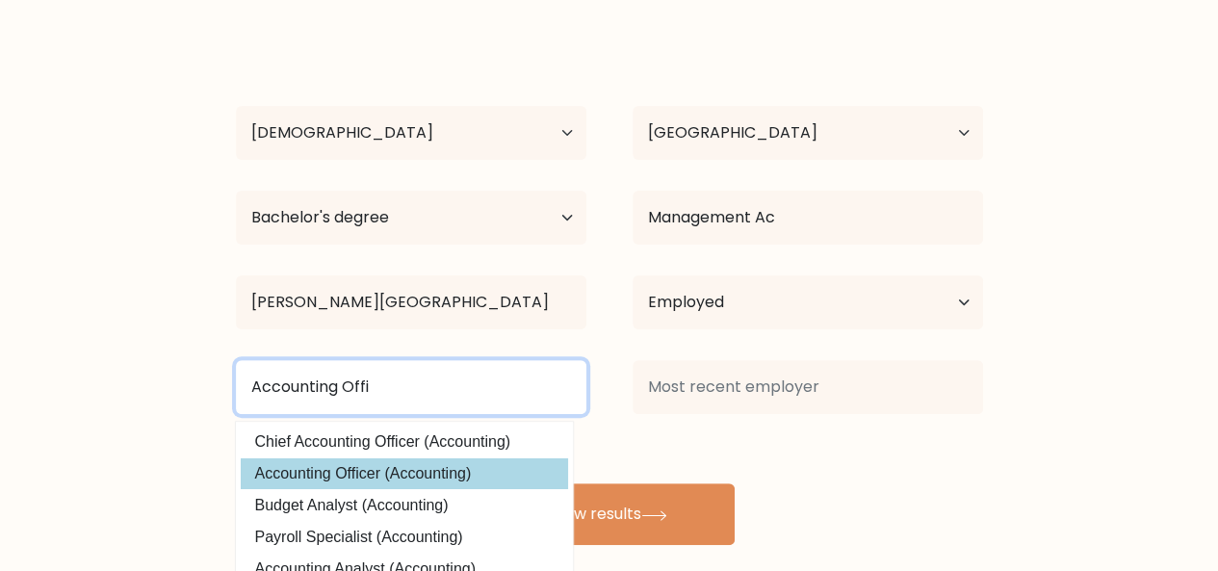
type input "Accounting Offi"
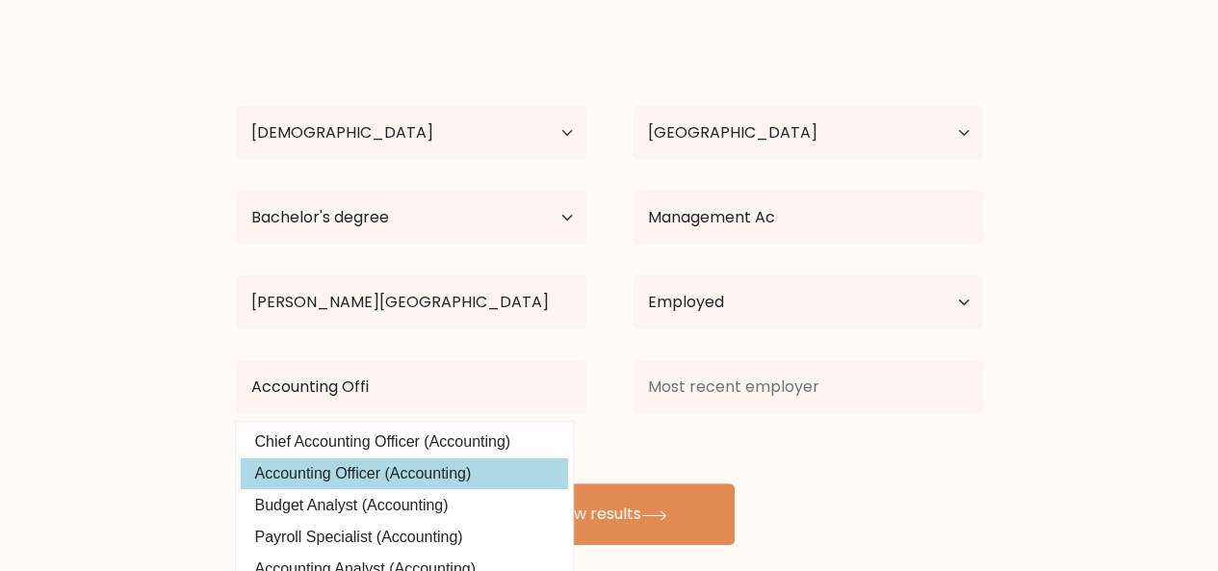
click at [489, 467] on div "Raynil Rivera Age Under 18 years old 18-24 years old 25-34 years old 35-44 year…" at bounding box center [609, 291] width 770 height 508
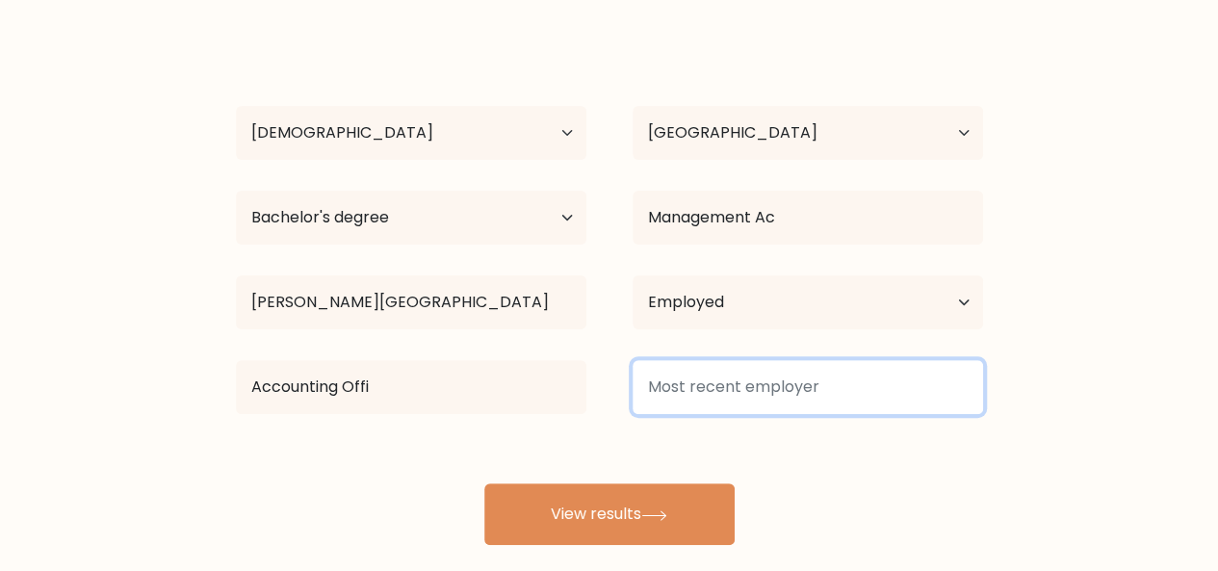
click at [722, 389] on input at bounding box center [808, 387] width 351 height 54
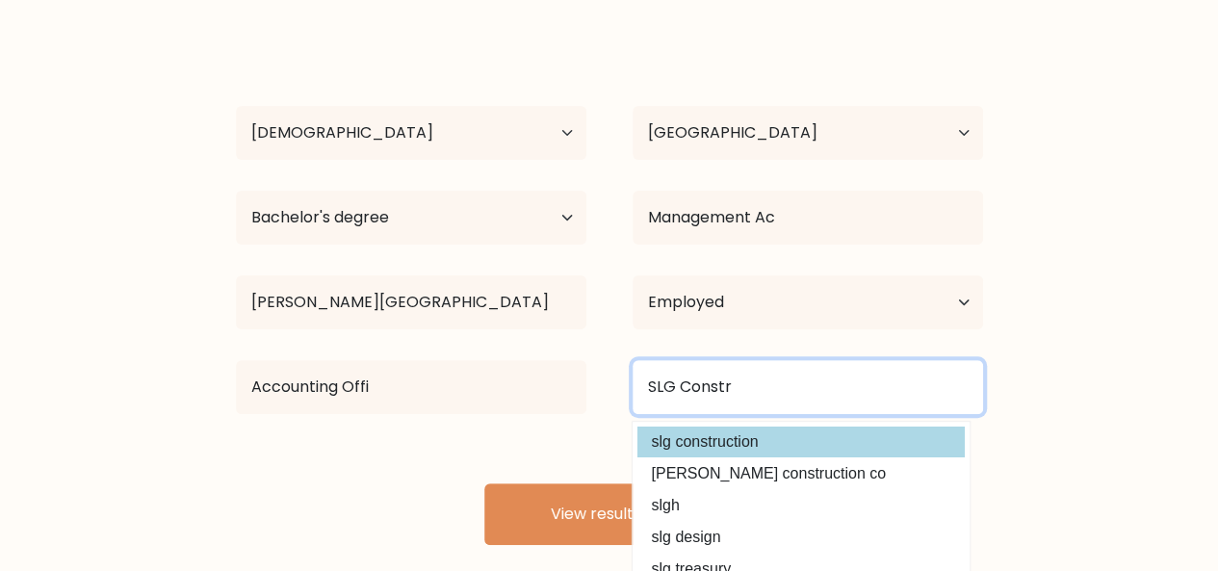
type input "SLG Constr"
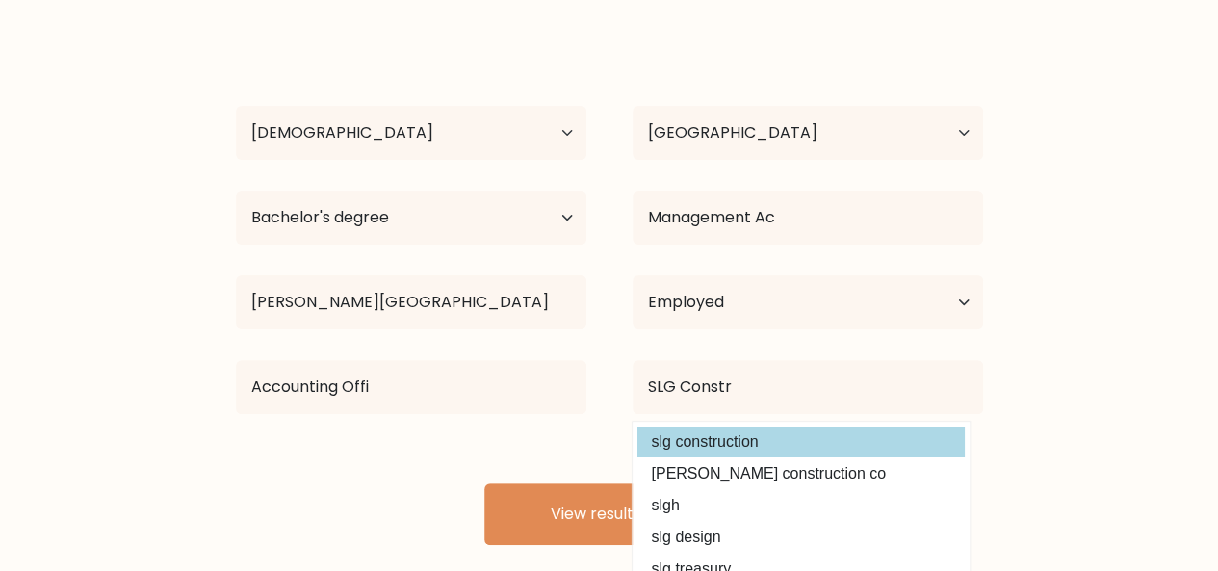
click at [721, 432] on div "Raynil Rivera Age Under 18 years old 18-24 years old 25-34 years old 35-44 year…" at bounding box center [609, 291] width 770 height 508
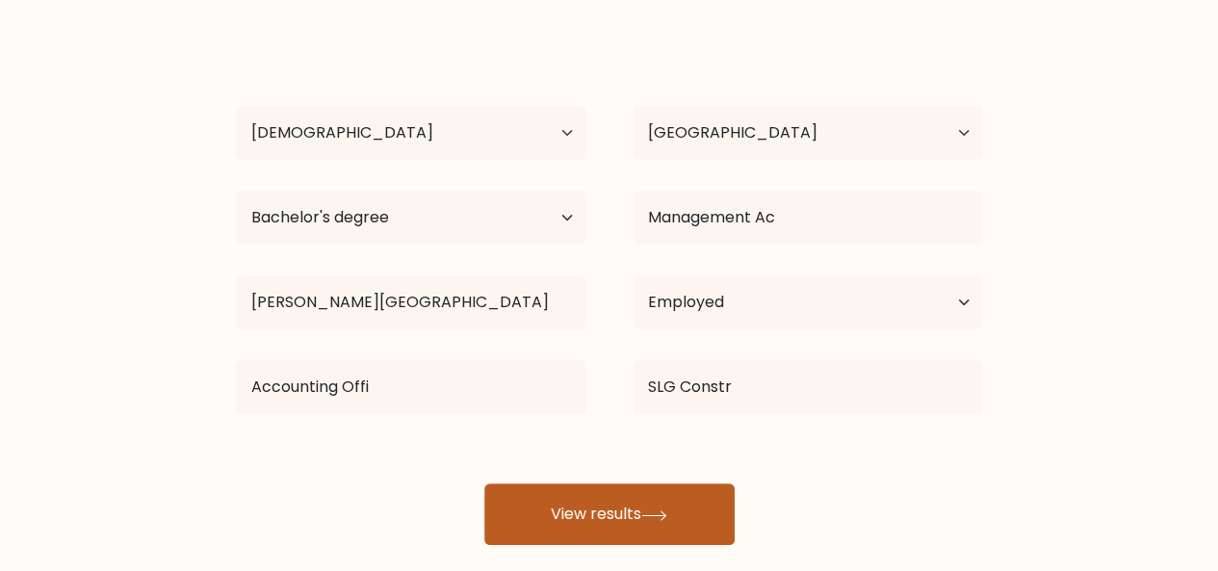
click at [651, 500] on button "View results" at bounding box center [609, 514] width 250 height 62
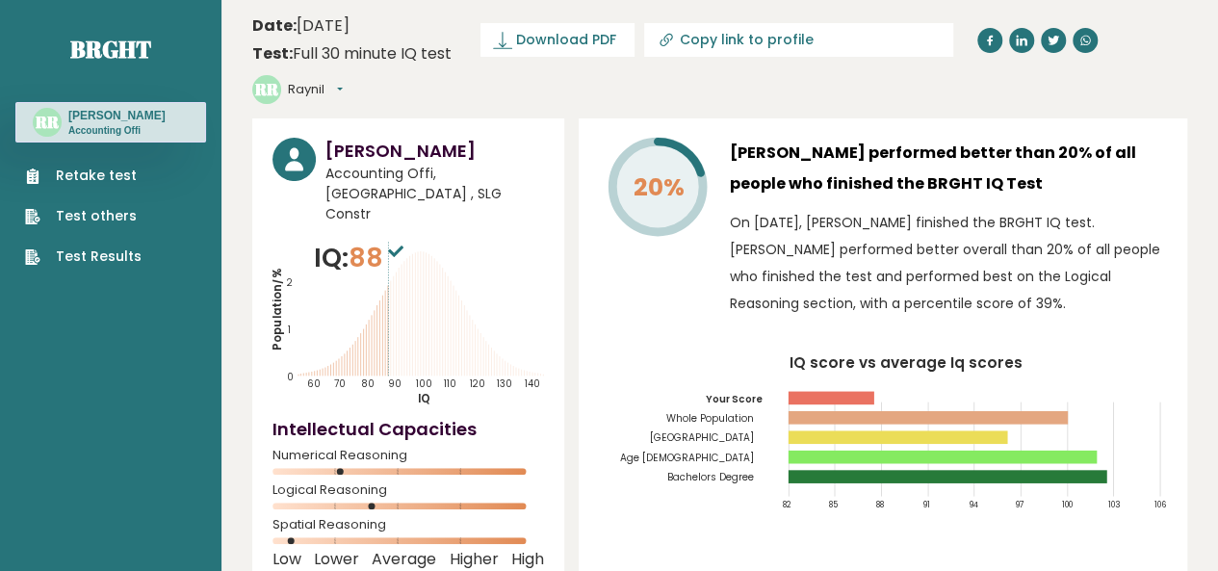
click at [680, 37] on link "Copy link to profile" at bounding box center [798, 40] width 309 height 34
type input "[URL][DOMAIN_NAME][PERSON_NAME]"
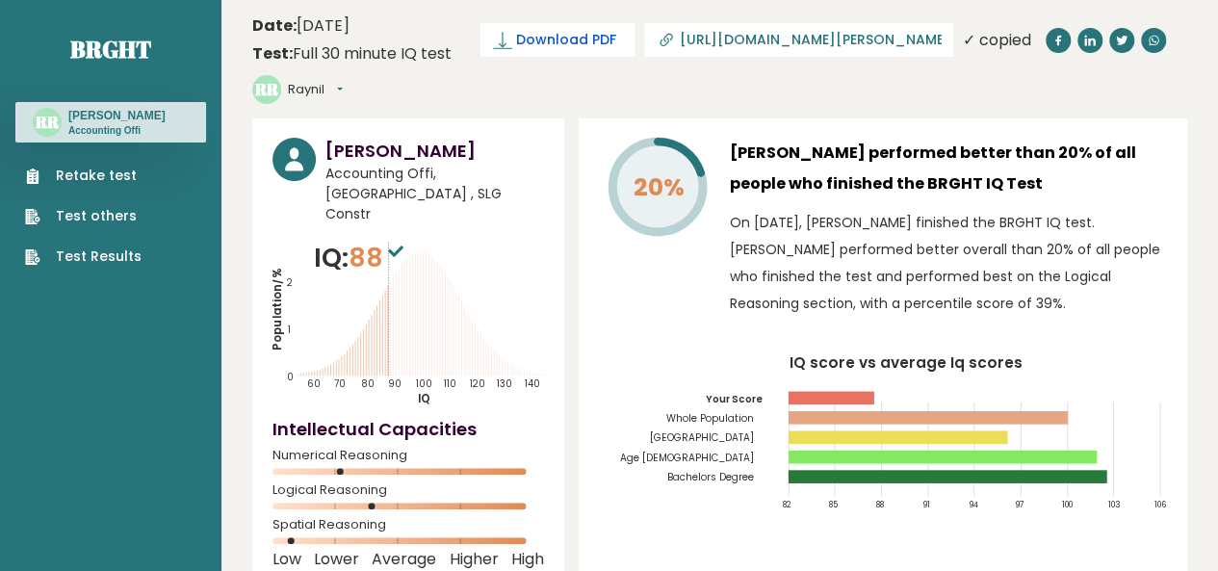
click at [588, 43] on span "Download PDF" at bounding box center [566, 40] width 100 height 20
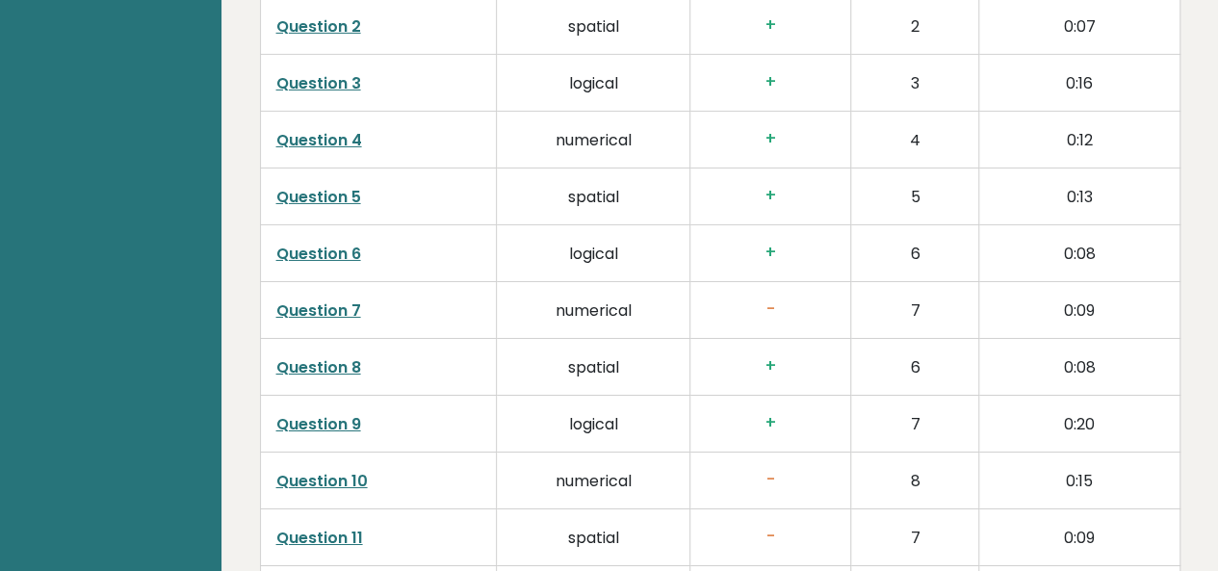
scroll to position [3184, 0]
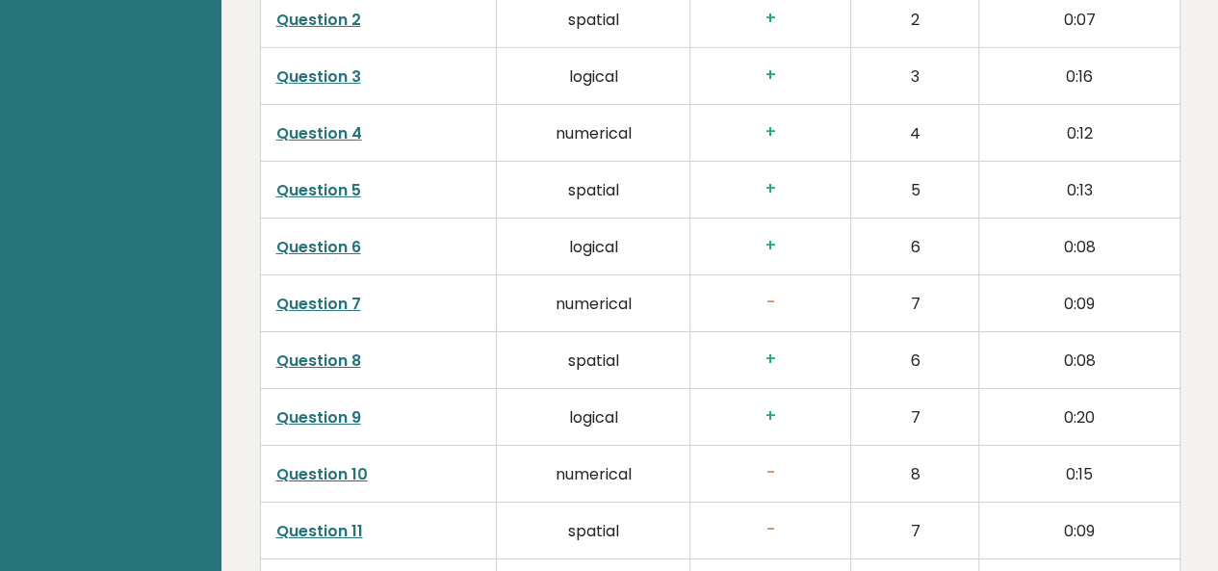
click at [773, 293] on h3 "-" at bounding box center [770, 303] width 129 height 20
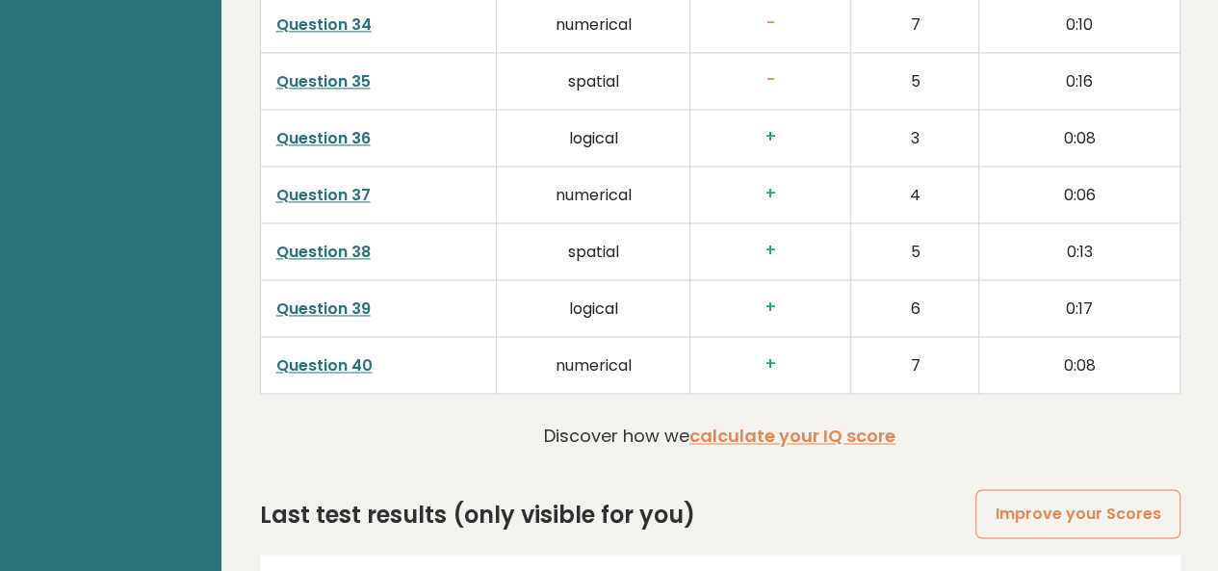
scroll to position [5061, 0]
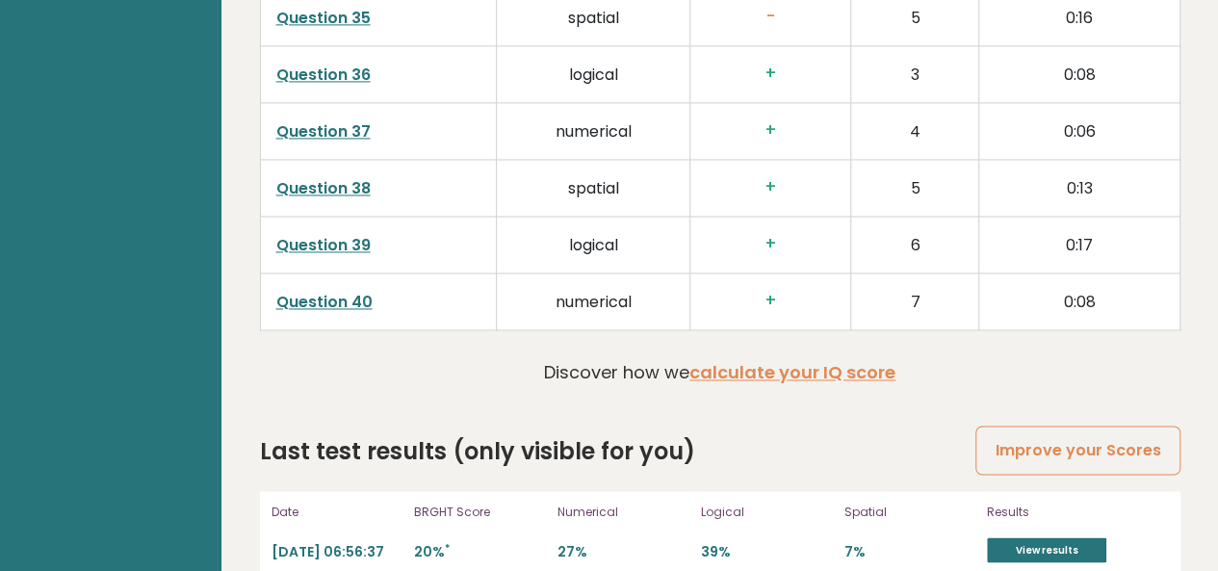
click at [447, 540] on sup "*" at bounding box center [447, 547] width 5 height 14
click at [1067, 537] on link "View results" at bounding box center [1046, 549] width 119 height 25
